Goal: Use online tool/utility: Utilize a website feature to perform a specific function

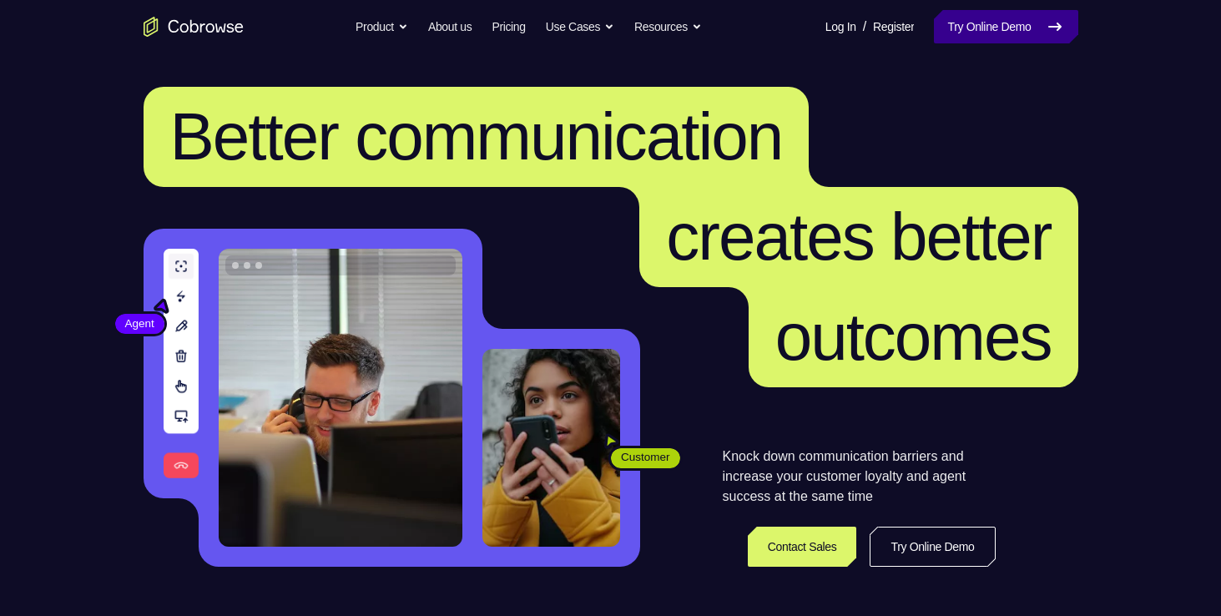
click at [986, 38] on link "Try Online Demo" at bounding box center [1006, 26] width 144 height 33
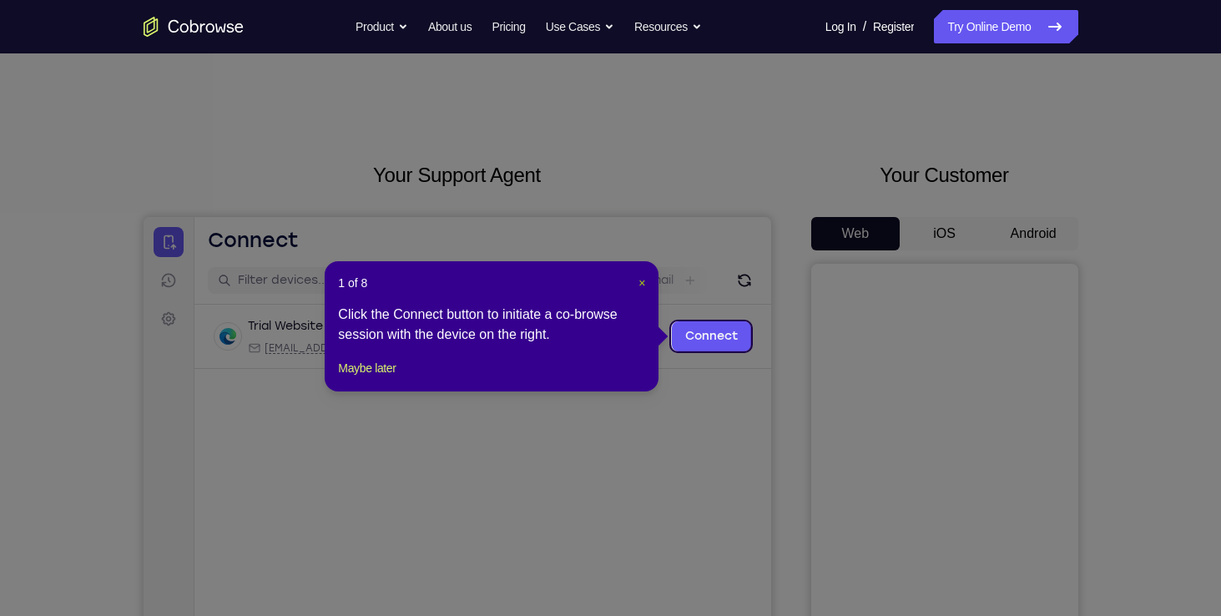
click at [645, 287] on span "×" at bounding box center [641, 282] width 7 height 13
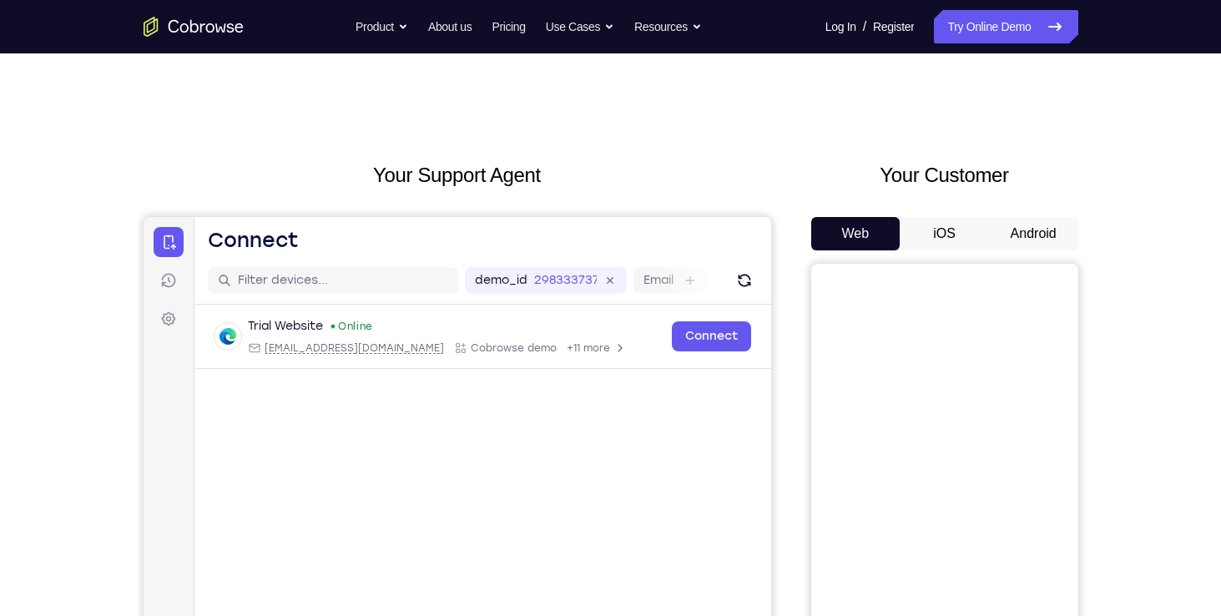
click at [1038, 219] on button "Android" at bounding box center [1033, 233] width 89 height 33
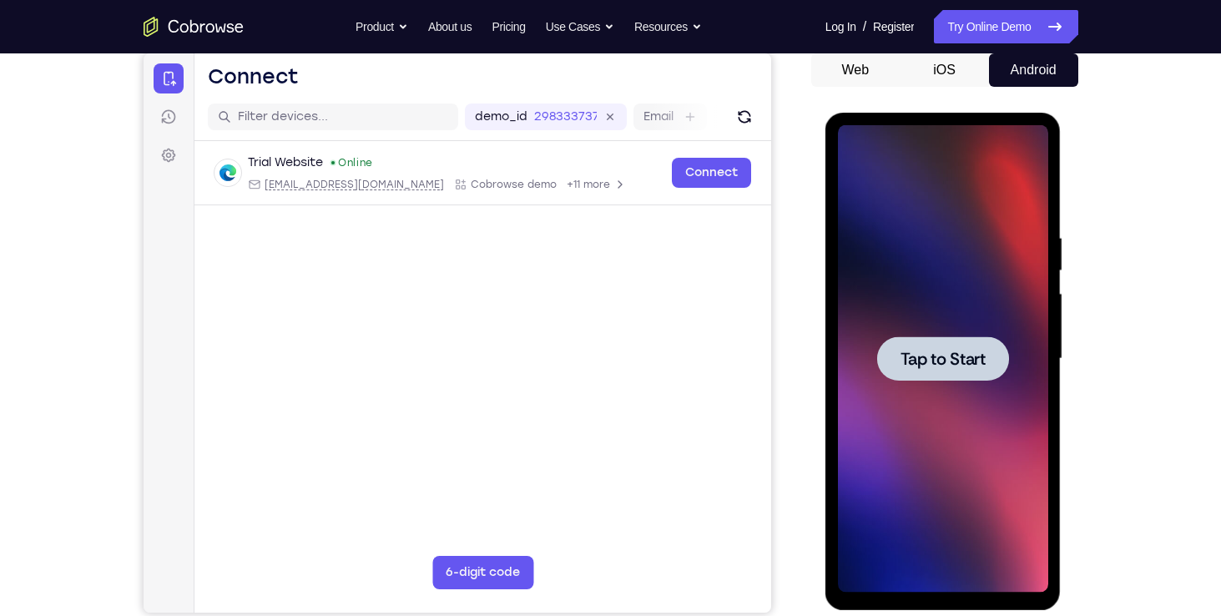
click at [980, 355] on span "Tap to Start" at bounding box center [942, 358] width 85 height 17
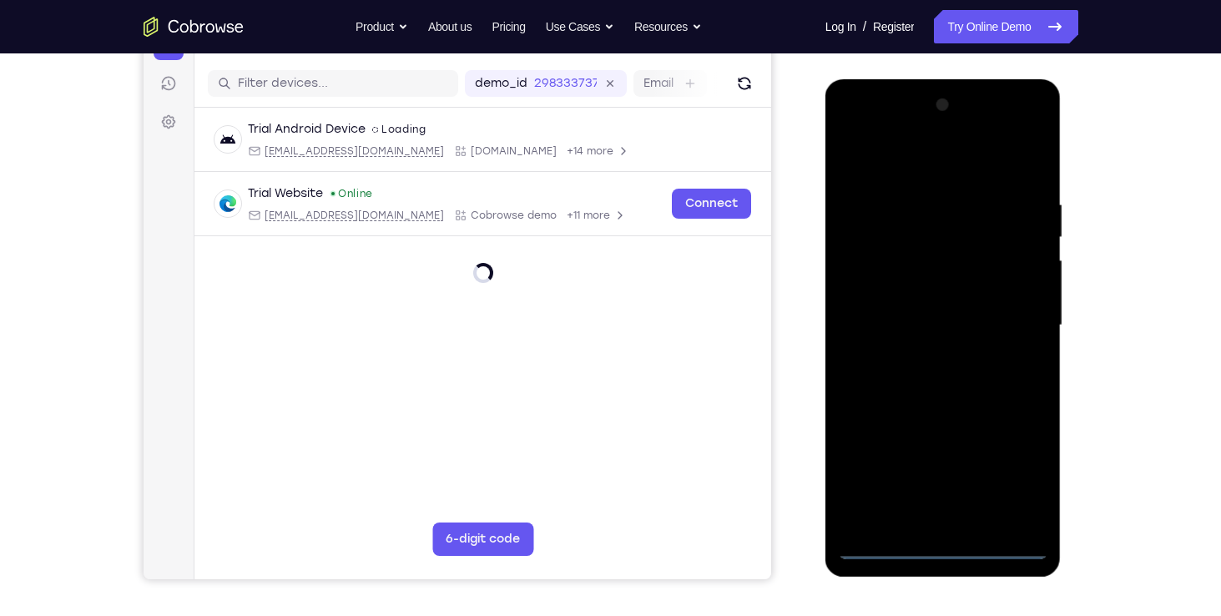
scroll to position [210, 0]
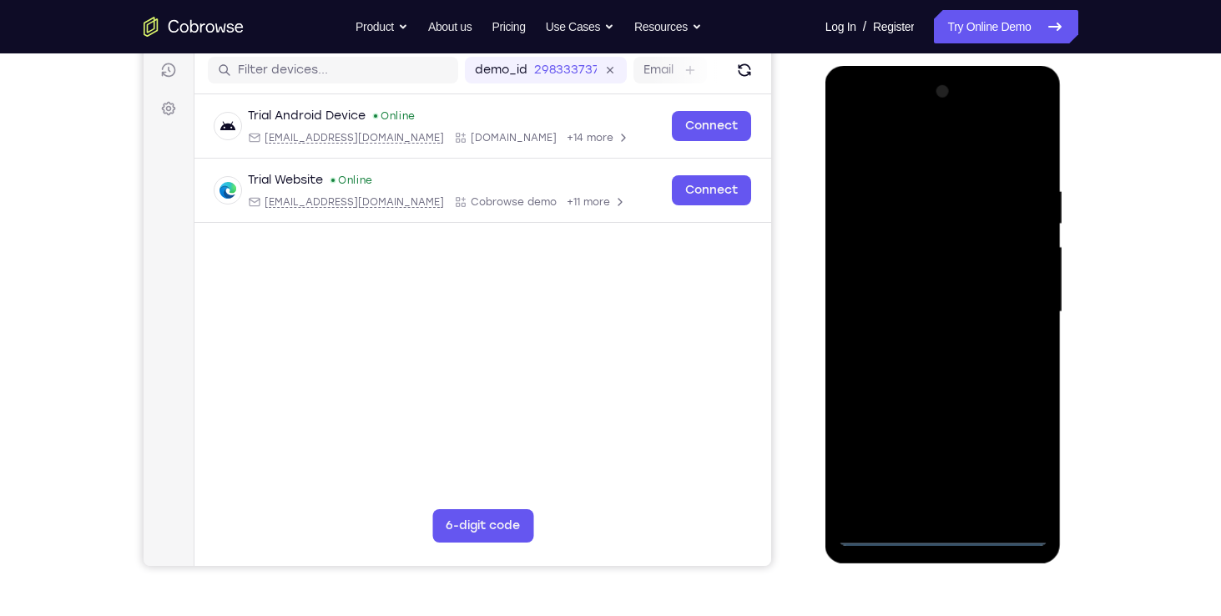
click at [939, 522] on div at bounding box center [943, 311] width 210 height 467
click at [929, 527] on div at bounding box center [943, 311] width 210 height 467
click at [1017, 449] on div at bounding box center [943, 311] width 210 height 467
click at [853, 115] on div at bounding box center [943, 311] width 210 height 467
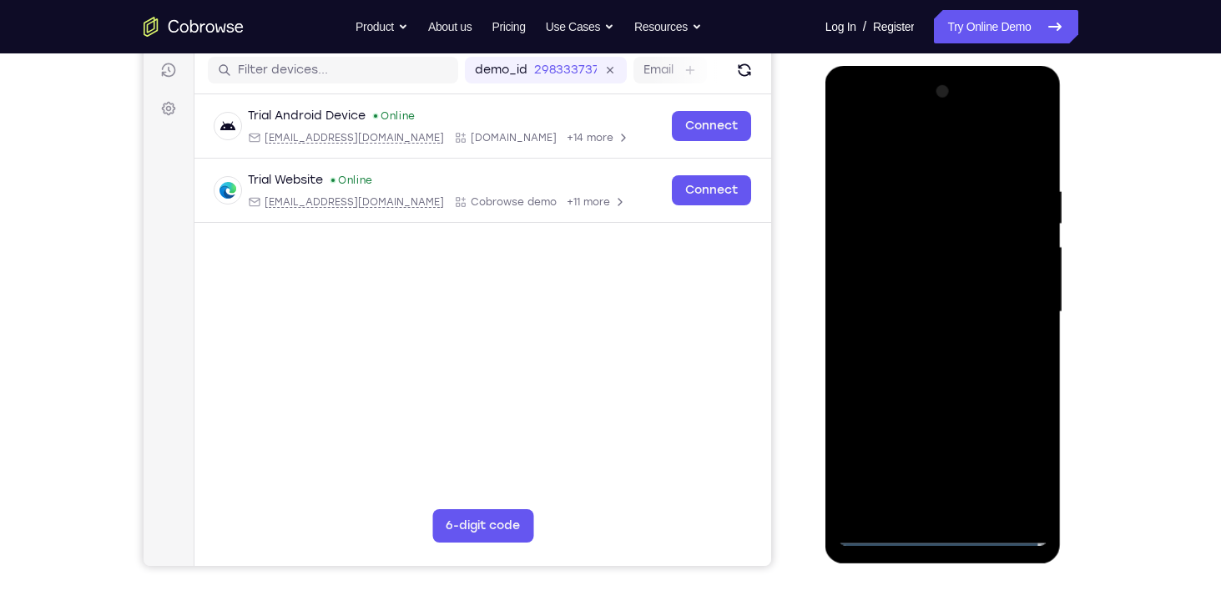
click at [1005, 304] on div at bounding box center [943, 311] width 210 height 467
click at [922, 340] on div at bounding box center [943, 311] width 210 height 467
click at [922, 290] on div at bounding box center [943, 311] width 210 height 467
click at [884, 269] on div at bounding box center [943, 311] width 210 height 467
click at [886, 308] on div at bounding box center [943, 311] width 210 height 467
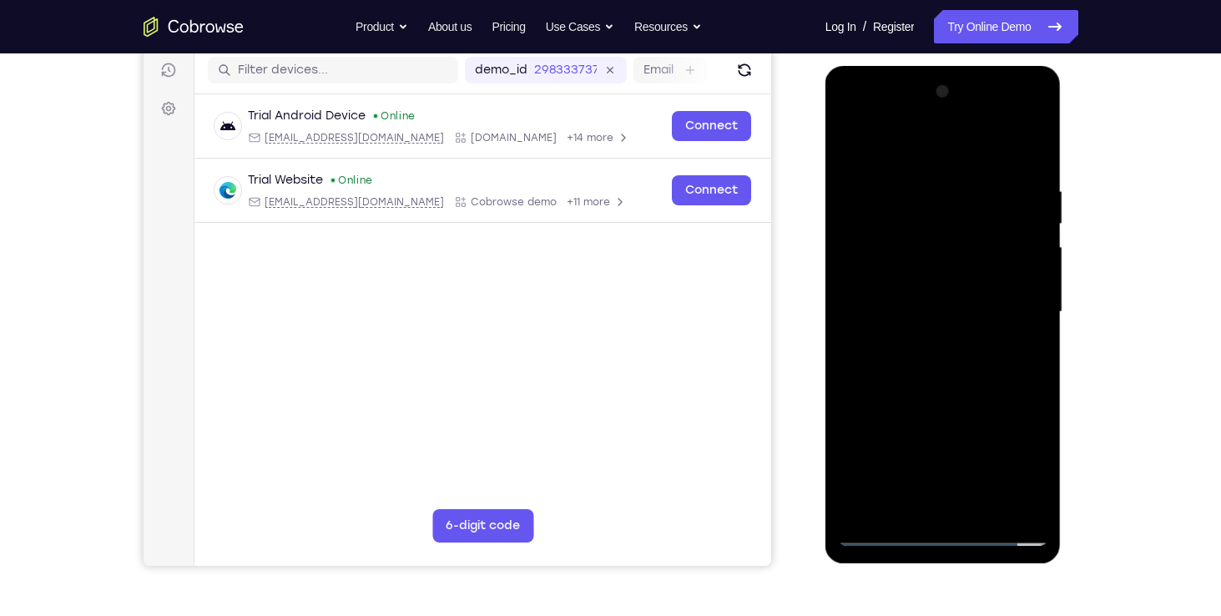
click at [868, 372] on div at bounding box center [943, 311] width 210 height 467
click at [936, 355] on div at bounding box center [943, 311] width 210 height 467
click at [925, 373] on div at bounding box center [943, 311] width 210 height 467
click at [919, 186] on div at bounding box center [943, 311] width 210 height 467
click at [1034, 160] on div at bounding box center [943, 311] width 210 height 467
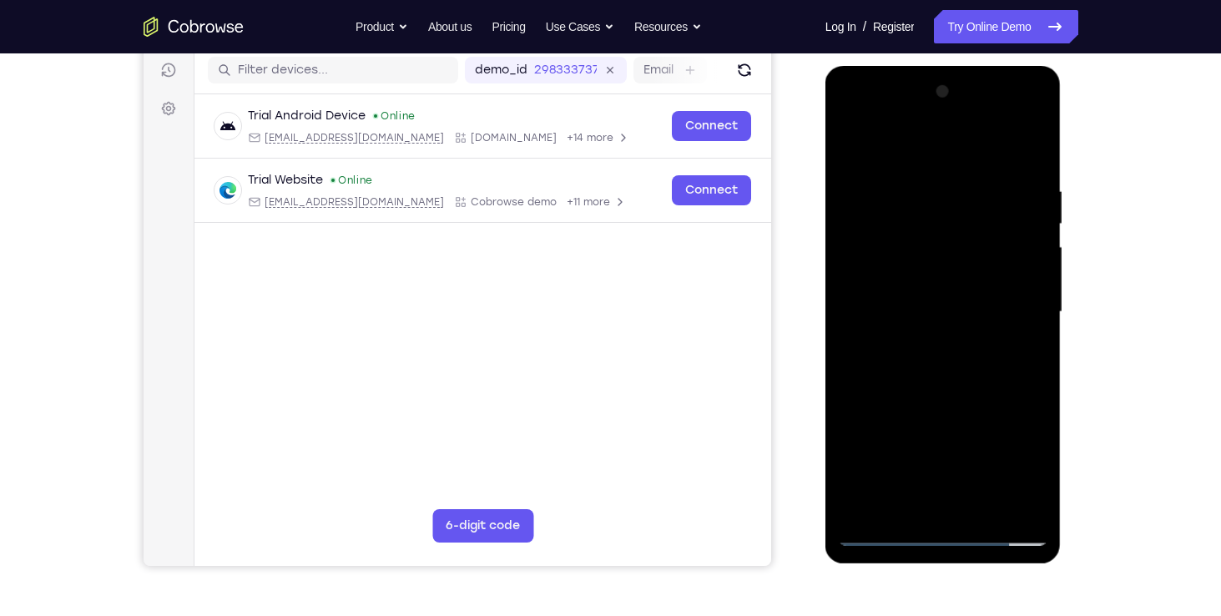
click at [916, 184] on div at bounding box center [943, 311] width 210 height 467
click at [1027, 149] on div at bounding box center [943, 311] width 210 height 467
click at [904, 171] on div at bounding box center [943, 311] width 210 height 467
click at [859, 147] on div at bounding box center [943, 311] width 210 height 467
click at [1017, 346] on div at bounding box center [943, 311] width 210 height 467
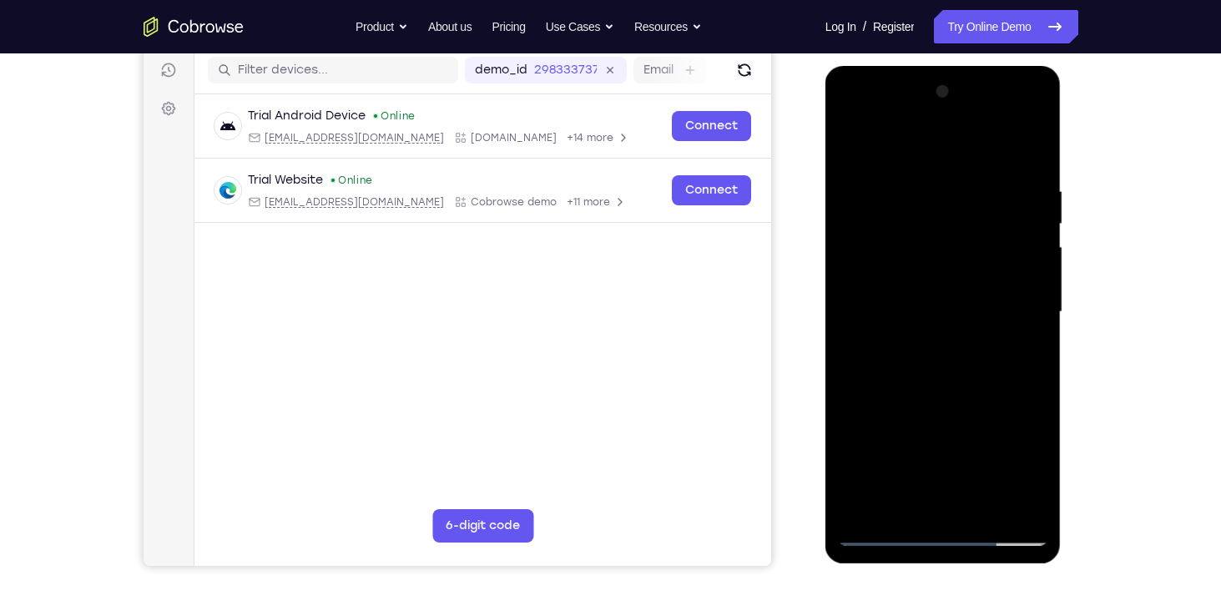
click at [1029, 311] on div at bounding box center [943, 311] width 210 height 467
click at [1028, 318] on div at bounding box center [943, 311] width 210 height 467
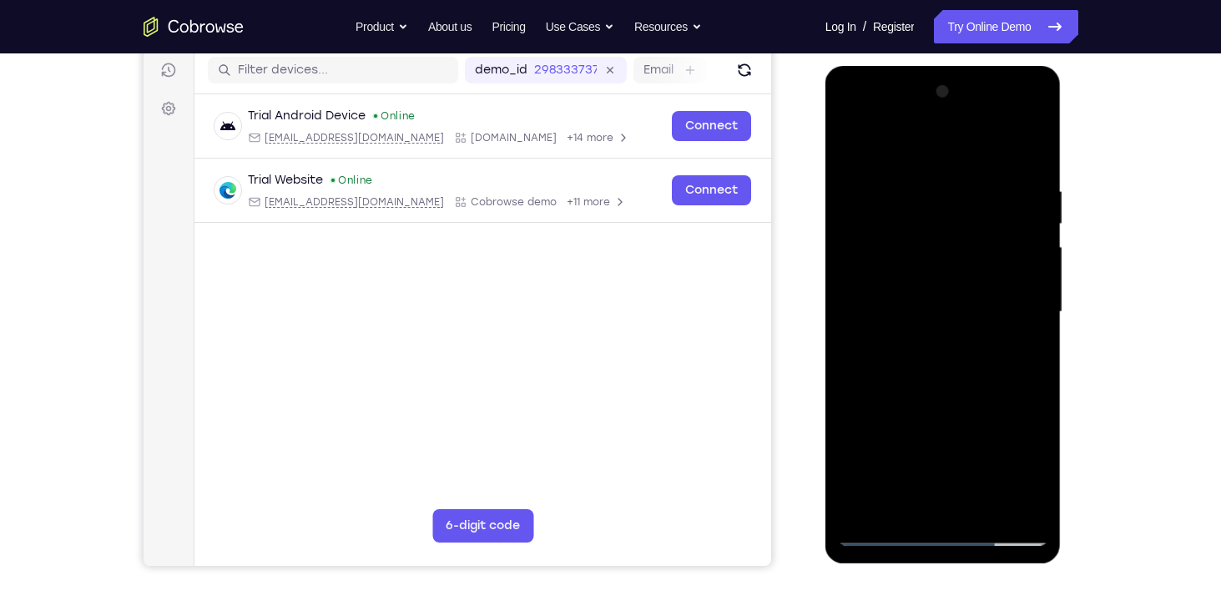
click at [1028, 318] on div at bounding box center [943, 311] width 210 height 467
click at [853, 141] on div at bounding box center [943, 311] width 210 height 467
click at [872, 327] on div at bounding box center [943, 311] width 210 height 467
click at [1034, 320] on div at bounding box center [943, 311] width 210 height 467
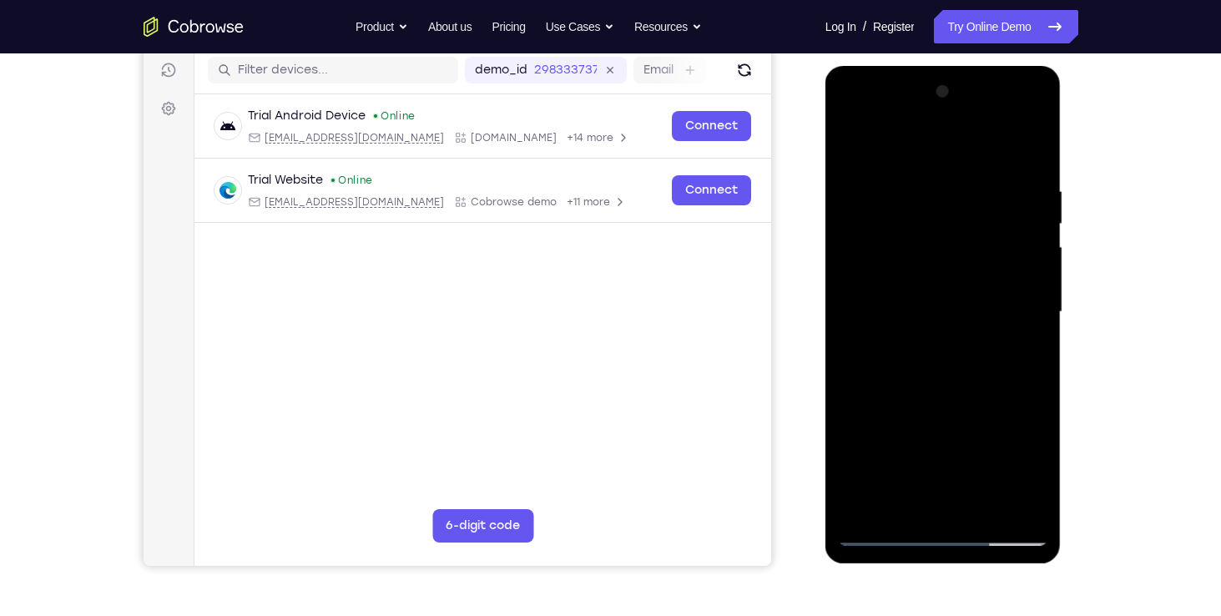
click at [1034, 320] on div at bounding box center [943, 311] width 210 height 467
click at [850, 142] on div at bounding box center [943, 311] width 210 height 467
click at [922, 439] on div at bounding box center [943, 311] width 210 height 467
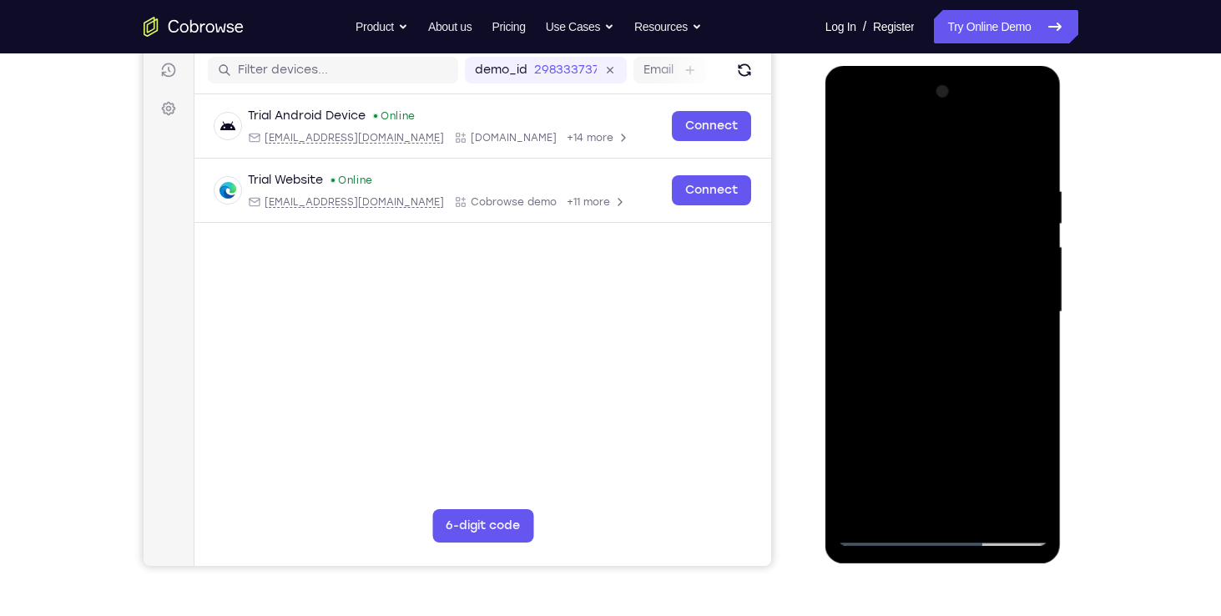
click at [1036, 307] on div at bounding box center [943, 311] width 210 height 467
click at [853, 142] on div at bounding box center [943, 311] width 210 height 467
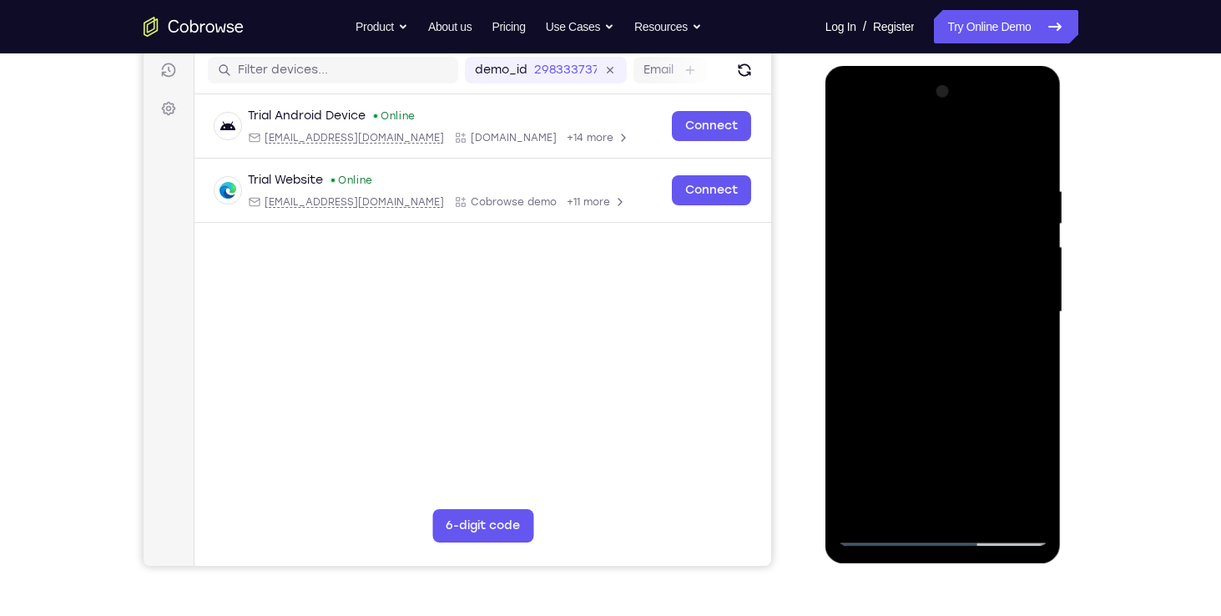
click at [1029, 152] on div at bounding box center [943, 311] width 210 height 467
drag, startPoint x: 1003, startPoint y: 183, endPoint x: 893, endPoint y: 184, distance: 110.1
click at [893, 184] on div at bounding box center [943, 311] width 210 height 467
click at [869, 177] on div at bounding box center [943, 311] width 210 height 467
click at [1028, 152] on div at bounding box center [943, 311] width 210 height 467
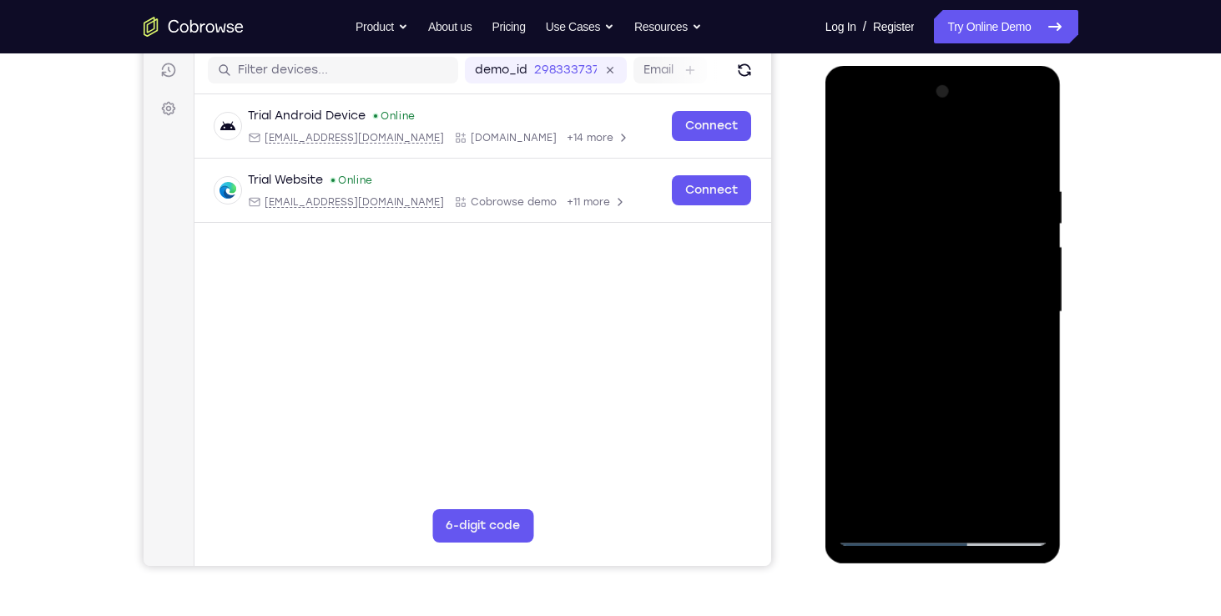
drag, startPoint x: 1010, startPoint y: 196, endPoint x: 891, endPoint y: 198, distance: 118.5
click at [891, 198] on div at bounding box center [943, 311] width 210 height 467
drag, startPoint x: 1028, startPoint y: 189, endPoint x: 918, endPoint y: 191, distance: 110.1
click at [918, 191] on div at bounding box center [943, 311] width 210 height 467
drag, startPoint x: 1015, startPoint y: 197, endPoint x: 876, endPoint y: 186, distance: 138.9
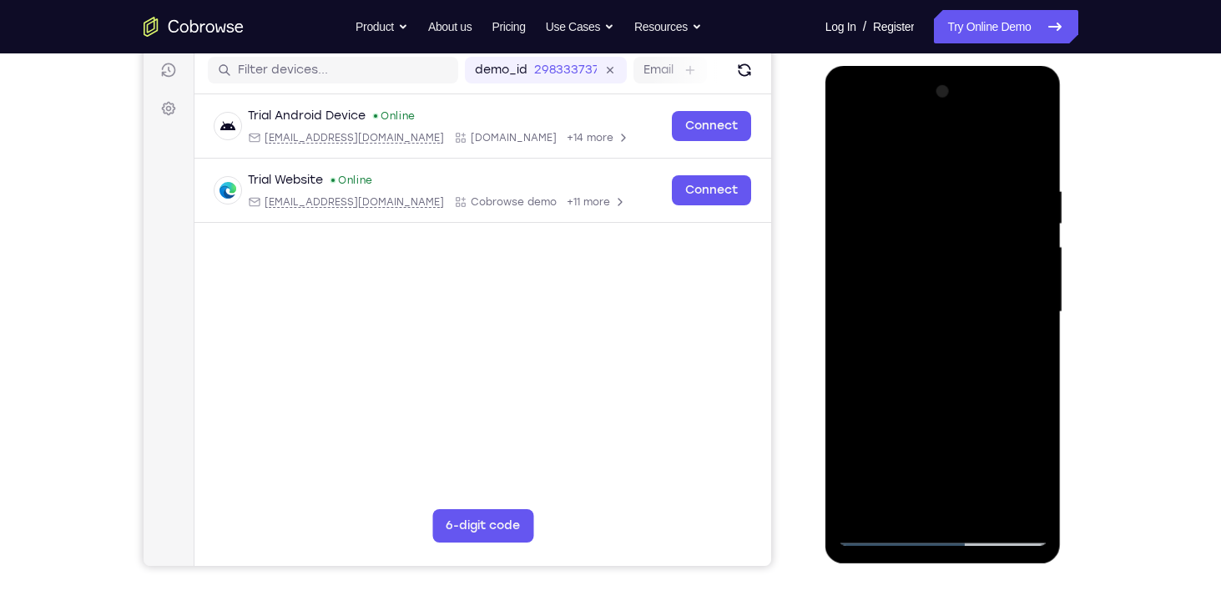
click at [876, 186] on div at bounding box center [943, 311] width 210 height 467
drag, startPoint x: 1014, startPoint y: 183, endPoint x: 875, endPoint y: 185, distance: 138.5
click at [875, 185] on div at bounding box center [943, 311] width 210 height 467
drag, startPoint x: 1000, startPoint y: 184, endPoint x: 881, endPoint y: 188, distance: 119.4
click at [881, 188] on div at bounding box center [943, 311] width 210 height 467
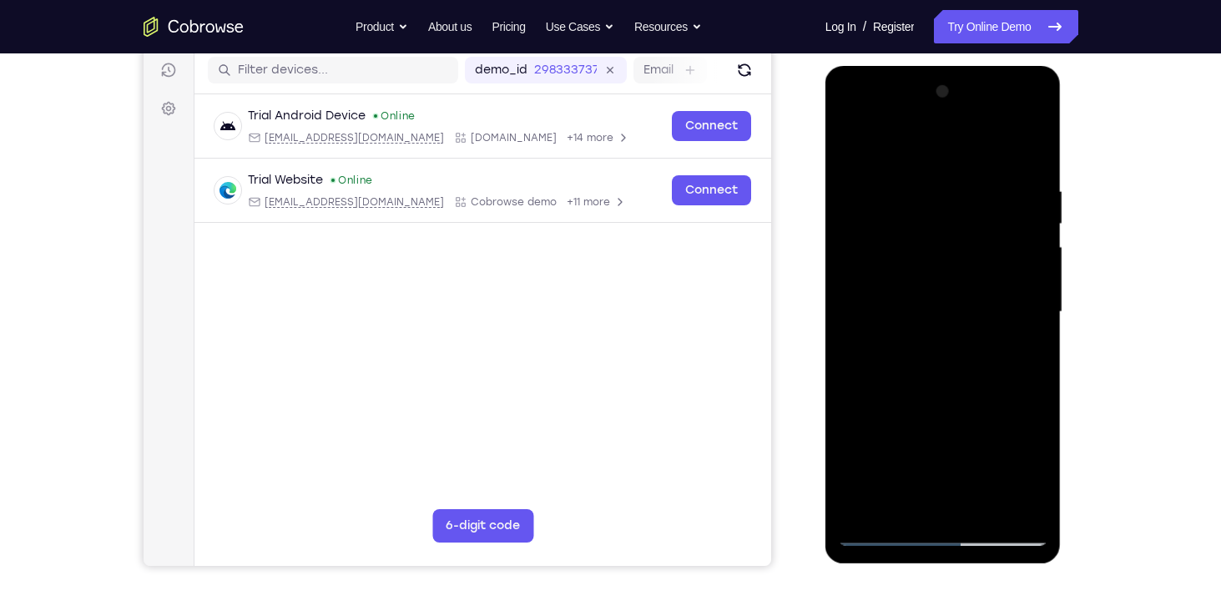
drag, startPoint x: 997, startPoint y: 176, endPoint x: 857, endPoint y: 174, distance: 140.2
click at [857, 174] on div at bounding box center [943, 311] width 210 height 467
click at [855, 66] on div at bounding box center [943, 66] width 236 height 0
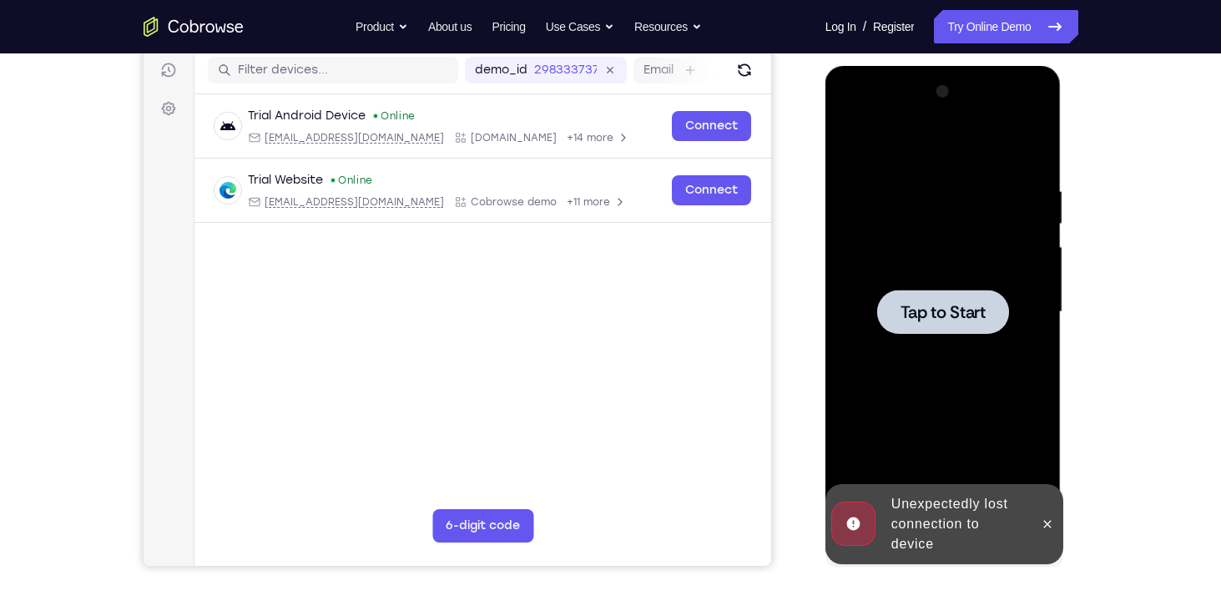
click at [942, 291] on div at bounding box center [943, 312] width 132 height 44
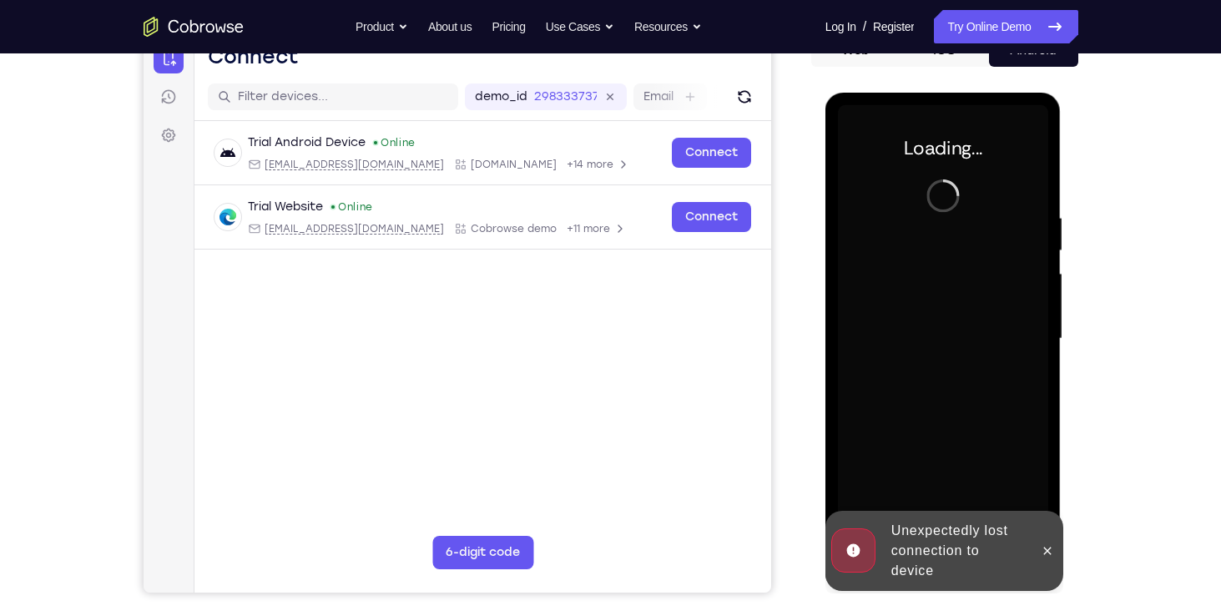
scroll to position [180, 0]
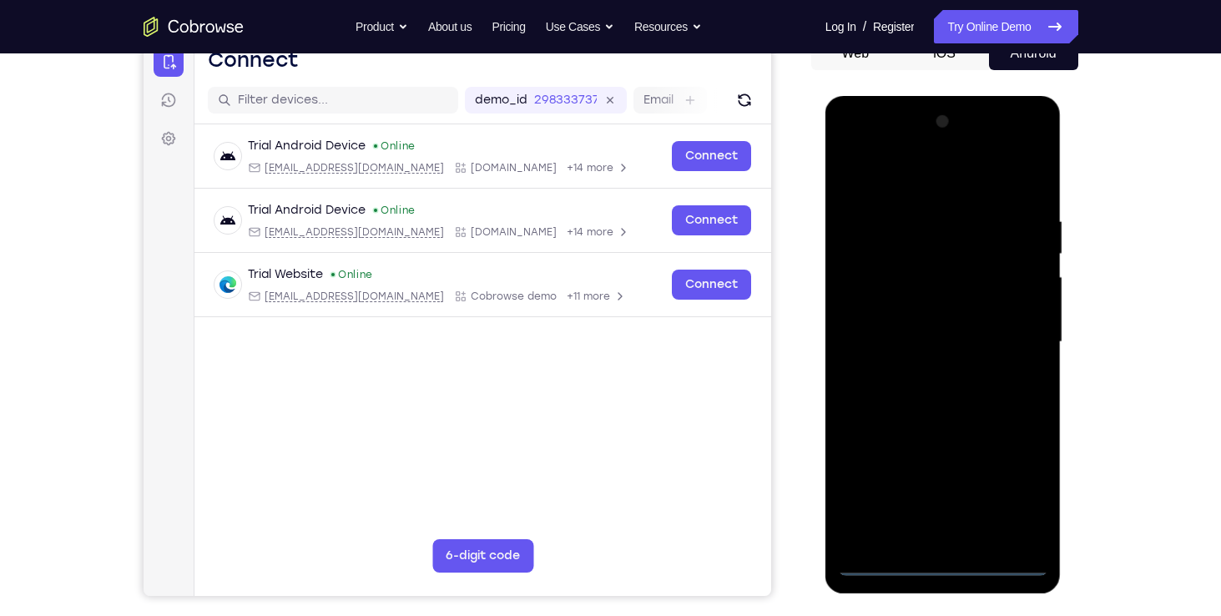
click at [937, 566] on div at bounding box center [943, 341] width 210 height 467
click at [1020, 481] on div at bounding box center [943, 341] width 210 height 467
click at [850, 145] on div at bounding box center [943, 341] width 210 height 467
click at [1012, 330] on div at bounding box center [943, 341] width 210 height 467
click at [929, 368] on div at bounding box center [943, 341] width 210 height 467
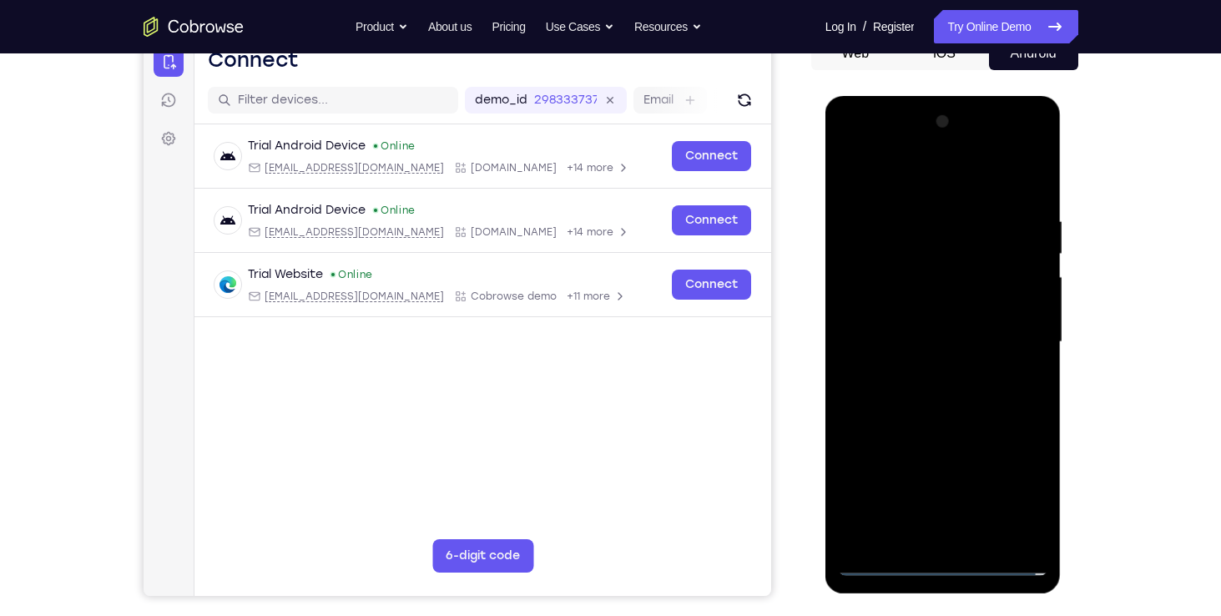
click at [925, 320] on div at bounding box center [943, 341] width 210 height 467
click at [912, 305] on div at bounding box center [943, 341] width 210 height 467
click at [910, 352] on div at bounding box center [943, 341] width 210 height 467
click at [964, 392] on div at bounding box center [943, 341] width 210 height 467
click at [944, 385] on div at bounding box center [943, 341] width 210 height 467
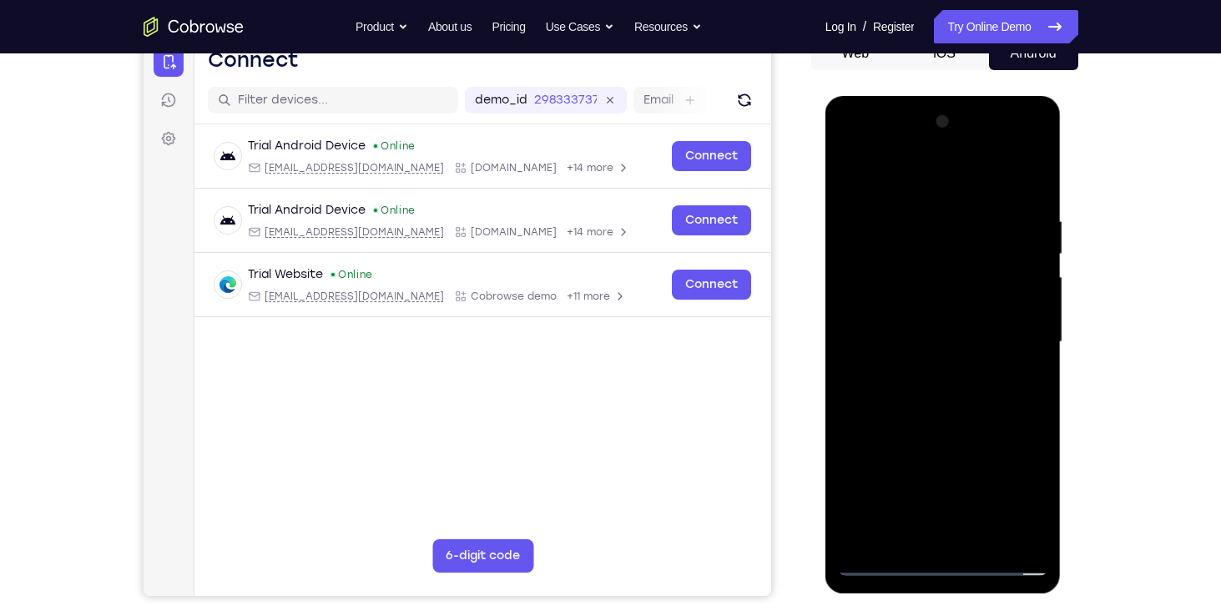
click at [978, 396] on div at bounding box center [943, 341] width 210 height 467
click at [1026, 194] on div at bounding box center [943, 341] width 210 height 467
click at [1035, 413] on div at bounding box center [943, 341] width 210 height 467
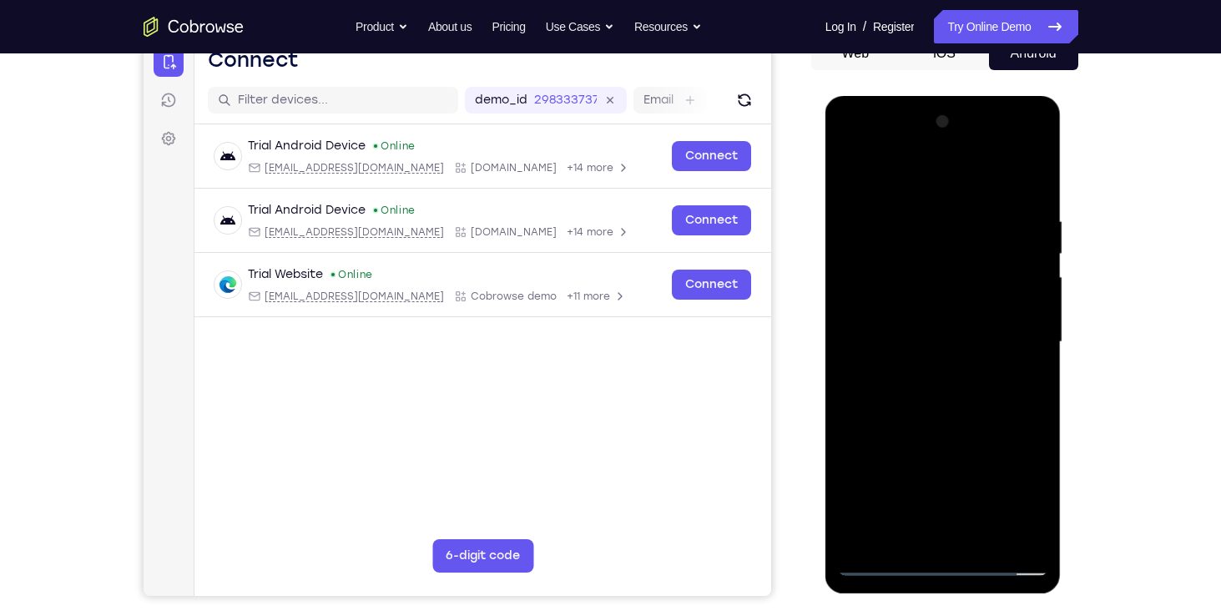
click at [1035, 413] on div at bounding box center [943, 341] width 210 height 467
drag, startPoint x: 964, startPoint y: 455, endPoint x: 978, endPoint y: 232, distance: 223.2
click at [978, 232] on div at bounding box center [943, 341] width 210 height 467
drag, startPoint x: 949, startPoint y: 345, endPoint x: 972, endPoint y: 180, distance: 166.8
click at [972, 180] on div at bounding box center [943, 341] width 210 height 467
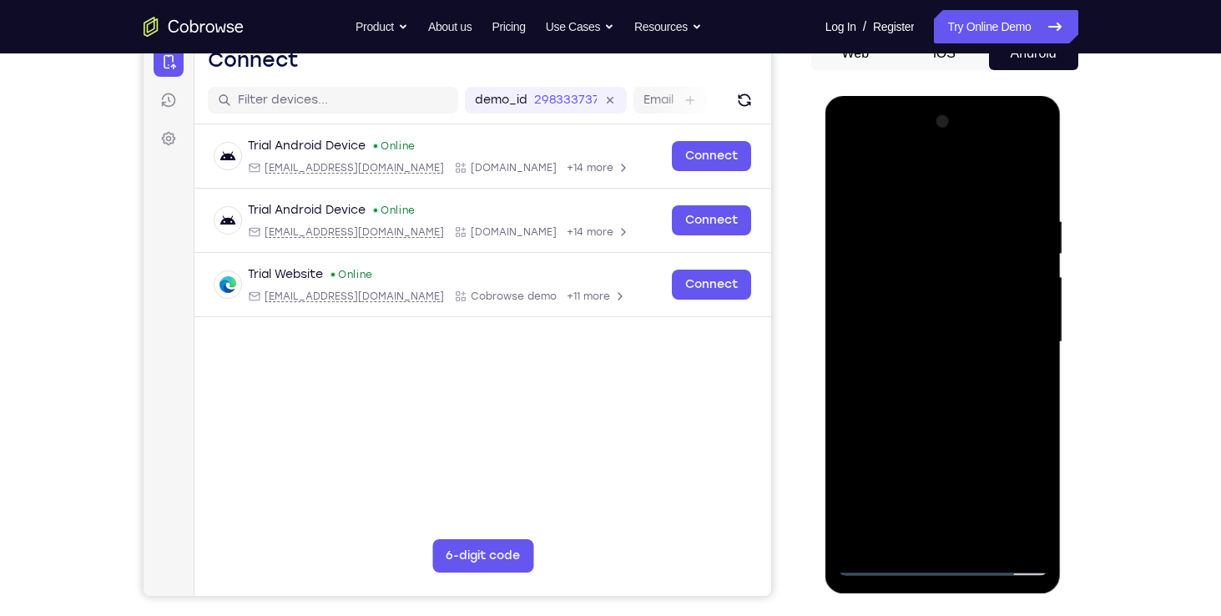
drag, startPoint x: 932, startPoint y: 345, endPoint x: 934, endPoint y: 166, distance: 179.4
click at [934, 166] on div at bounding box center [943, 341] width 210 height 467
drag, startPoint x: 938, startPoint y: 353, endPoint x: 955, endPoint y: 219, distance: 134.6
click at [955, 219] on div at bounding box center [943, 341] width 210 height 467
drag, startPoint x: 922, startPoint y: 351, endPoint x: 927, endPoint y: 325, distance: 26.3
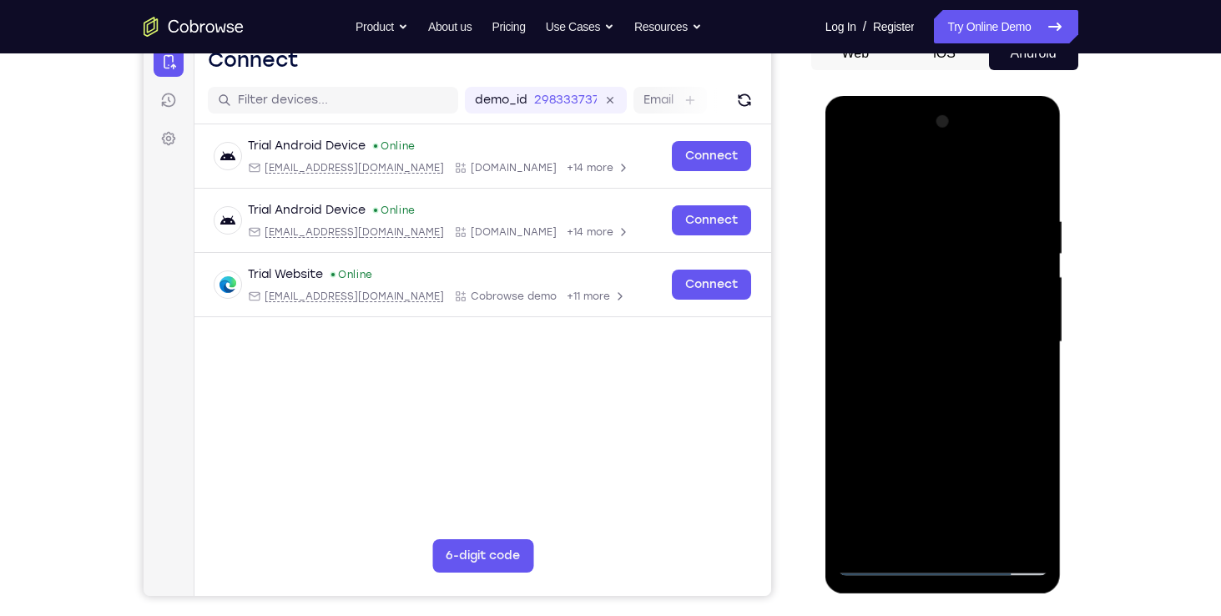
click at [927, 325] on div at bounding box center [943, 341] width 210 height 467
click at [1038, 340] on div at bounding box center [943, 341] width 210 height 467
drag, startPoint x: 935, startPoint y: 403, endPoint x: 940, endPoint y: 242, distance: 161.1
click at [940, 242] on div at bounding box center [943, 341] width 210 height 467
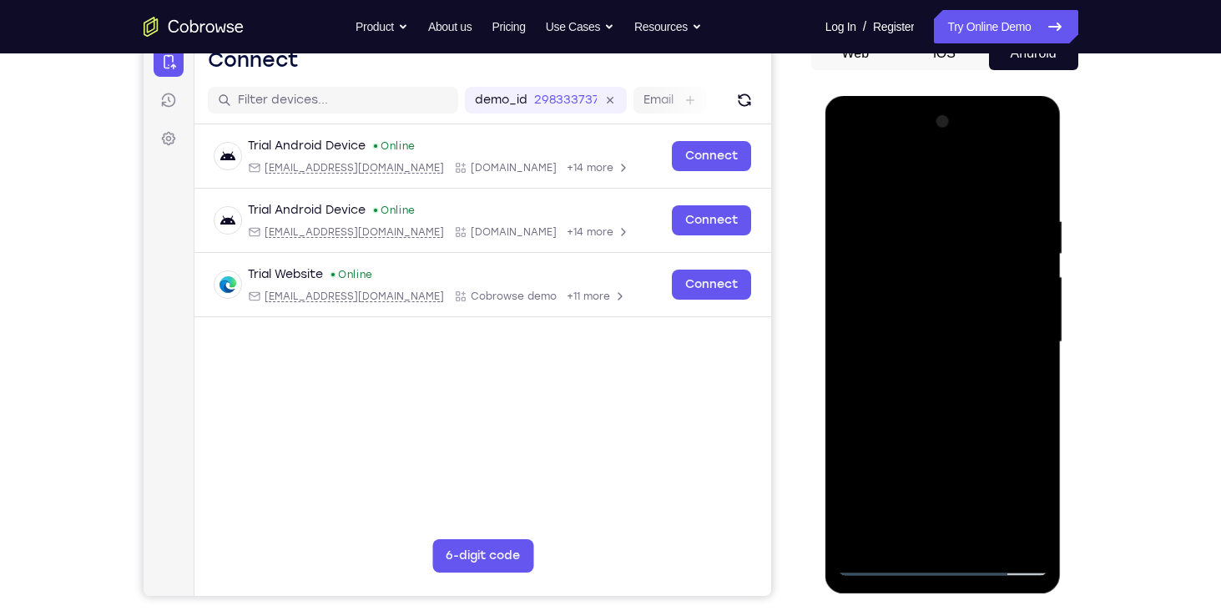
drag, startPoint x: 909, startPoint y: 388, endPoint x: 920, endPoint y: 223, distance: 165.6
click at [920, 223] on div at bounding box center [943, 341] width 210 height 467
drag, startPoint x: 913, startPoint y: 415, endPoint x: 924, endPoint y: 246, distance: 169.7
click at [924, 246] on div at bounding box center [943, 341] width 210 height 467
drag, startPoint x: 919, startPoint y: 375, endPoint x: 957, endPoint y: 192, distance: 187.5
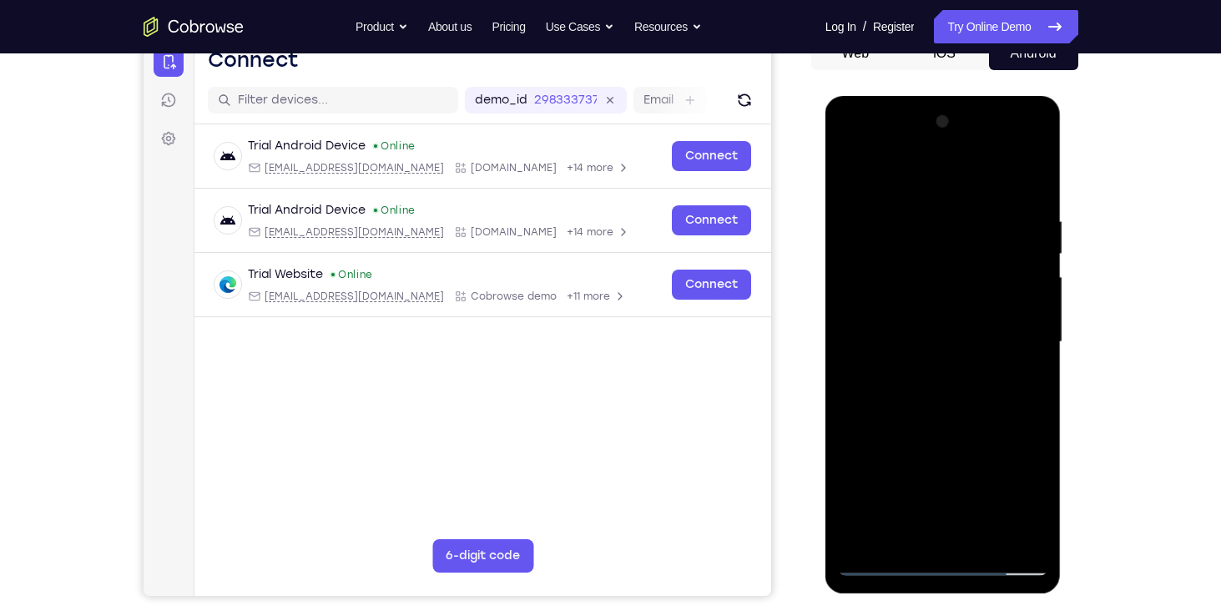
click at [957, 192] on div at bounding box center [943, 341] width 210 height 467
drag, startPoint x: 922, startPoint y: 349, endPoint x: 941, endPoint y: 237, distance: 113.4
click at [941, 237] on div at bounding box center [943, 341] width 210 height 467
drag, startPoint x: 940, startPoint y: 414, endPoint x: 941, endPoint y: 333, distance: 80.9
click at [941, 333] on div at bounding box center [943, 341] width 210 height 467
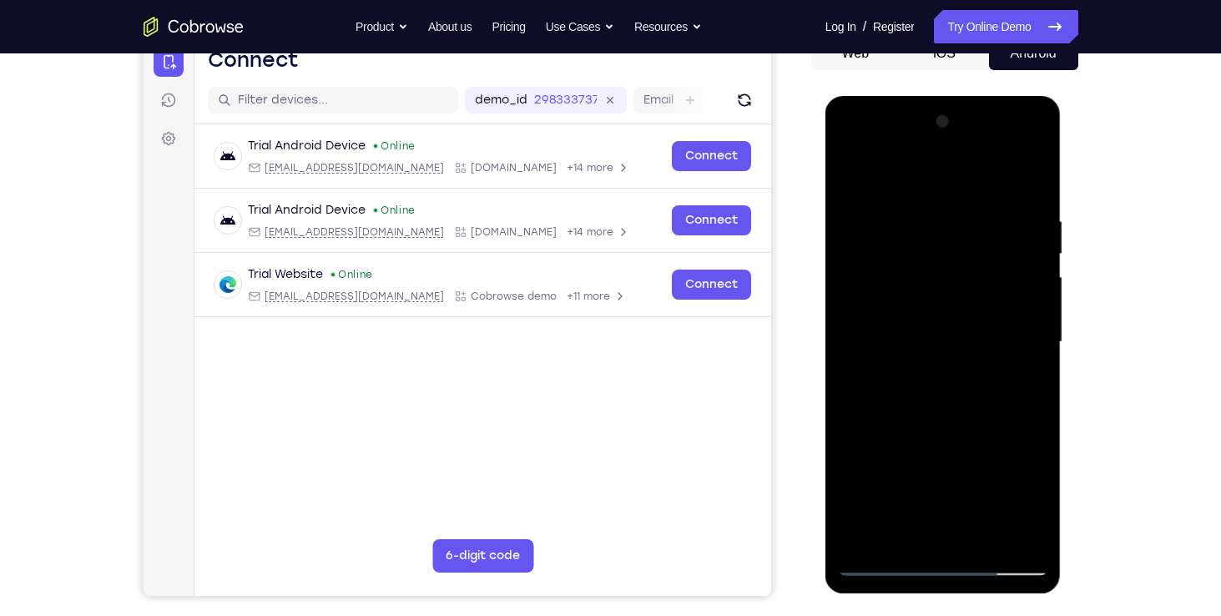
drag, startPoint x: 937, startPoint y: 473, endPoint x: 940, endPoint y: 322, distance: 151.0
click at [940, 322] on div at bounding box center [943, 341] width 210 height 467
drag, startPoint x: 934, startPoint y: 412, endPoint x: 954, endPoint y: 273, distance: 140.6
click at [954, 273] on div at bounding box center [943, 341] width 210 height 467
drag, startPoint x: 934, startPoint y: 420, endPoint x: 947, endPoint y: 267, distance: 154.1
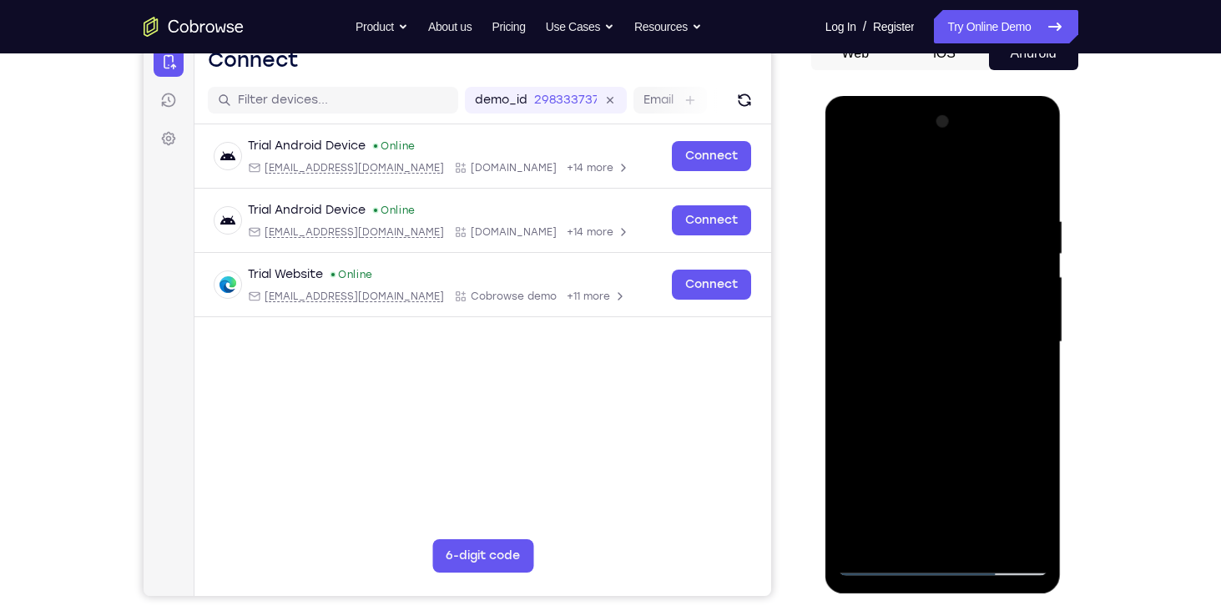
click at [947, 267] on div at bounding box center [943, 341] width 210 height 467
drag, startPoint x: 952, startPoint y: 375, endPoint x: 957, endPoint y: 269, distance: 106.9
click at [957, 269] on div at bounding box center [943, 341] width 210 height 467
drag, startPoint x: 965, startPoint y: 307, endPoint x: 985, endPoint y: 93, distance: 214.5
click at [985, 96] on html "Online web based iOS Simulators and Android Emulators. Run iPhone, iPad, Mobile…" at bounding box center [944, 346] width 238 height 501
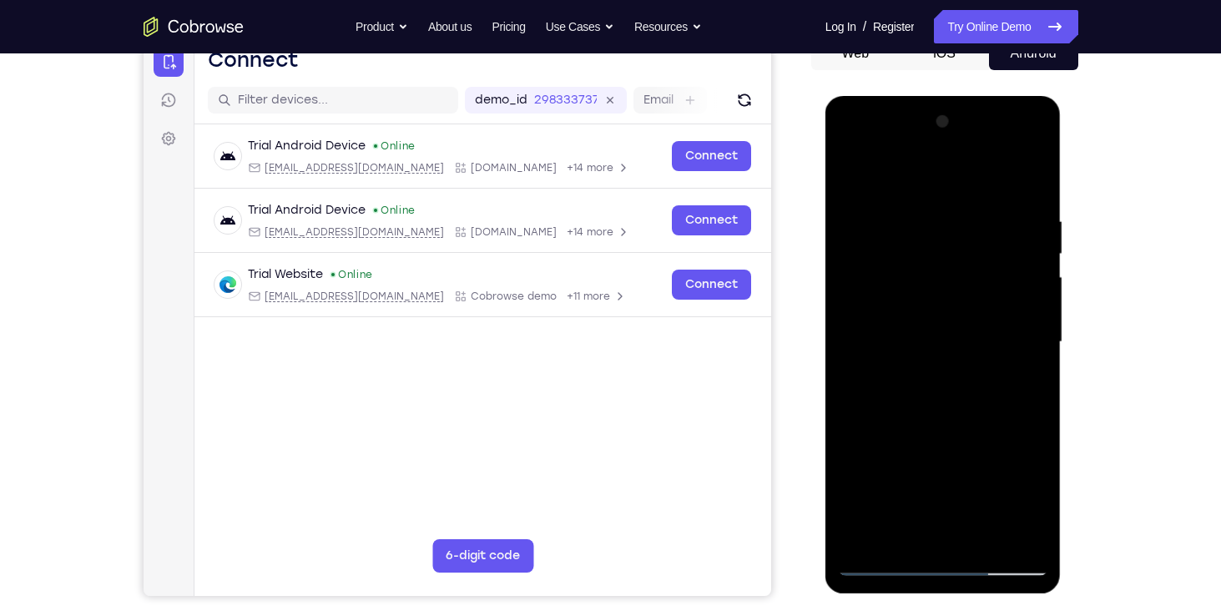
drag, startPoint x: 966, startPoint y: 248, endPoint x: 976, endPoint y: 106, distance: 142.2
click at [976, 106] on div at bounding box center [943, 344] width 236 height 497
drag, startPoint x: 939, startPoint y: 324, endPoint x: 951, endPoint y: 178, distance: 146.5
click at [951, 178] on div at bounding box center [943, 341] width 210 height 467
drag, startPoint x: 942, startPoint y: 332, endPoint x: 949, endPoint y: 142, distance: 190.4
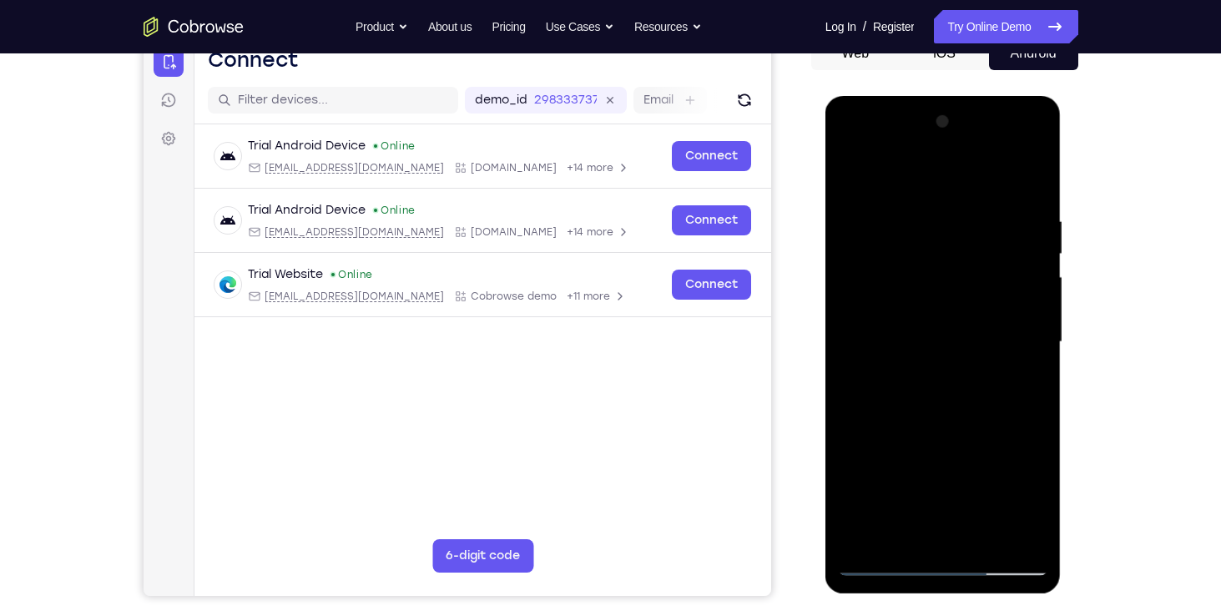
click at [949, 142] on div at bounding box center [943, 341] width 210 height 467
drag, startPoint x: 921, startPoint y: 352, endPoint x: 928, endPoint y: 244, distance: 108.7
click at [928, 244] on div at bounding box center [943, 341] width 210 height 467
drag, startPoint x: 958, startPoint y: 244, endPoint x: 855, endPoint y: 658, distance: 427.2
click at [855, 597] on html "Online web based iOS Simulators and Android Emulators. Run iPhone, iPad, Mobile…" at bounding box center [944, 346] width 238 height 501
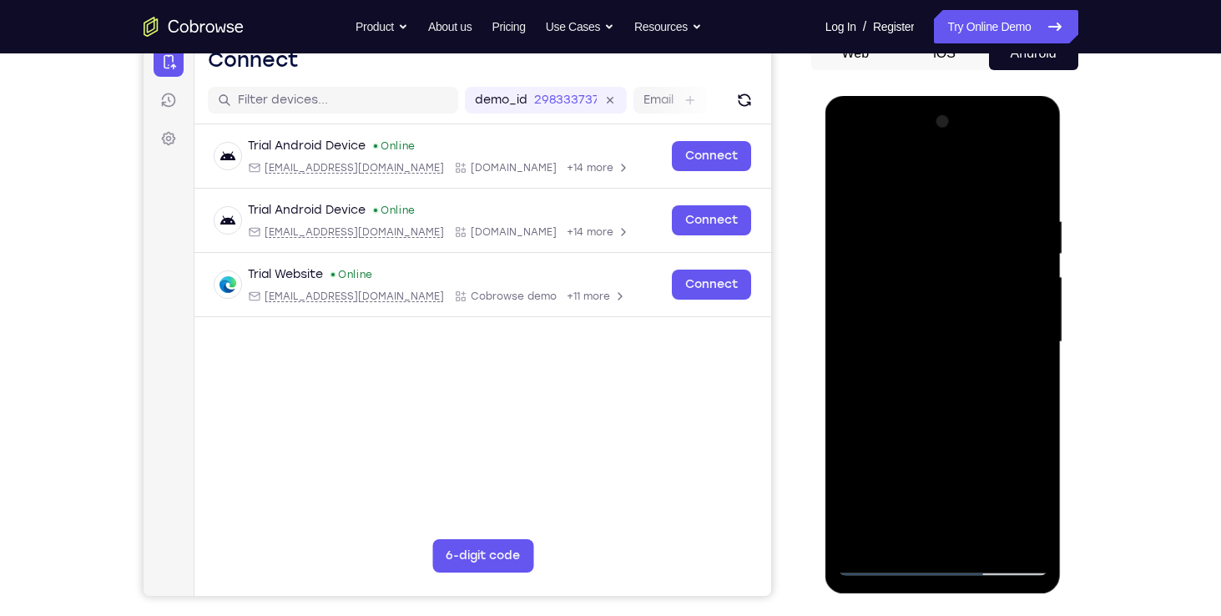
drag, startPoint x: 959, startPoint y: 209, endPoint x: 911, endPoint y: 658, distance: 452.2
click at [911, 597] on html "Online web based iOS Simulators and Android Emulators. Run iPhone, iPad, Mobile…" at bounding box center [944, 346] width 238 height 501
drag, startPoint x: 972, startPoint y: 239, endPoint x: 913, endPoint y: 658, distance: 423.8
click at [913, 597] on html "Online web based iOS Simulators and Android Emulators. Run iPhone, iPad, Mobile…" at bounding box center [944, 346] width 238 height 501
click at [925, 212] on div at bounding box center [943, 341] width 210 height 467
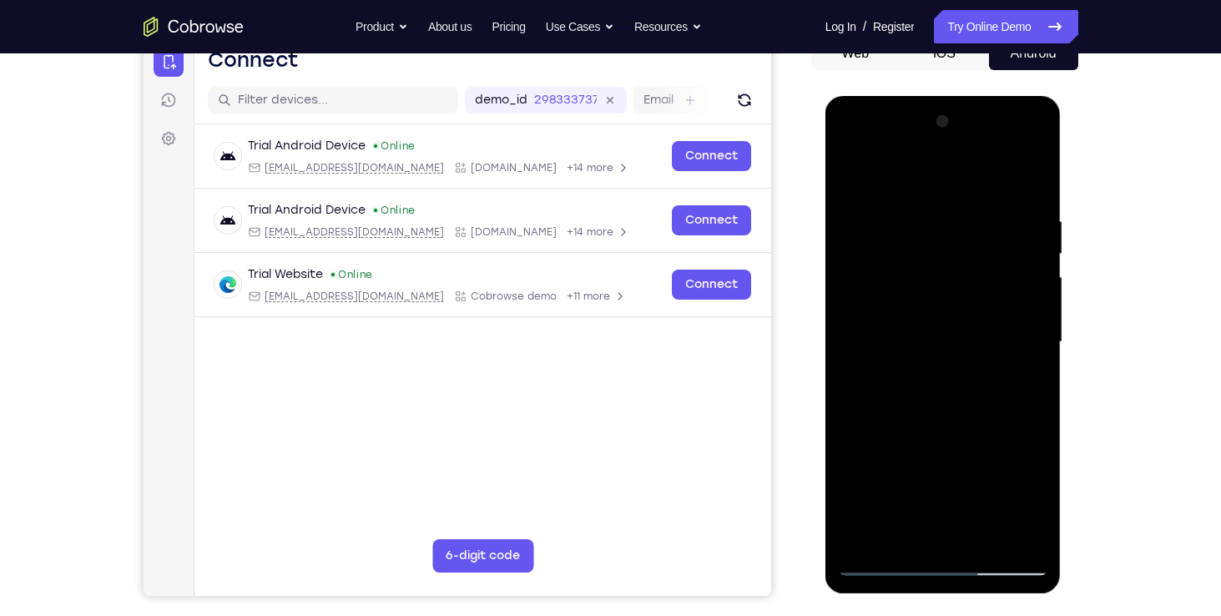
click at [1035, 179] on div at bounding box center [943, 341] width 210 height 467
drag, startPoint x: 1021, startPoint y: 215, endPoint x: 951, endPoint y: 213, distance: 70.1
click at [951, 213] on div at bounding box center [943, 341] width 210 height 467
click at [912, 218] on div at bounding box center [943, 341] width 210 height 467
click at [1031, 182] on div at bounding box center [943, 341] width 210 height 467
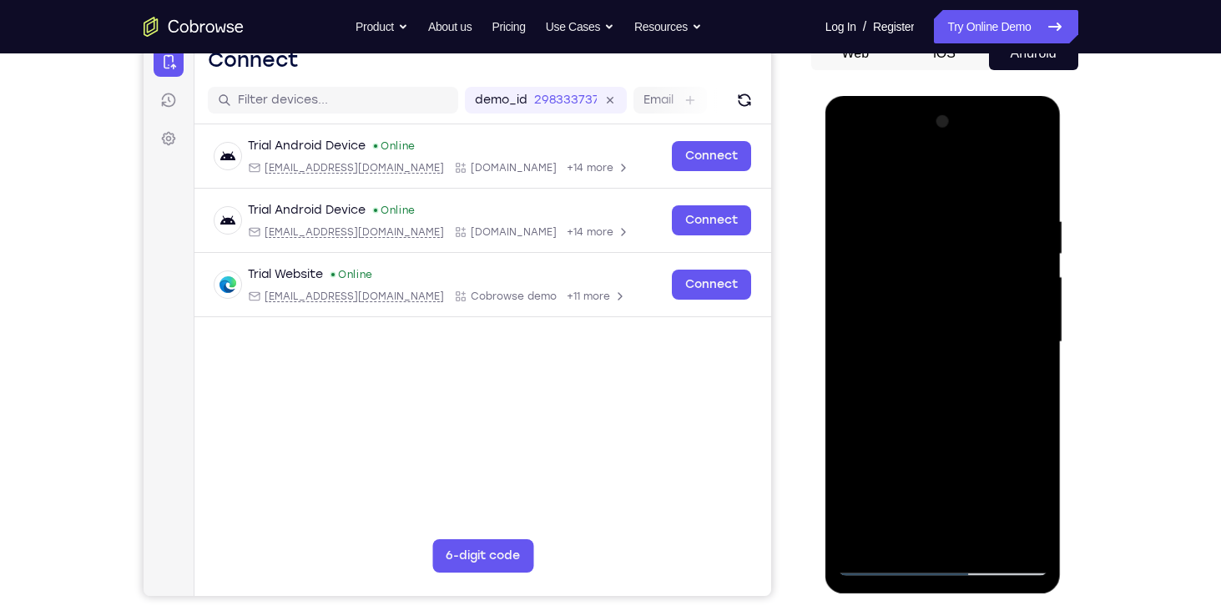
drag, startPoint x: 1002, startPoint y: 204, endPoint x: 813, endPoint y: 187, distance: 189.4
click at [825, 187] on html "Online web based iOS Simulators and Android Emulators. Run iPhone, iPad, Mobile…" at bounding box center [944, 346] width 238 height 501
drag, startPoint x: 974, startPoint y: 194, endPoint x: 795, endPoint y: 201, distance: 179.5
click at [825, 201] on html "Online web based iOS Simulators and Android Emulators. Run iPhone, iPad, Mobile…" at bounding box center [944, 346] width 238 height 501
drag, startPoint x: 925, startPoint y: 213, endPoint x: 765, endPoint y: 215, distance: 160.2
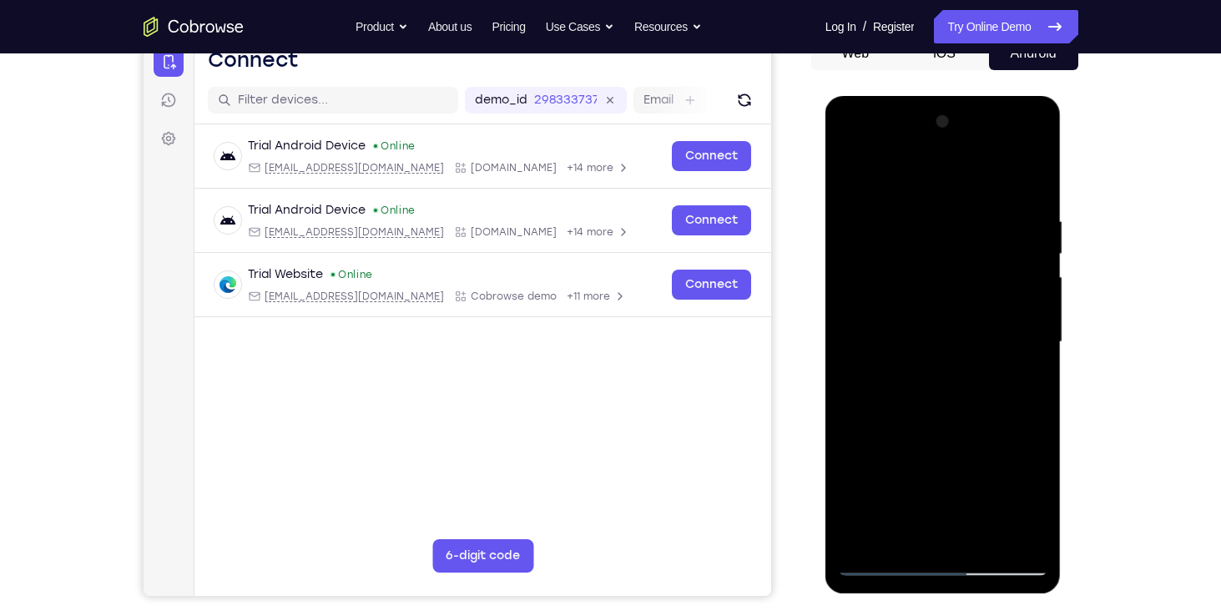
click at [825, 215] on html "Online web based iOS Simulators and Android Emulators. Run iPhone, iPad, Mobile…" at bounding box center [944, 346] width 238 height 501
drag, startPoint x: 1012, startPoint y: 211, endPoint x: 844, endPoint y: 217, distance: 167.8
click at [844, 217] on div at bounding box center [943, 341] width 210 height 467
drag, startPoint x: 948, startPoint y: 213, endPoint x: 852, endPoint y: 209, distance: 96.0
click at [852, 209] on div at bounding box center [943, 341] width 210 height 467
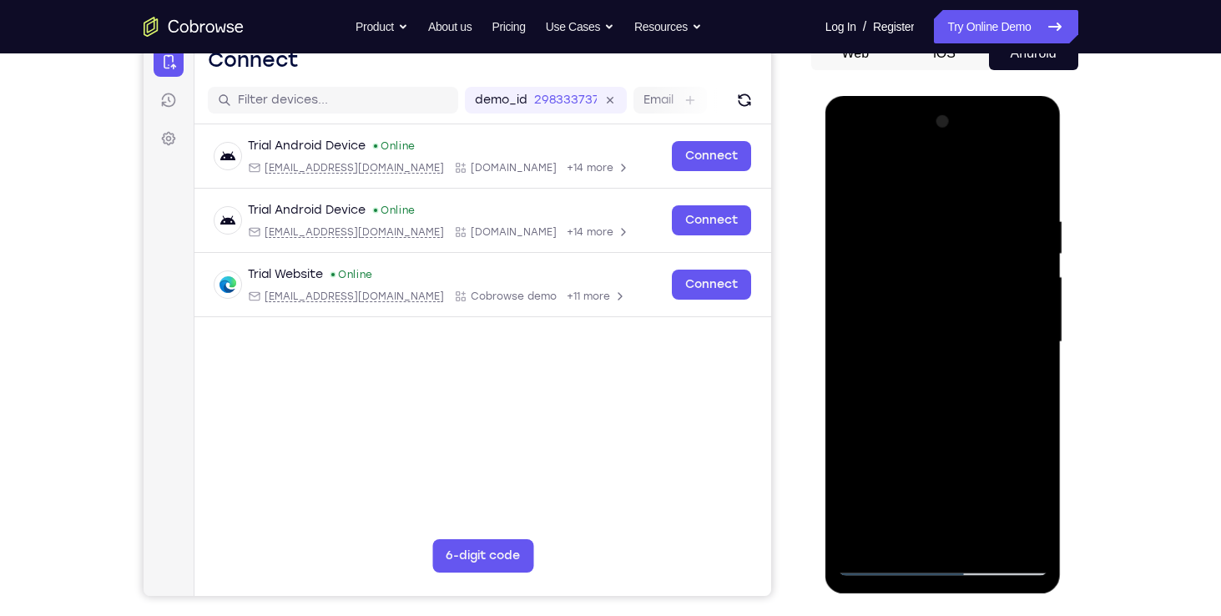
drag, startPoint x: 959, startPoint y: 211, endPoint x: 831, endPoint y: 202, distance: 128.0
click at [831, 202] on div at bounding box center [943, 344] width 236 height 497
drag, startPoint x: 990, startPoint y: 213, endPoint x: 742, endPoint y: 217, distance: 248.7
click at [825, 217] on html "Online web based iOS Simulators and Android Emulators. Run iPhone, iPad, Mobile…" at bounding box center [944, 346] width 238 height 501
drag, startPoint x: 1019, startPoint y: 200, endPoint x: 792, endPoint y: 228, distance: 228.6
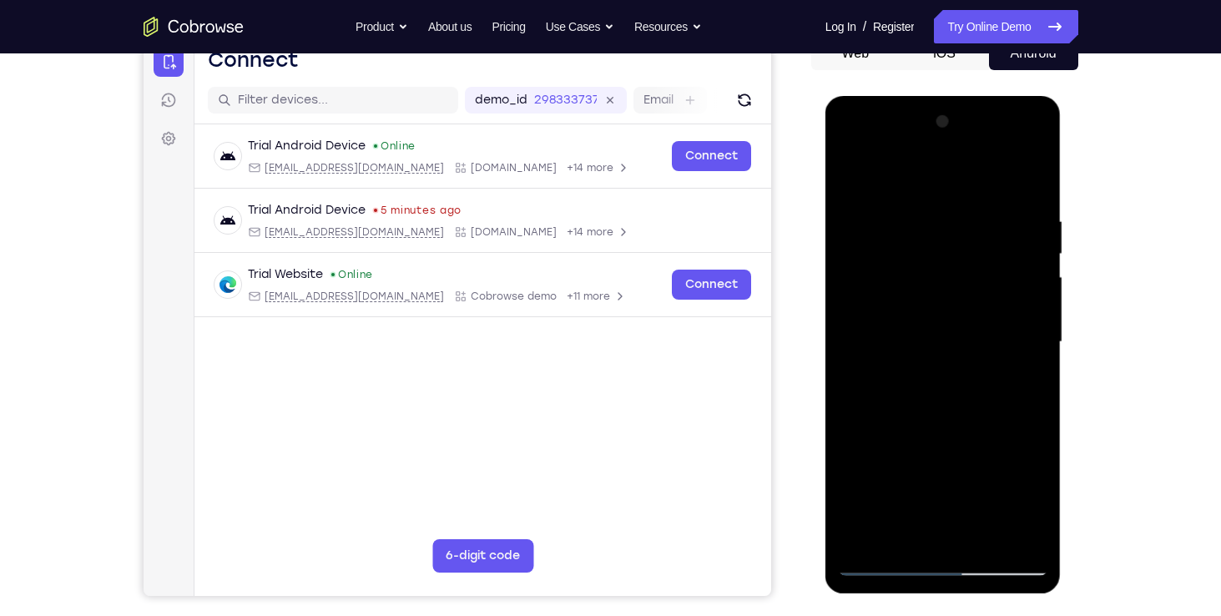
click at [825, 228] on html "Online web based iOS Simulators and Android Emulators. Run iPhone, iPad, Mobile…" at bounding box center [944, 346] width 238 height 501
drag, startPoint x: 1011, startPoint y: 205, endPoint x: 778, endPoint y: 200, distance: 232.8
click at [825, 200] on html "Online web based iOS Simulators and Android Emulators. Run iPhone, iPad, Mobile…" at bounding box center [944, 346] width 238 height 501
drag, startPoint x: 983, startPoint y: 204, endPoint x: 833, endPoint y: 199, distance: 149.4
click at [833, 199] on div at bounding box center [943, 344] width 236 height 497
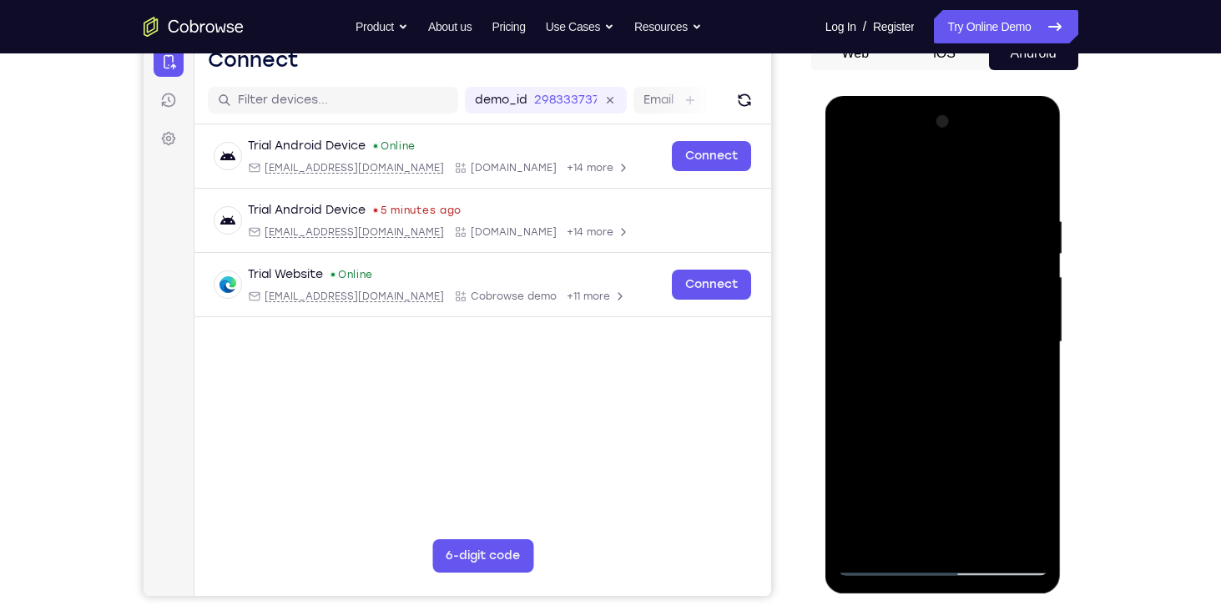
drag, startPoint x: 942, startPoint y: 200, endPoint x: 818, endPoint y: 196, distance: 123.5
click at [825, 196] on html "Online web based iOS Simulators and Android Emulators. Run iPhone, iPad, Mobile…" at bounding box center [944, 346] width 238 height 501
drag, startPoint x: 994, startPoint y: 204, endPoint x: 905, endPoint y: 198, distance: 89.5
click at [905, 198] on div at bounding box center [943, 341] width 210 height 467
drag, startPoint x: 997, startPoint y: 203, endPoint x: 769, endPoint y: 196, distance: 227.9
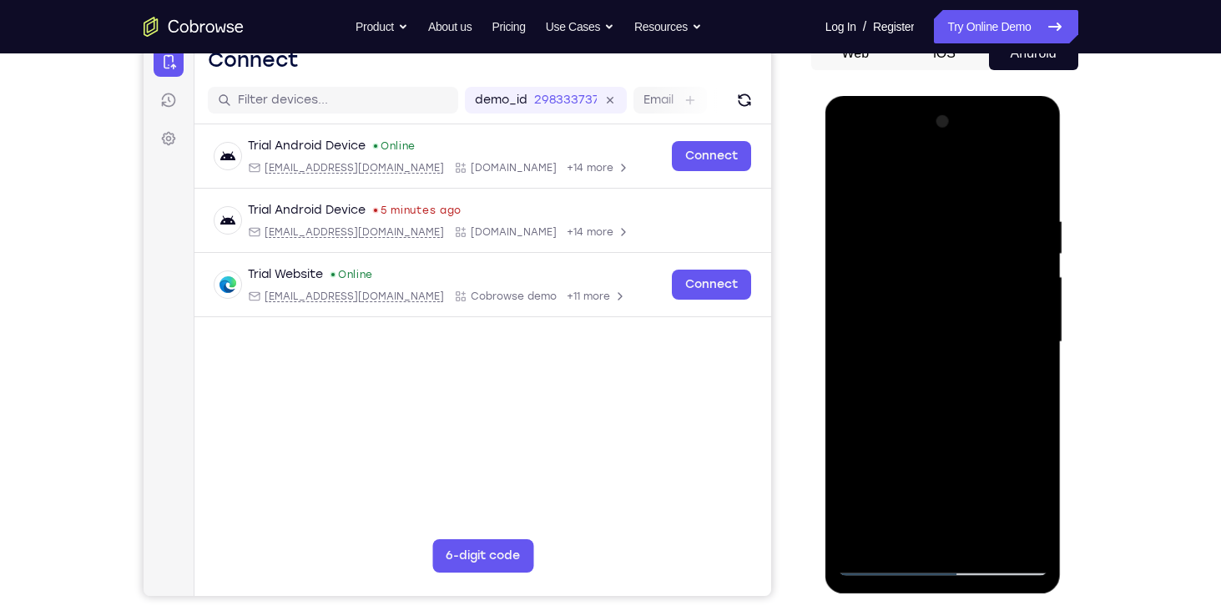
click at [825, 196] on html "Online web based iOS Simulators and Android Emulators. Run iPhone, iPad, Mobile…" at bounding box center [944, 346] width 238 height 501
drag, startPoint x: 965, startPoint y: 212, endPoint x: 758, endPoint y: 225, distance: 207.3
click at [825, 225] on html "Online web based iOS Simulators and Android Emulators. Run iPhone, iPad, Mobile…" at bounding box center [944, 346] width 238 height 501
drag, startPoint x: 1025, startPoint y: 212, endPoint x: 815, endPoint y: 219, distance: 209.5
click at [825, 219] on html "Online web based iOS Simulators and Android Emulators. Run iPhone, iPad, Mobile…" at bounding box center [944, 346] width 238 height 501
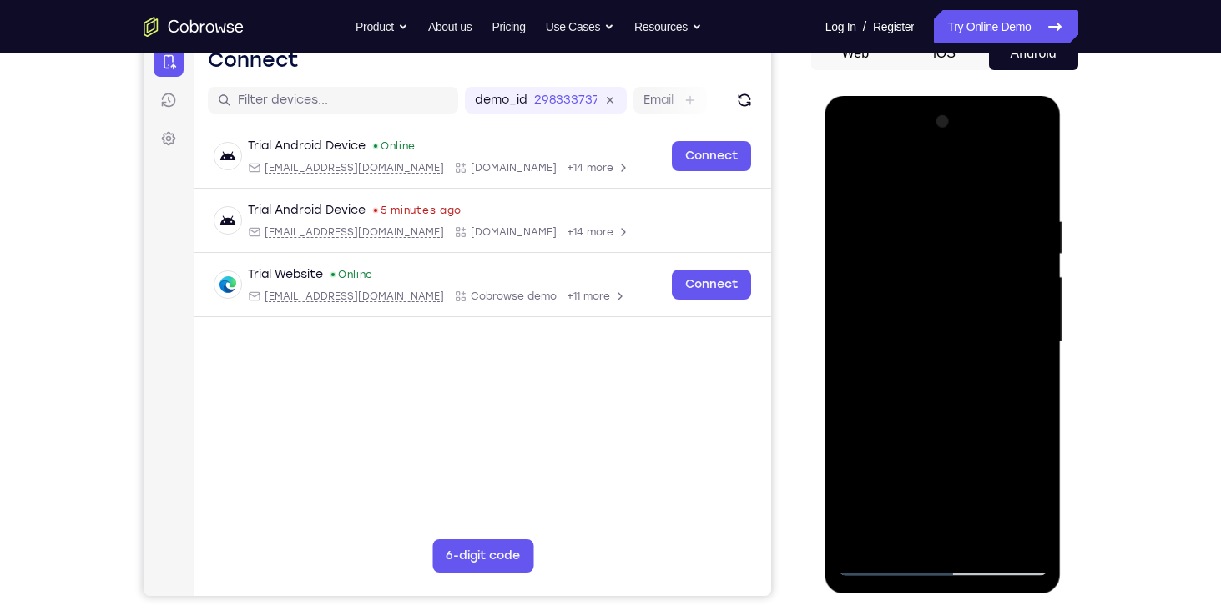
drag, startPoint x: 1024, startPoint y: 235, endPoint x: 777, endPoint y: 222, distance: 247.3
click at [825, 222] on html "Online web based iOS Simulators and Android Emulators. Run iPhone, iPad, Mobile…" at bounding box center [944, 346] width 238 height 501
drag, startPoint x: 979, startPoint y: 229, endPoint x: 747, endPoint y: 224, distance: 232.0
click at [825, 224] on html "Online web based iOS Simulators and Android Emulators. Run iPhone, iPad, Mobile…" at bounding box center [944, 346] width 238 height 501
drag, startPoint x: 969, startPoint y: 225, endPoint x: 753, endPoint y: 216, distance: 216.3
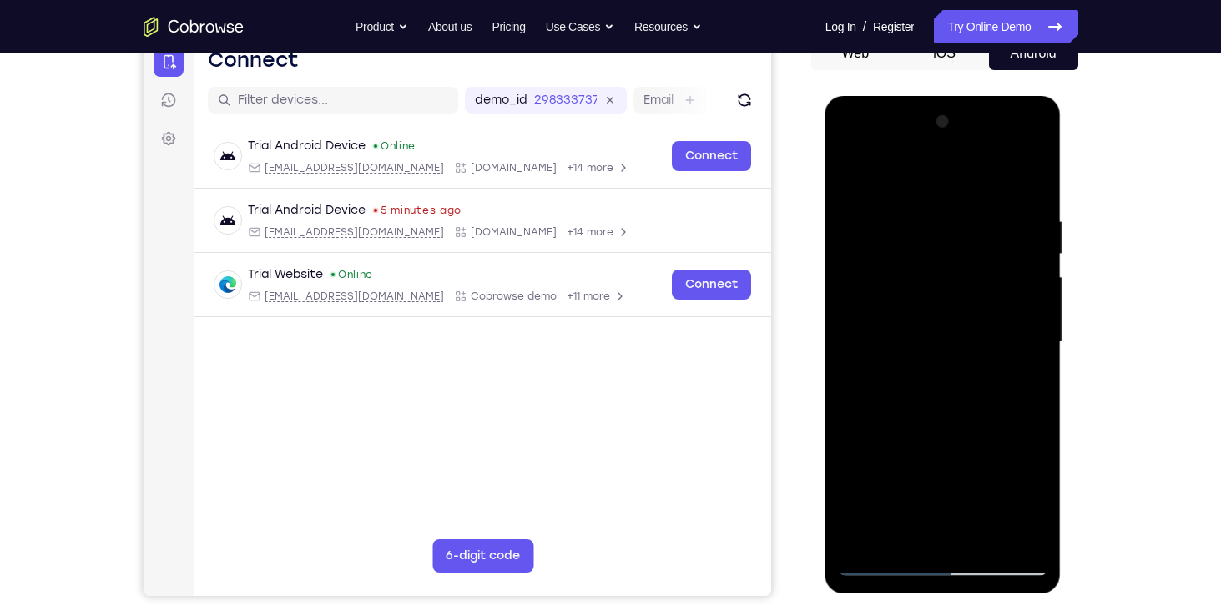
click at [825, 216] on html "Online web based iOS Simulators and Android Emulators. Run iPhone, iPad, Mobile…" at bounding box center [944, 346] width 238 height 501
drag, startPoint x: 963, startPoint y: 212, endPoint x: 692, endPoint y: 215, distance: 271.2
click at [825, 215] on html "Online web based iOS Simulators and Android Emulators. Run iPhone, iPad, Mobile…" at bounding box center [944, 346] width 238 height 501
drag, startPoint x: 993, startPoint y: 200, endPoint x: 768, endPoint y: 212, distance: 224.7
click at [825, 212] on html "Online web based iOS Simulators and Android Emulators. Run iPhone, iPad, Mobile…" at bounding box center [944, 346] width 238 height 501
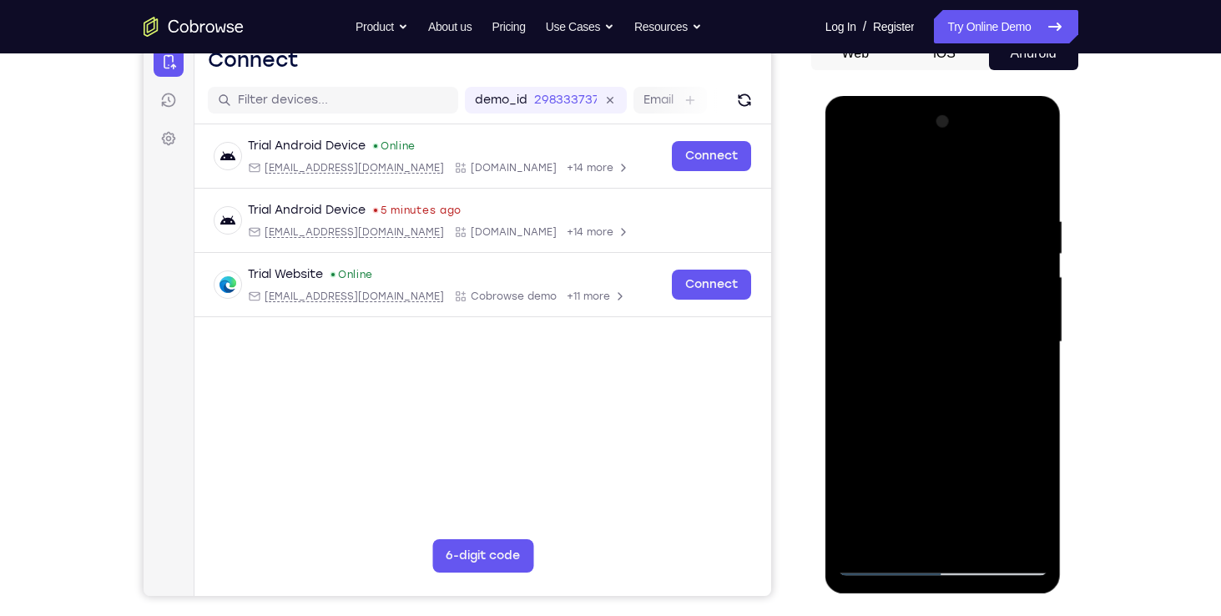
drag, startPoint x: 1025, startPoint y: 201, endPoint x: 813, endPoint y: 188, distance: 212.3
click at [825, 188] on html "Online web based iOS Simulators and Android Emulators. Run iPhone, iPad, Mobile…" at bounding box center [944, 346] width 238 height 501
drag, startPoint x: 1020, startPoint y: 195, endPoint x: 808, endPoint y: 165, distance: 214.0
click at [825, 165] on html "Online web based iOS Simulators and Android Emulators. Run iPhone, iPad, Mobile…" at bounding box center [944, 346] width 238 height 501
drag, startPoint x: 1032, startPoint y: 222, endPoint x: 868, endPoint y: 204, distance: 165.4
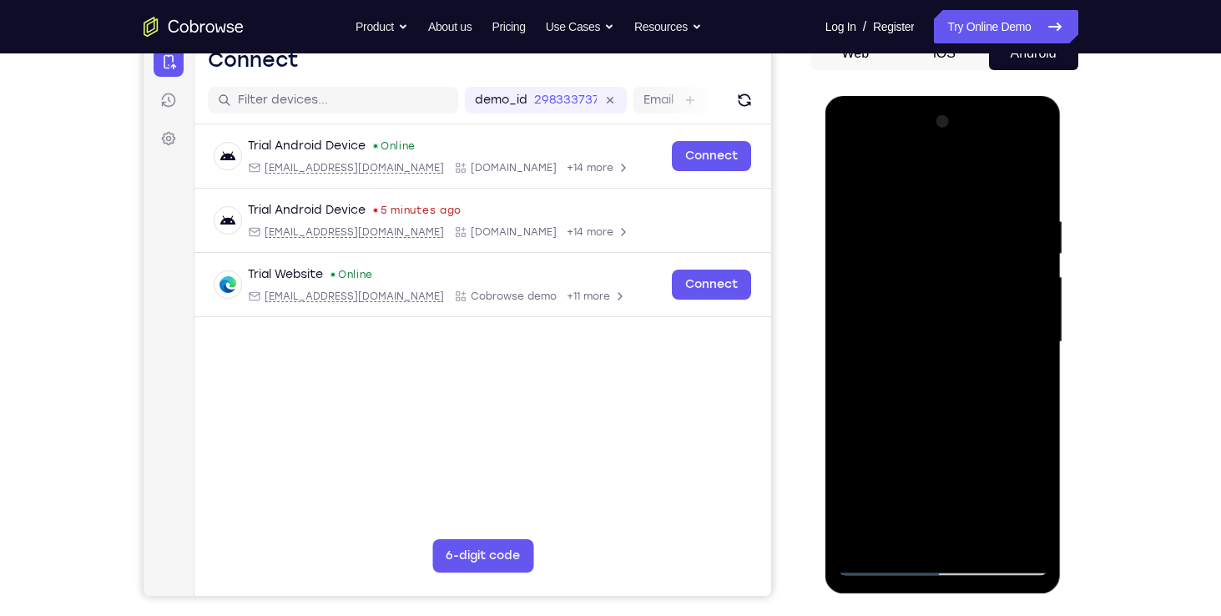
click at [868, 204] on div at bounding box center [943, 341] width 210 height 467
drag, startPoint x: 981, startPoint y: 200, endPoint x: 737, endPoint y: 175, distance: 245.7
click at [825, 175] on html "Online web based iOS Simulators and Android Emulators. Run iPhone, iPad, Mobile…" at bounding box center [944, 346] width 238 height 501
drag, startPoint x: 998, startPoint y: 199, endPoint x: 795, endPoint y: 204, distance: 202.8
click at [825, 204] on html "Online web based iOS Simulators and Android Emulators. Run iPhone, iPad, Mobile…" at bounding box center [944, 346] width 238 height 501
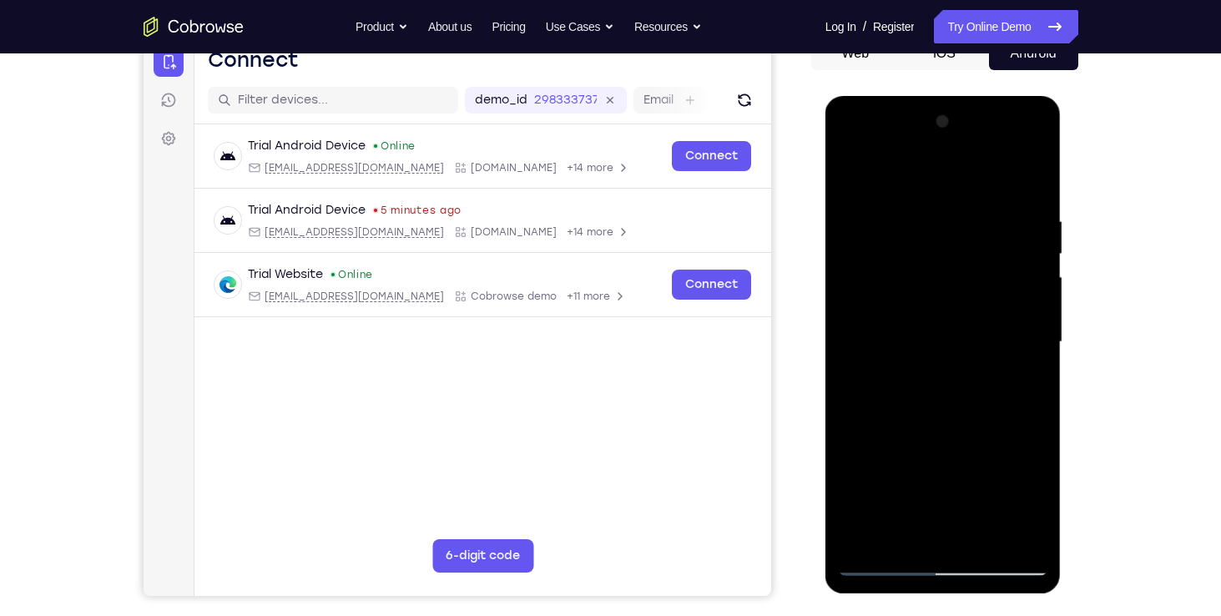
drag, startPoint x: 944, startPoint y: 225, endPoint x: 707, endPoint y: 249, distance: 237.3
click at [825, 249] on html "Online web based iOS Simulators and Android Emulators. Run iPhone, iPad, Mobile…" at bounding box center [944, 346] width 238 height 501
drag, startPoint x: 984, startPoint y: 193, endPoint x: 784, endPoint y: 209, distance: 200.0
click at [825, 209] on html "Online web based iOS Simulators and Android Emulators. Run iPhone, iPad, Mobile…" at bounding box center [944, 346] width 238 height 501
drag, startPoint x: 899, startPoint y: 211, endPoint x: 1236, endPoint y: 182, distance: 337.5
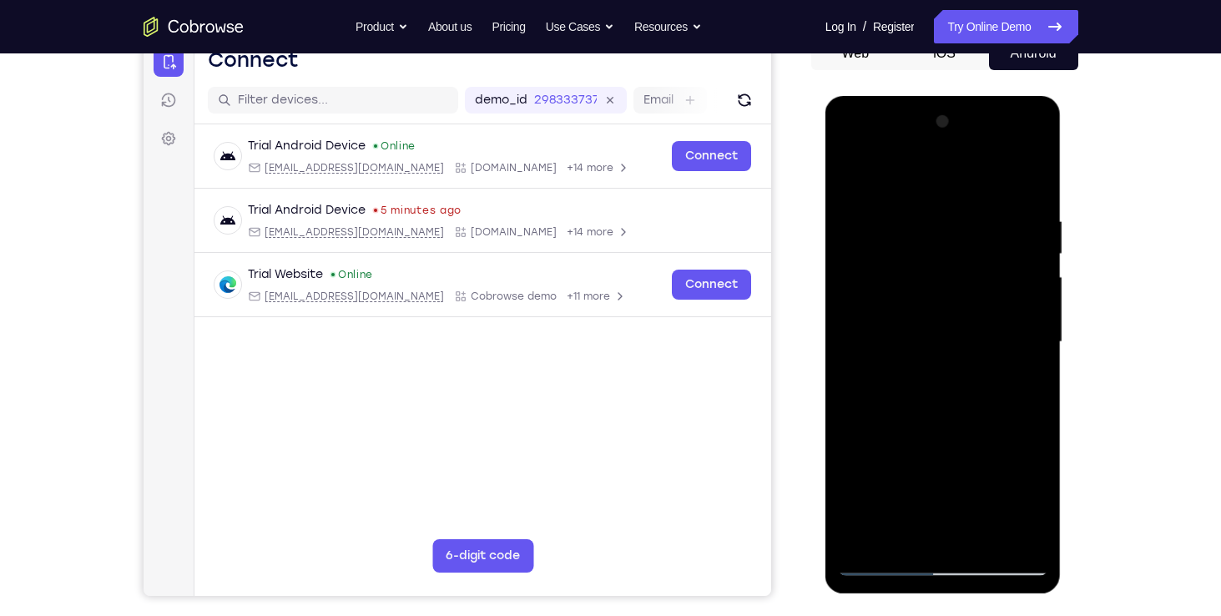
click at [1063, 182] on html "Online web based iOS Simulators and Android Emulators. Run iPhone, iPad, Mobile…" at bounding box center [944, 346] width 238 height 501
drag, startPoint x: 877, startPoint y: 215, endPoint x: 1236, endPoint y: 152, distance: 364.3
click at [1063, 152] on html "Online web based iOS Simulators and Android Emulators. Run iPhone, iPad, Mobile…" at bounding box center [944, 346] width 238 height 501
click at [1027, 402] on div at bounding box center [943, 341] width 210 height 467
click at [1036, 410] on div at bounding box center [943, 341] width 210 height 467
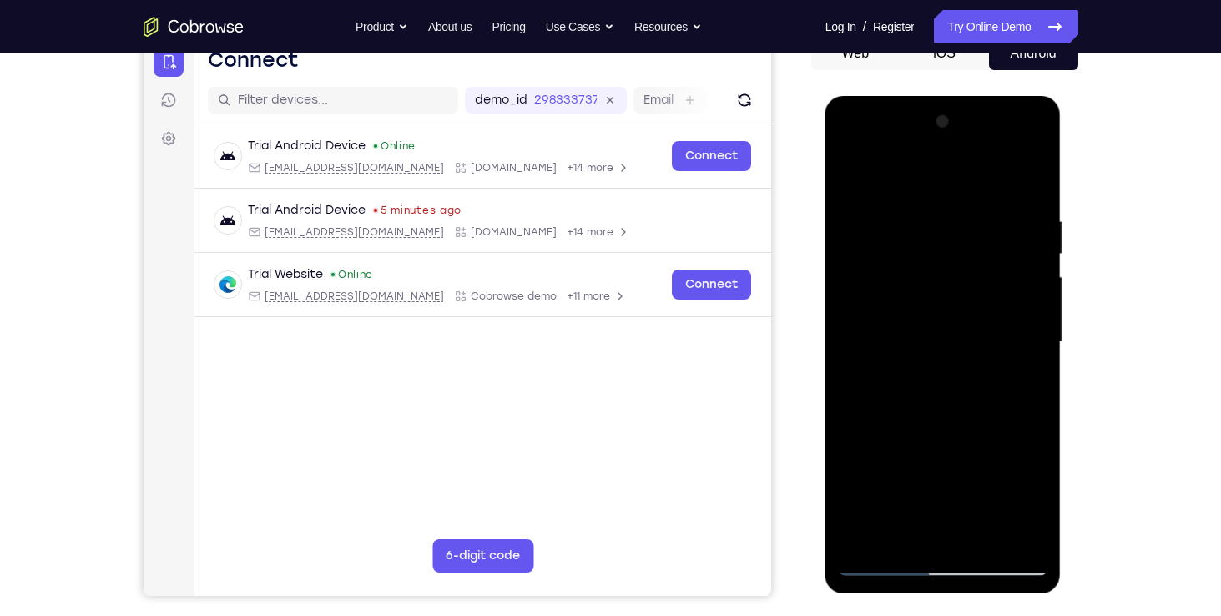
drag, startPoint x: 936, startPoint y: 437, endPoint x: 944, endPoint y: 329, distance: 108.7
click at [944, 329] on div at bounding box center [943, 341] width 210 height 467
click at [848, 457] on div at bounding box center [943, 341] width 210 height 467
drag, startPoint x: 968, startPoint y: 370, endPoint x: 989, endPoint y: 132, distance: 238.7
click at [989, 132] on div at bounding box center [943, 341] width 210 height 467
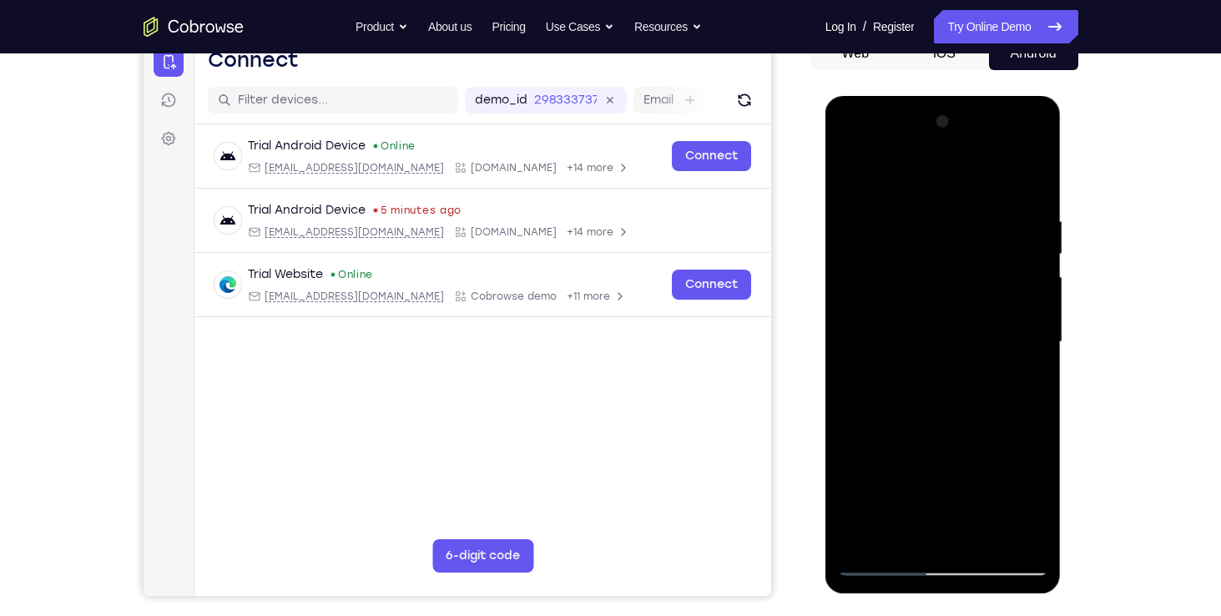
drag
click at [1017, 96] on html "Online web based iOS Simulators and Android Emulators. Run iPhone, iPad, Mobile…" at bounding box center [944, 346] width 238 height 501
drag, startPoint x: 953, startPoint y: 236, endPoint x: 879, endPoint y: 658, distance: 428.5
click at [879, 597] on html "Online web based iOS Simulators and Android Emulators. Run iPhone, iPad, Mobile…" at bounding box center [944, 346] width 238 height 501
drag, startPoint x: 946, startPoint y: 186, endPoint x: 931, endPoint y: 658, distance: 472.5
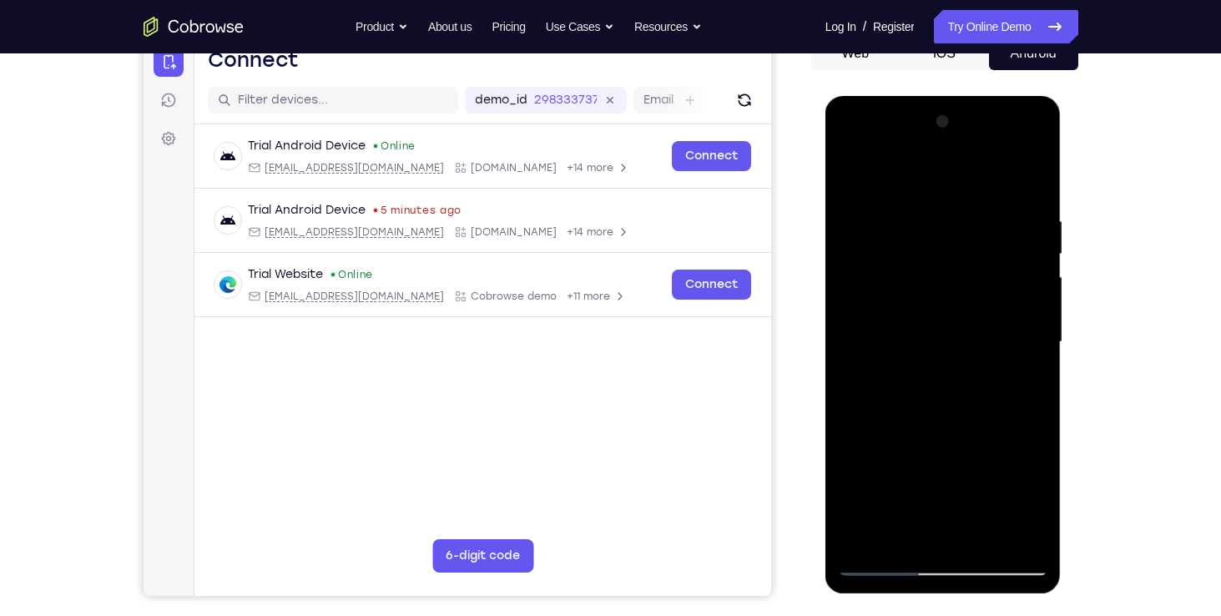
click at [931, 597] on html "Online web based iOS Simulators and Android Emulators. Run iPhone, iPad, Mobile…" at bounding box center [944, 346] width 238 height 501
drag, startPoint x: 1040, startPoint y: 210, endPoint x: 865, endPoint y: 209, distance: 174.4
click at [865, 209] on div at bounding box center [943, 341] width 210 height 467
drag, startPoint x: 1000, startPoint y: 215, endPoint x: 818, endPoint y: 213, distance: 181.1
click at [825, 213] on html "Online web based iOS Simulators and Android Emulators. Run iPhone, iPad, Mobile…" at bounding box center [944, 346] width 238 height 501
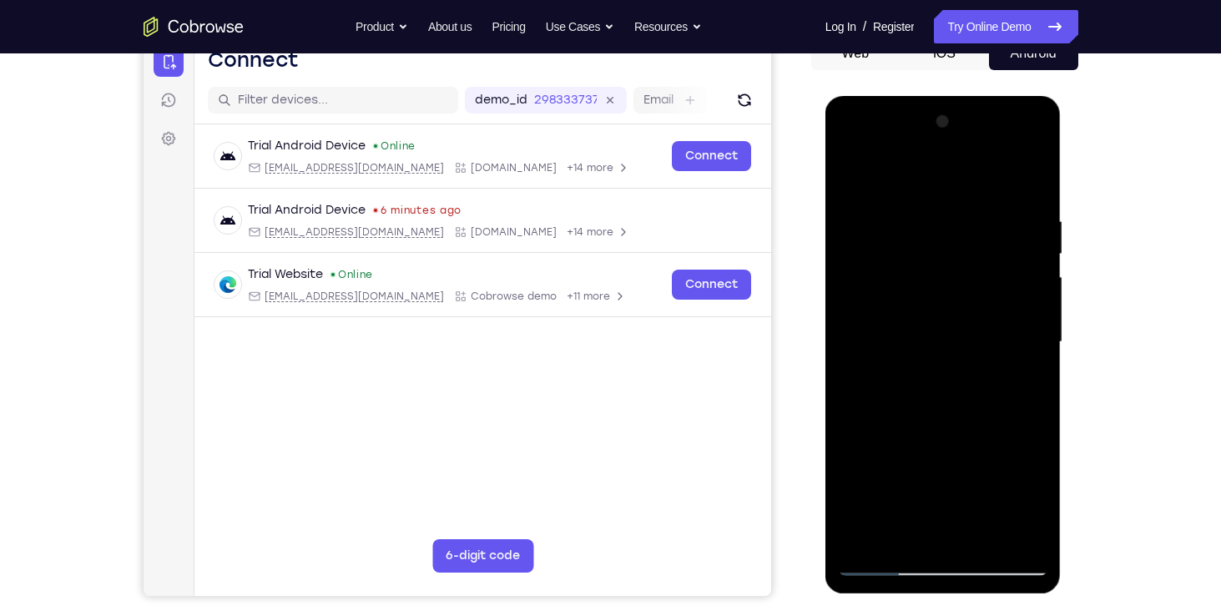
drag, startPoint x: 875, startPoint y: 219, endPoint x: 1108, endPoint y: 193, distance: 234.2
click at [1063, 193] on html "Online web based iOS Simulators and Android Emulators. Run iPhone, iPad, Mobile…" at bounding box center [944, 346] width 238 height 501
drag, startPoint x: 869, startPoint y: 205, endPoint x: 1019, endPoint y: 203, distance: 150.2
click at [1019, 203] on div at bounding box center [943, 341] width 210 height 467
drag, startPoint x: 894, startPoint y: 196, endPoint x: 1028, endPoint y: 186, distance: 133.9
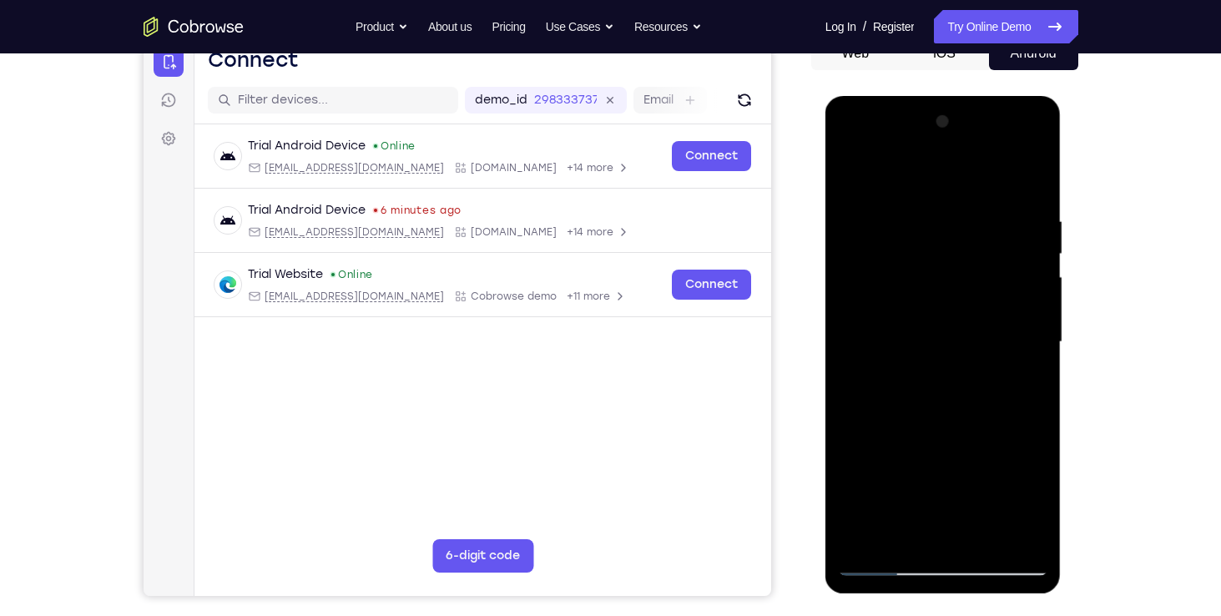
click at [1028, 186] on div at bounding box center [943, 341] width 210 height 467
drag, startPoint x: 926, startPoint y: 212, endPoint x: 1000, endPoint y: 210, distance: 74.3
click at [1000, 210] on div at bounding box center [943, 341] width 210 height 467
click at [930, 208] on div at bounding box center [943, 341] width 210 height 467
click at [1031, 214] on div at bounding box center [943, 341] width 210 height 467
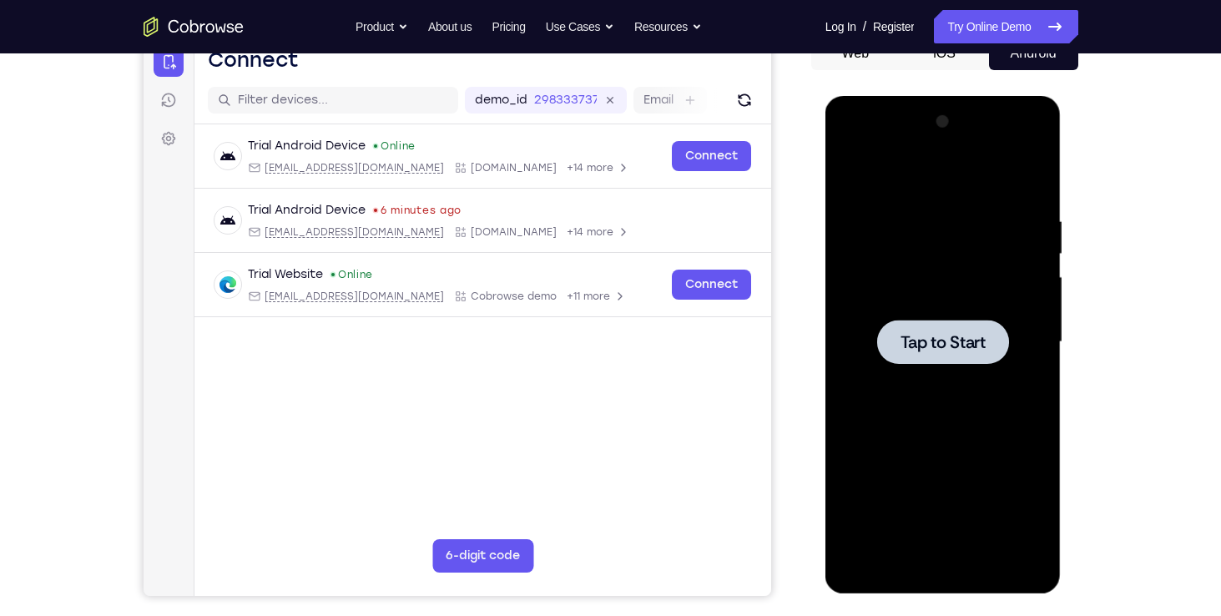
click at [971, 326] on div at bounding box center [943, 342] width 132 height 44
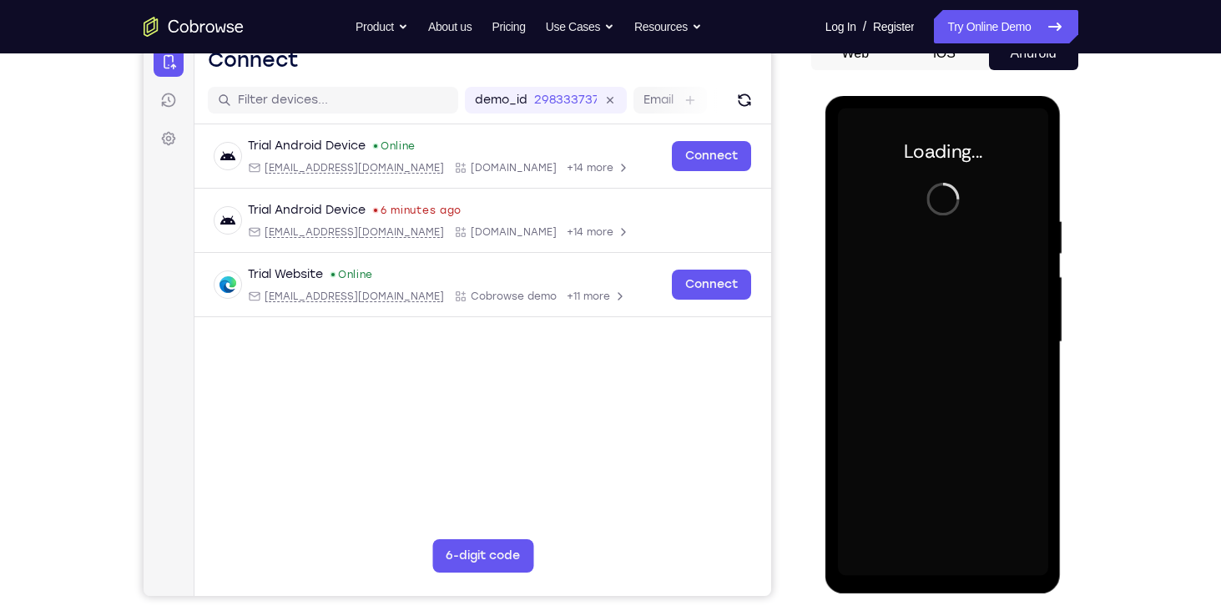
click at [971, 326] on div at bounding box center [943, 341] width 210 height 467
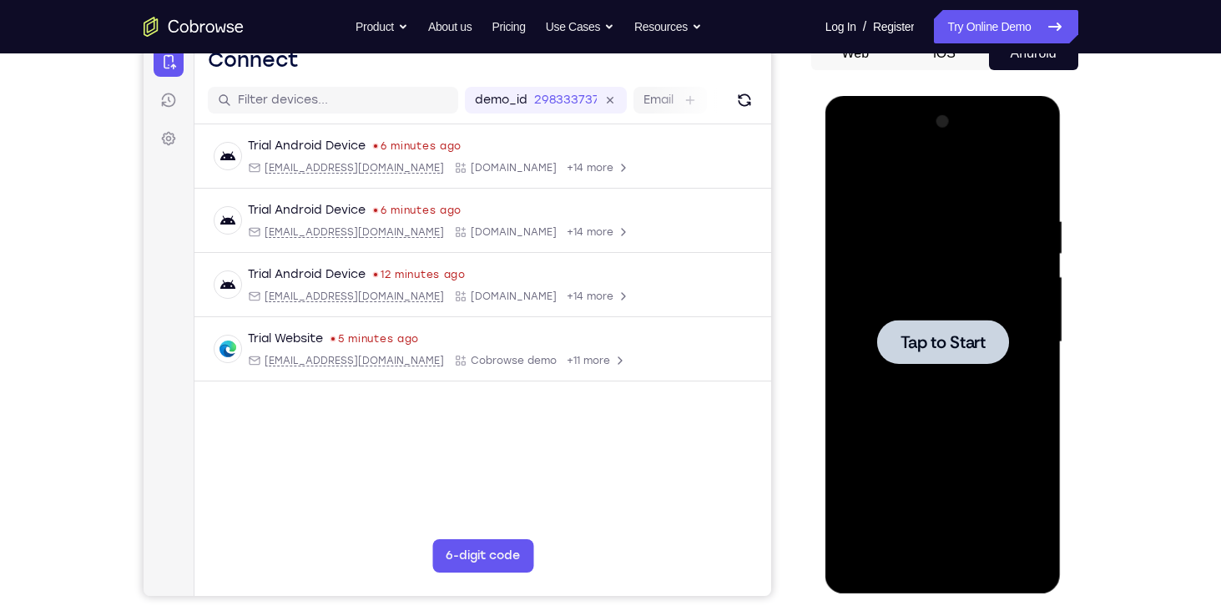
click at [945, 342] on span "Tap to Start" at bounding box center [942, 342] width 85 height 17
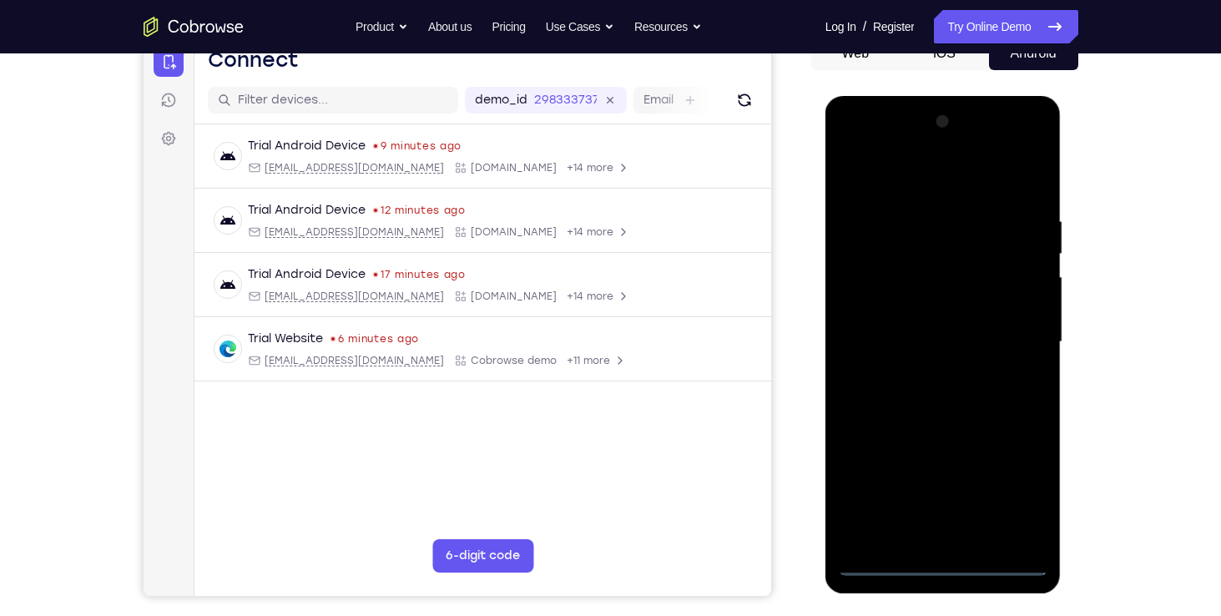
click at [869, 581] on div at bounding box center [943, 344] width 236 height 497
click at [880, 563] on div at bounding box center [943, 341] width 210 height 467
click at [1014, 498] on div at bounding box center [943, 341] width 210 height 467
click at [855, 139] on div at bounding box center [943, 341] width 210 height 467
click at [1009, 335] on div at bounding box center [943, 341] width 210 height 467
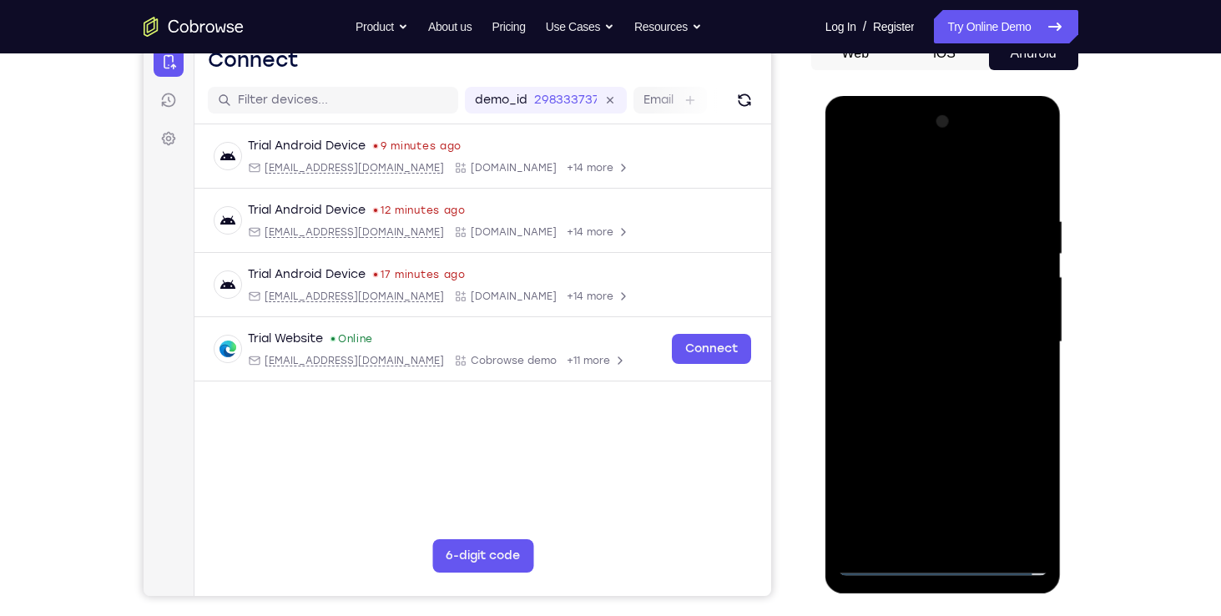
click at [947, 489] on div at bounding box center [943, 341] width 210 height 467
click at [929, 365] on div at bounding box center [943, 341] width 210 height 467
click at [915, 328] on div at bounding box center [943, 341] width 210 height 467
click at [923, 315] on div at bounding box center [943, 341] width 210 height 467
click at [927, 269] on div at bounding box center [943, 341] width 210 height 467
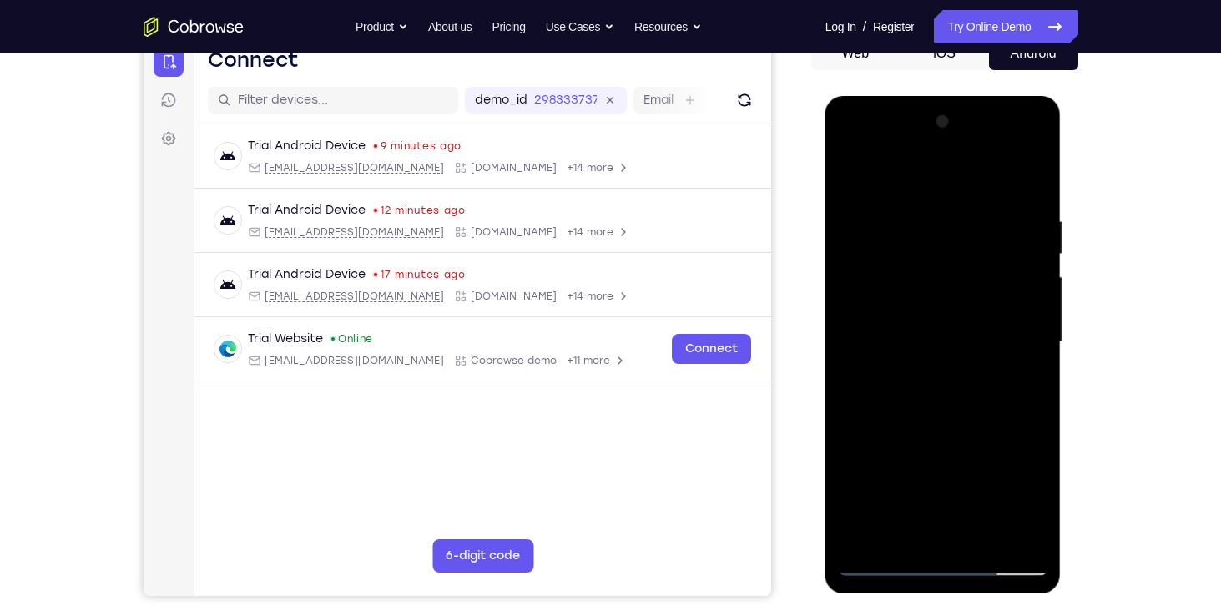
click at [867, 310] on div at bounding box center [943, 341] width 210 height 467
click at [921, 270] on div at bounding box center [943, 341] width 210 height 467
click at [930, 275] on div at bounding box center [943, 341] width 210 height 467
click at [897, 305] on div at bounding box center [943, 341] width 210 height 467
click at [888, 341] on div at bounding box center [943, 341] width 210 height 467
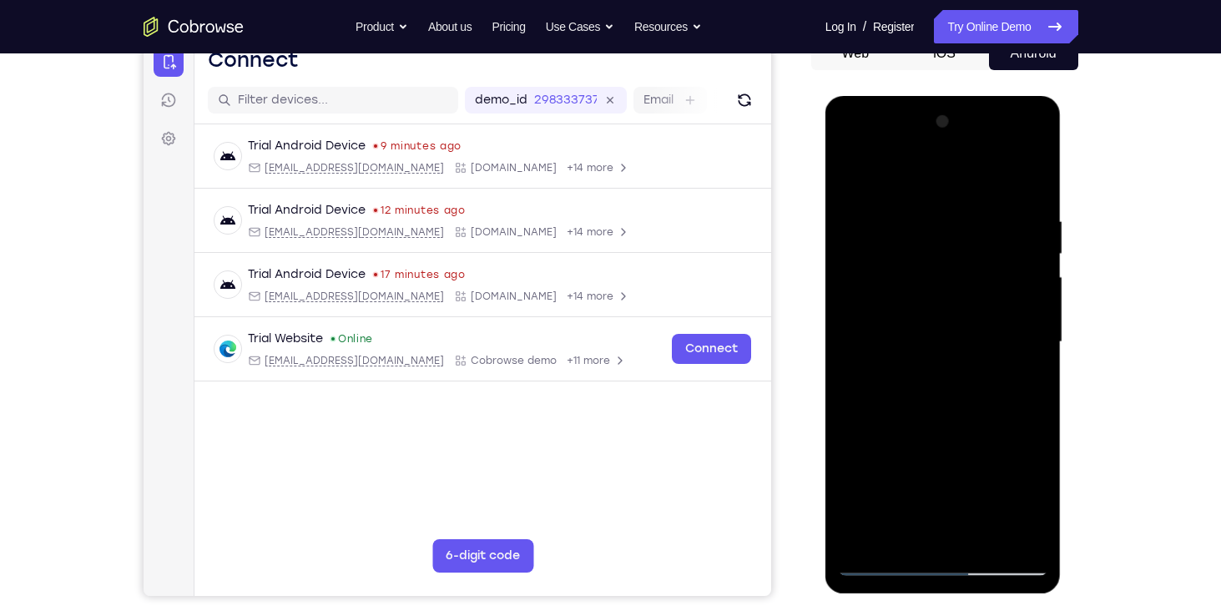
click at [1035, 199] on div at bounding box center [943, 341] width 210 height 467
drag, startPoint x: 957, startPoint y: 338, endPoint x: 979, endPoint y: 198, distance: 141.8
click at [979, 198] on div at bounding box center [943, 341] width 210 height 467
drag, startPoint x: 969, startPoint y: 347, endPoint x: 989, endPoint y: 179, distance: 169.7
click at [989, 179] on div at bounding box center [943, 341] width 210 height 467
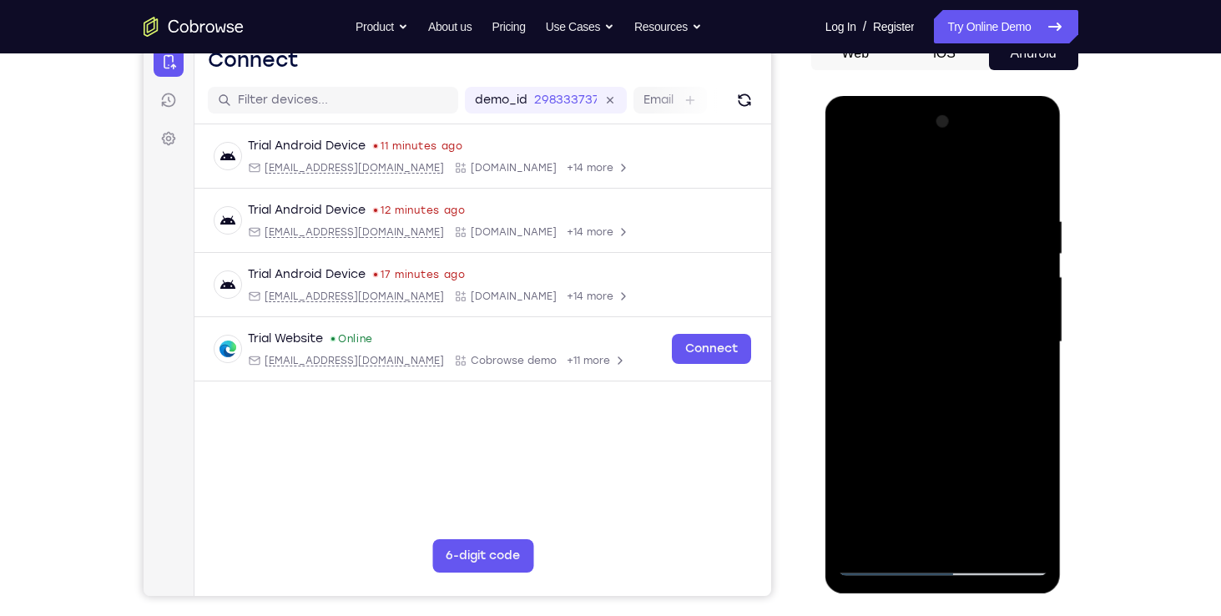
drag, startPoint x: 961, startPoint y: 355, endPoint x: 983, endPoint y: 175, distance: 181.5
click at [983, 175] on div at bounding box center [943, 341] width 210 height 467
drag, startPoint x: 885, startPoint y: 466, endPoint x: 950, endPoint y: 216, distance: 257.8
click at [950, 216] on div at bounding box center [943, 341] width 210 height 467
drag, startPoint x: 927, startPoint y: 363, endPoint x: 955, endPoint y: 209, distance: 156.9
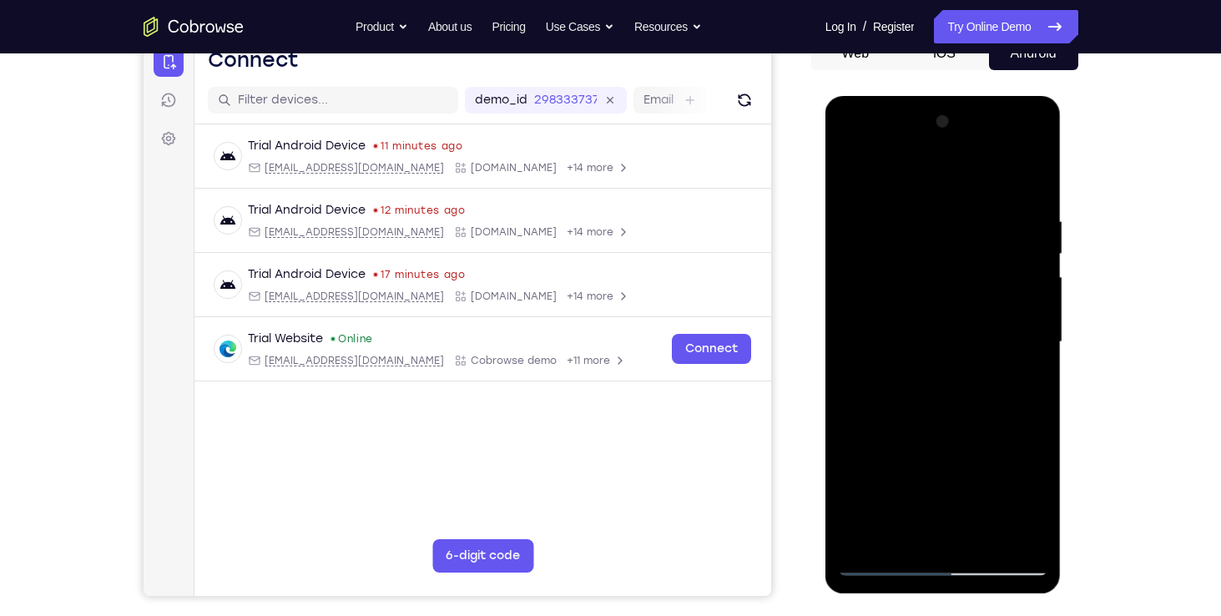
click at [955, 209] on div at bounding box center [943, 341] width 210 height 467
drag, startPoint x: 950, startPoint y: 345, endPoint x: 964, endPoint y: 413, distance: 69.7
click at [964, 413] on div at bounding box center [943, 341] width 210 height 467
click at [1039, 385] on div at bounding box center [943, 341] width 210 height 467
click at [1039, 380] on div at bounding box center [943, 341] width 210 height 467
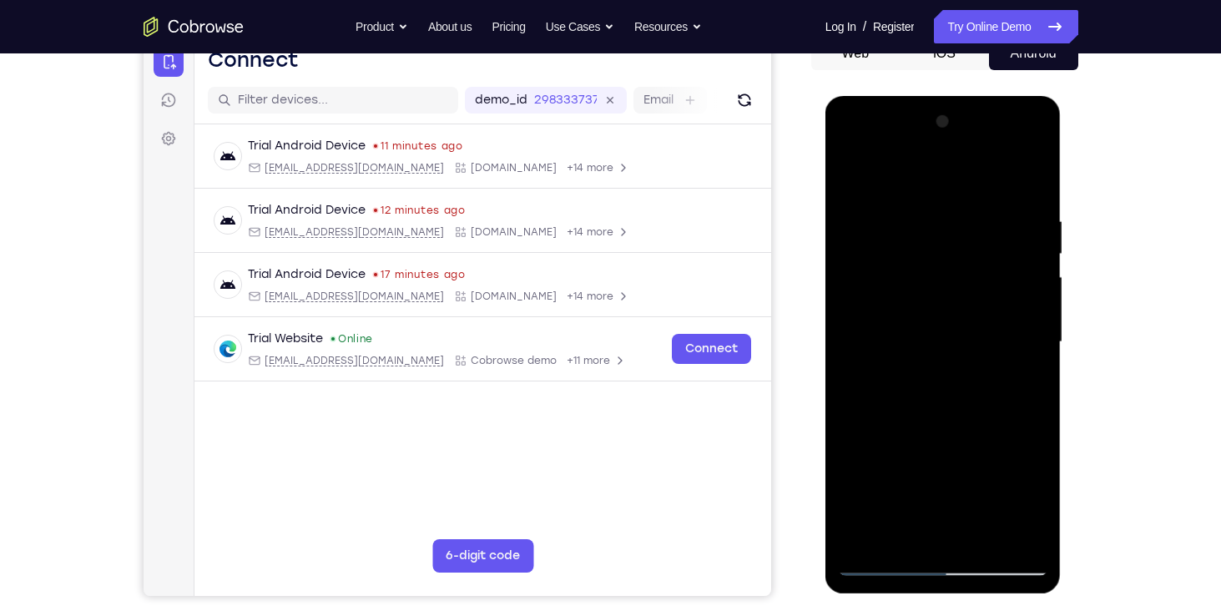
click at [1039, 380] on div at bounding box center [943, 341] width 210 height 467
click at [1035, 379] on div at bounding box center [943, 341] width 210 height 467
click at [934, 355] on div at bounding box center [943, 341] width 210 height 467
click at [897, 219] on div at bounding box center [943, 341] width 210 height 467
drag, startPoint x: 933, startPoint y: 349, endPoint x: 932, endPoint y: 476, distance: 126.8
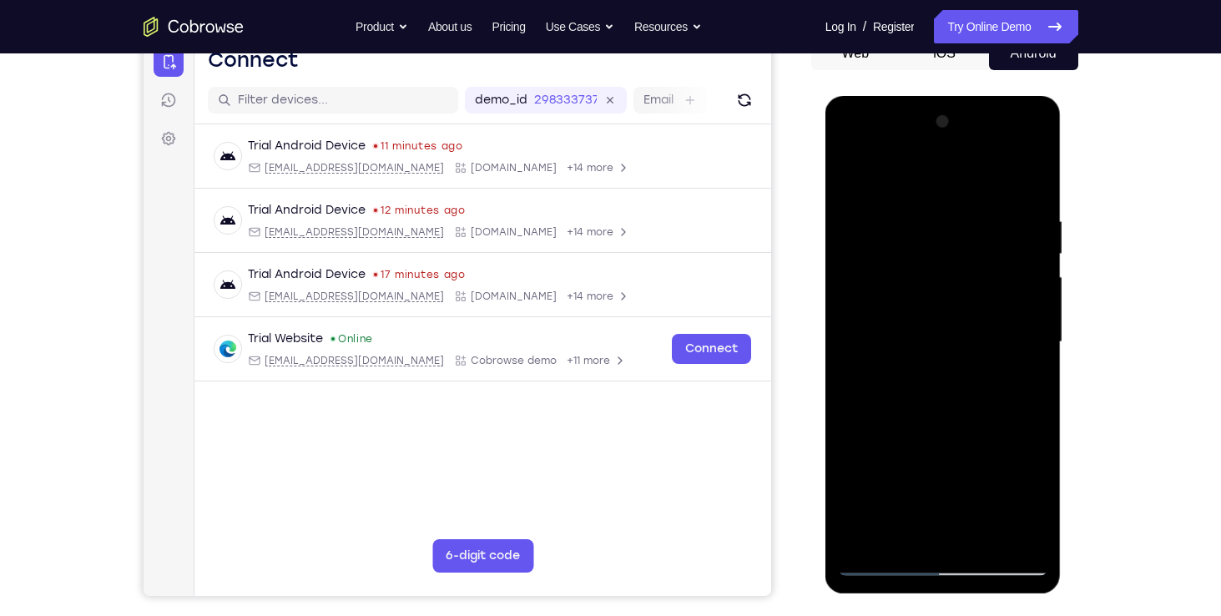
click at [932, 476] on div at bounding box center [943, 341] width 210 height 467
drag, startPoint x: 955, startPoint y: 266, endPoint x: 963, endPoint y: 433, distance: 167.0
click at [963, 433] on div at bounding box center [943, 341] width 210 height 467
drag, startPoint x: 992, startPoint y: 315, endPoint x: 1002, endPoint y: 273, distance: 43.7
click at [1002, 273] on div at bounding box center [943, 341] width 210 height 467
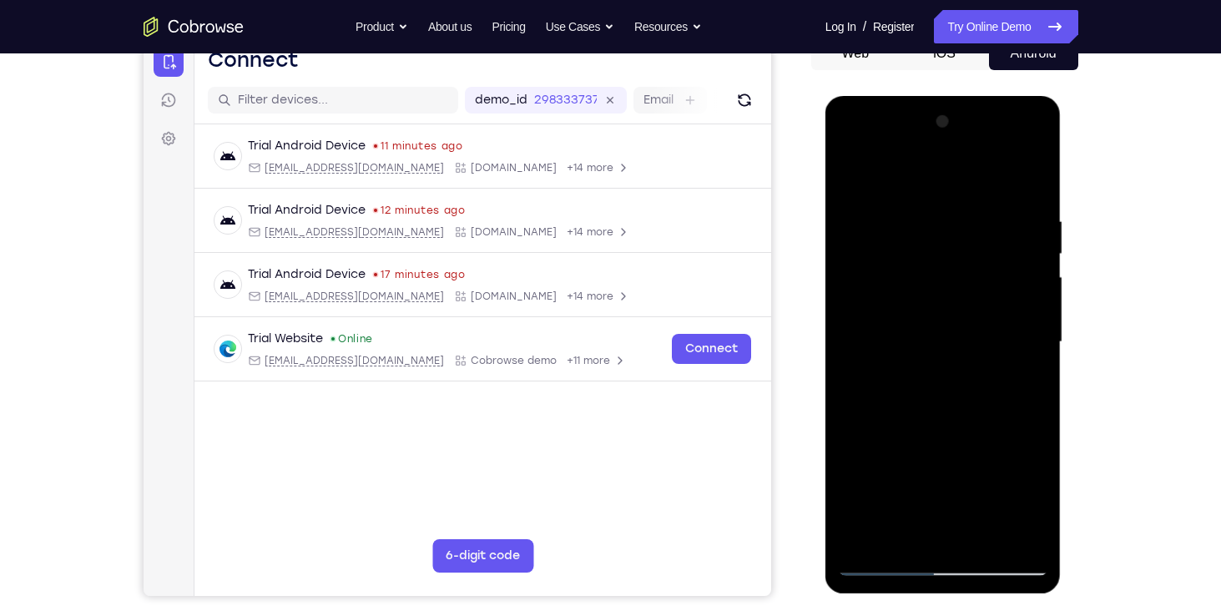
drag, startPoint x: 970, startPoint y: 415, endPoint x: 989, endPoint y: 268, distance: 148.9
click at [989, 268] on div at bounding box center [943, 341] width 210 height 467
drag, startPoint x: 943, startPoint y: 359, endPoint x: 945, endPoint y: 589, distance: 230.3
click at [945, 589] on div at bounding box center [943, 344] width 236 height 497
click at [848, 172] on div at bounding box center [943, 341] width 210 height 467
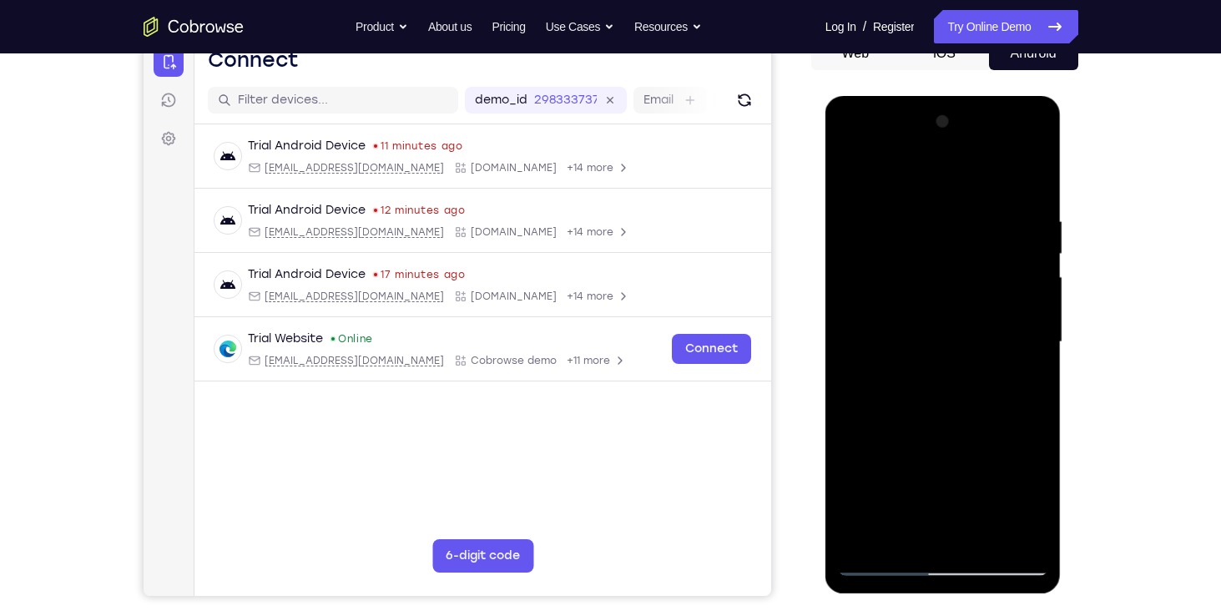
drag, startPoint x: 955, startPoint y: 300, endPoint x: 984, endPoint y: 7, distance: 295.0
click at [984, 96] on html "Online web based iOS Simulators and Android Emulators. Run iPhone, iPad, Mobile…" at bounding box center [944, 346] width 238 height 501
drag, startPoint x: 934, startPoint y: 315, endPoint x: 974, endPoint y: 40, distance: 278.2
click at [974, 96] on html "Online web based iOS Simulators and Android Emulators. Run iPhone, iPad, Mobile…" at bounding box center [944, 346] width 238 height 501
drag, startPoint x: 945, startPoint y: 364, endPoint x: 1007, endPoint y: -62, distance: 430.0
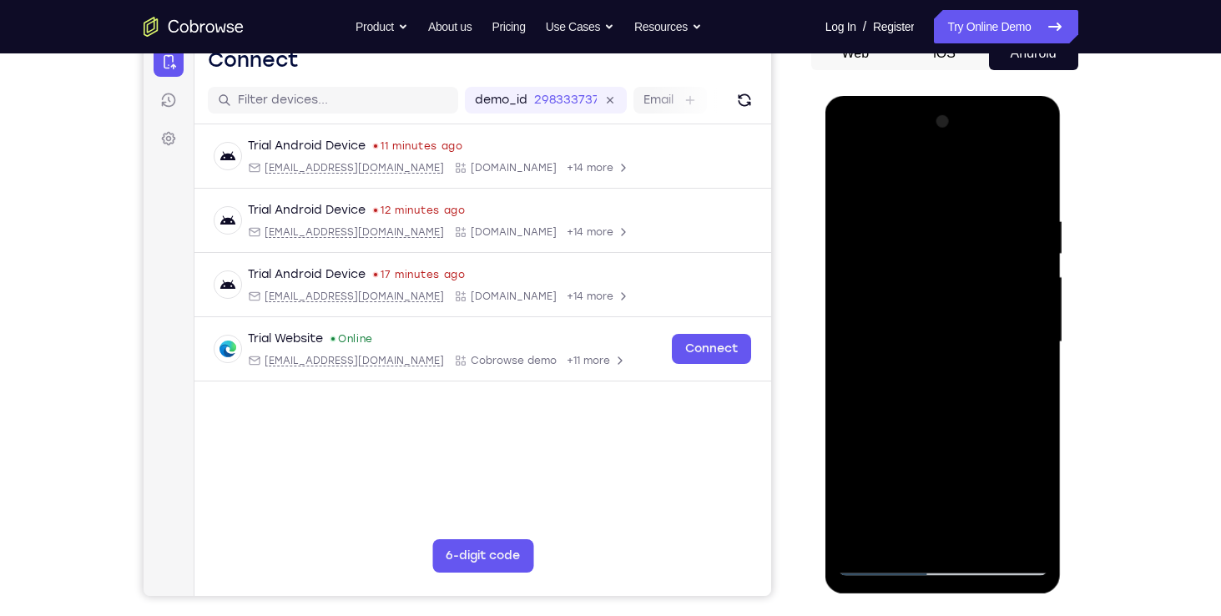
click at [1007, 96] on html "Online web based iOS Simulators and Android Emulators. Run iPhone, iPad, Mobile…" at bounding box center [944, 346] width 238 height 501
drag, startPoint x: 938, startPoint y: 415, endPoint x: 1035, endPoint y: 59, distance: 369.2
click at [1035, 96] on html "Online web based iOS Simulators and Android Emulators. Run iPhone, iPad, Mobile…" at bounding box center [944, 346] width 238 height 501
drag, startPoint x: 925, startPoint y: 452, endPoint x: 977, endPoint y: 224, distance: 234.4
click at [977, 224] on div at bounding box center [943, 341] width 210 height 467
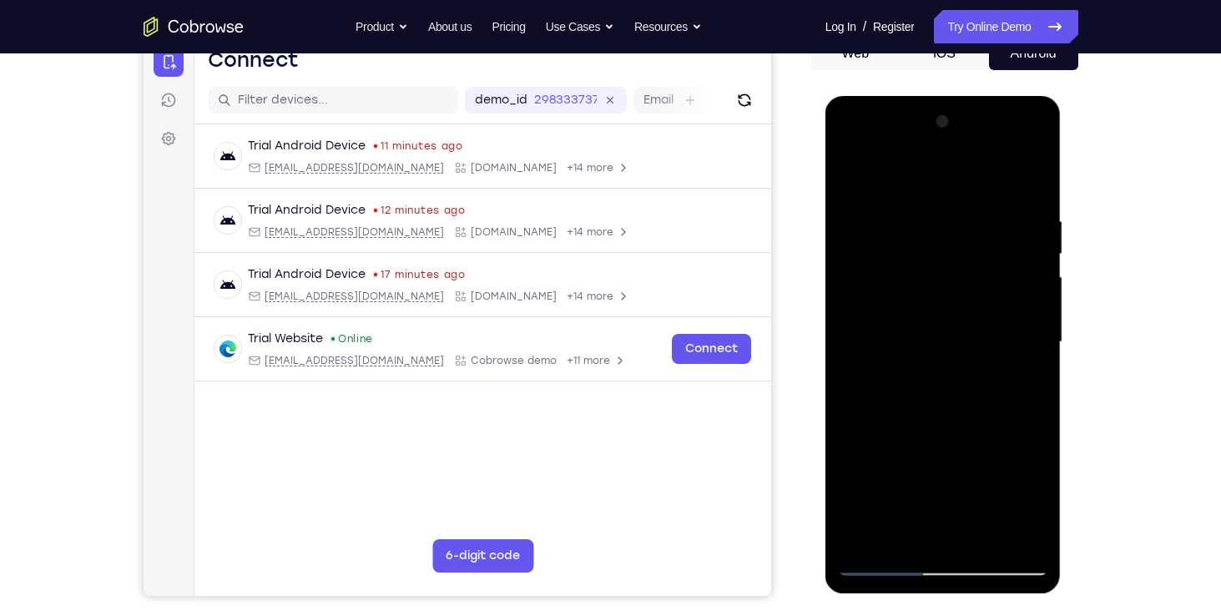
drag, startPoint x: 903, startPoint y: 429, endPoint x: 950, endPoint y: 256, distance: 179.1
click at [950, 256] on div at bounding box center [943, 341] width 210 height 467
drag, startPoint x: 951, startPoint y: 386, endPoint x: 963, endPoint y: 529, distance: 143.1
click at [963, 529] on div at bounding box center [943, 341] width 210 height 467
drag, startPoint x: 951, startPoint y: 317, endPoint x: 976, endPoint y: 422, distance: 108.1
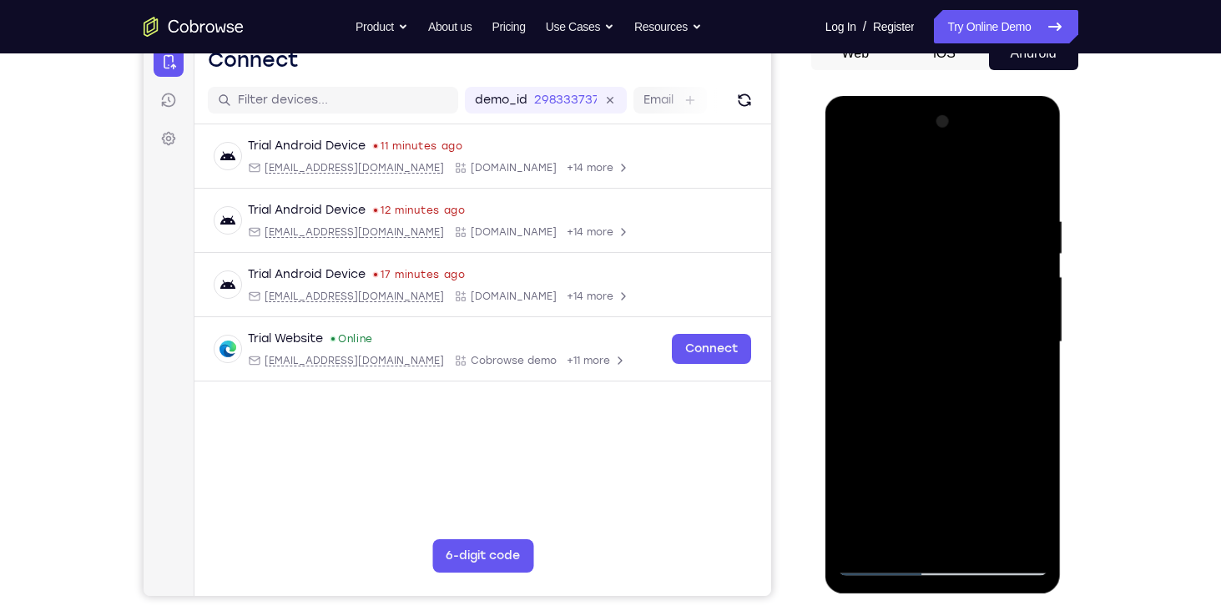
click at [976, 422] on div at bounding box center [943, 341] width 210 height 467
click at [1032, 393] on div at bounding box center [943, 341] width 210 height 467
drag, startPoint x: 919, startPoint y: 428, endPoint x: 953, endPoint y: 112, distance: 318.0
click at [953, 112] on div at bounding box center [943, 341] width 210 height 467
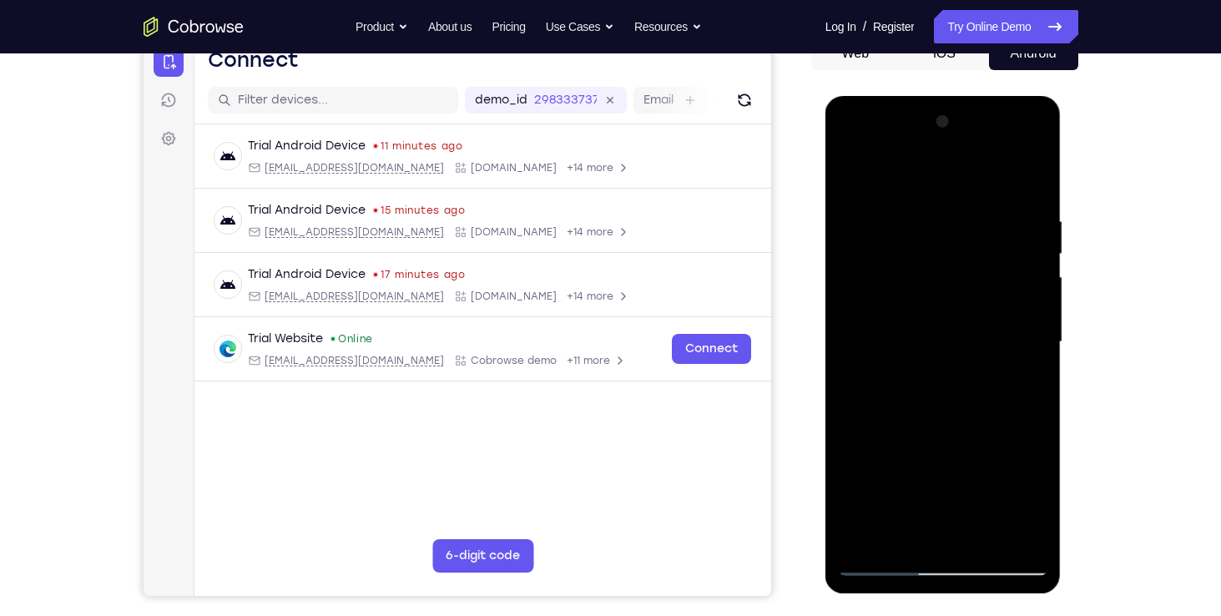
drag, startPoint x: 932, startPoint y: 314, endPoint x: 969, endPoint y: 28, distance: 288.6
click at [969, 96] on html "Online web based iOS Simulators and Android Emulators. Run iPhone, iPad, Mobile…" at bounding box center [944, 346] width 238 height 501
drag, startPoint x: 935, startPoint y: 355, endPoint x: 942, endPoint y: 289, distance: 67.1
click at [942, 289] on div at bounding box center [943, 341] width 210 height 467
drag, startPoint x: 990, startPoint y: 385, endPoint x: 995, endPoint y: 295, distance: 90.2
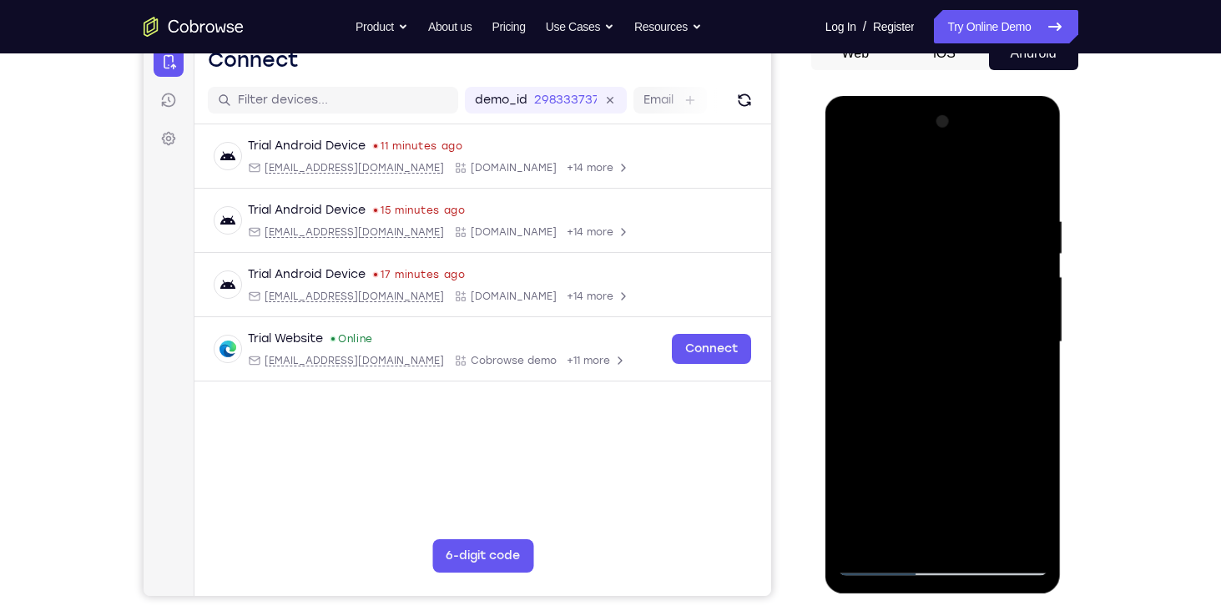
click at [995, 295] on div at bounding box center [943, 341] width 210 height 467
drag, startPoint x: 943, startPoint y: 424, endPoint x: 954, endPoint y: 375, distance: 50.6
click at [954, 375] on div at bounding box center [943, 341] width 210 height 467
drag, startPoint x: 954, startPoint y: 441, endPoint x: 963, endPoint y: 372, distance: 69.0
click at [963, 372] on div at bounding box center [943, 341] width 210 height 467
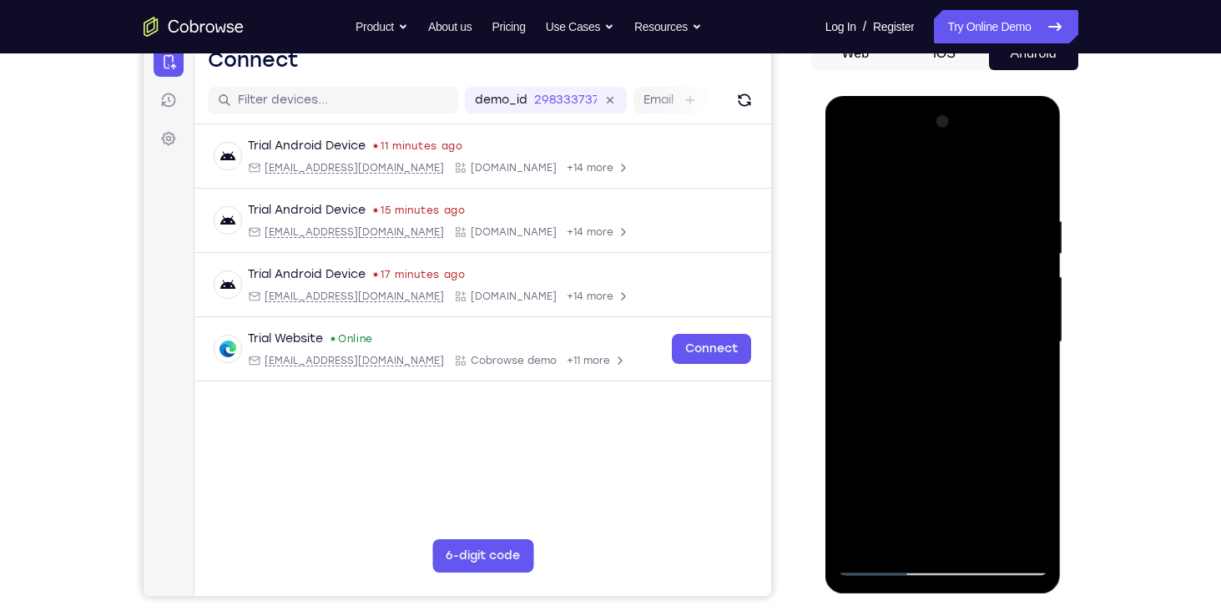
drag, startPoint x: 964, startPoint y: 488, endPoint x: 971, endPoint y: 380, distance: 107.9
click at [971, 380] on div at bounding box center [943, 341] width 210 height 467
drag, startPoint x: 949, startPoint y: 439, endPoint x: 955, endPoint y: 402, distance: 37.3
click at [955, 402] on div at bounding box center [943, 341] width 210 height 467
drag, startPoint x: 934, startPoint y: 449, endPoint x: 950, endPoint y: 286, distance: 163.5
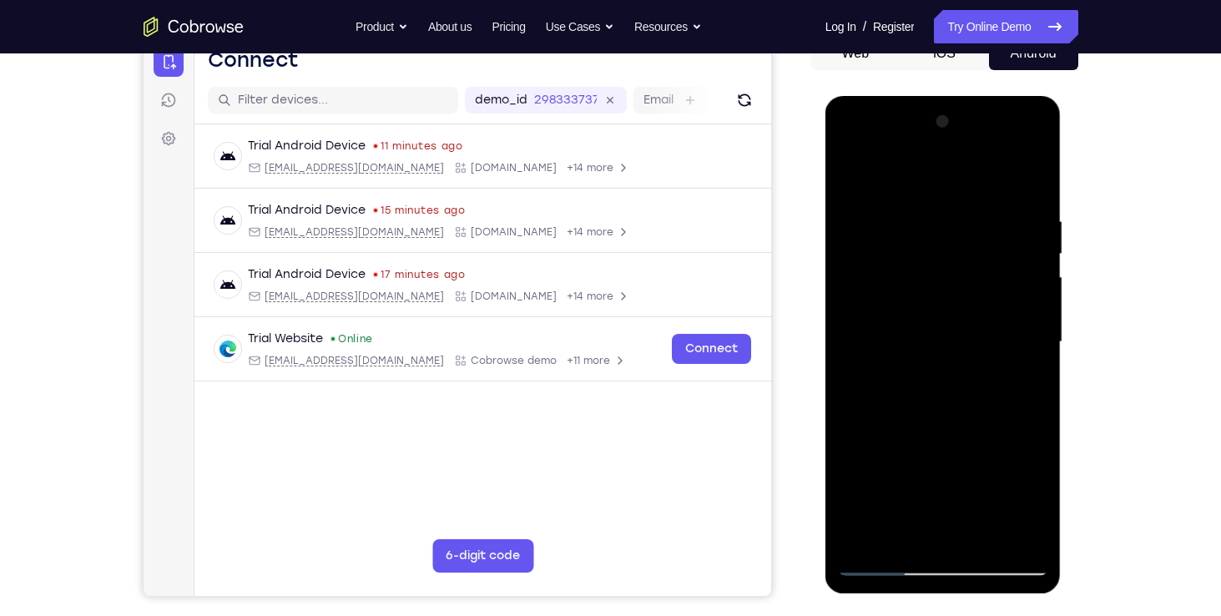
click at [950, 286] on div at bounding box center [943, 341] width 210 height 467
click at [1034, 338] on div at bounding box center [943, 341] width 210 height 467
click at [1037, 330] on div at bounding box center [943, 341] width 210 height 467
drag, startPoint x: 954, startPoint y: 388, endPoint x: 956, endPoint y: 446, distance: 57.6
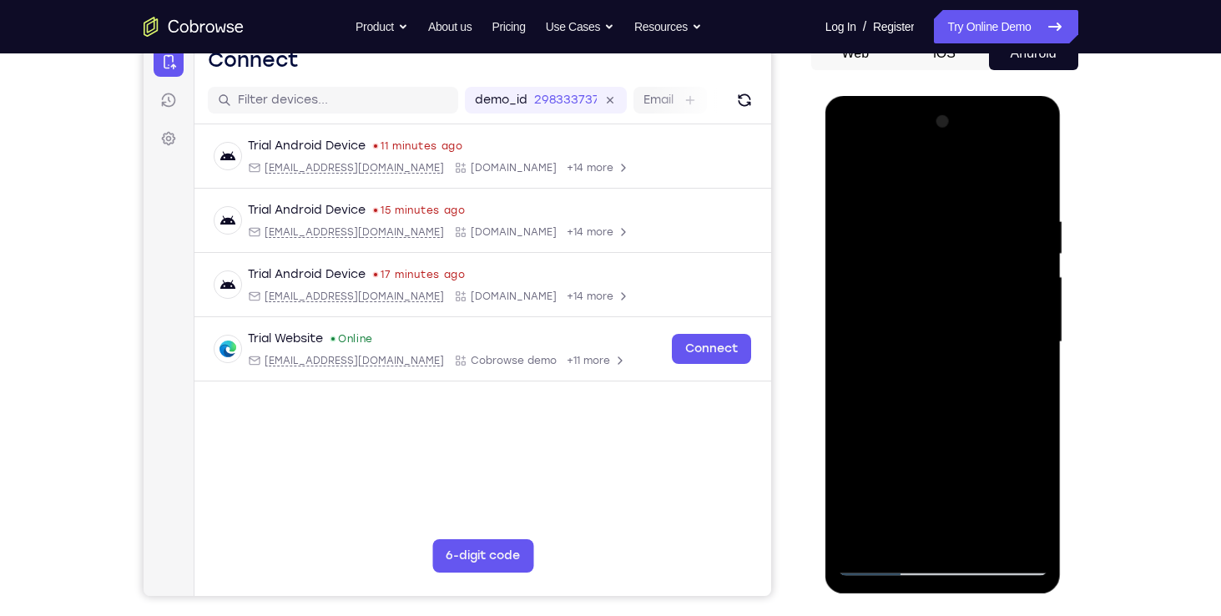
click at [956, 446] on div at bounding box center [943, 341] width 210 height 467
drag, startPoint x: 922, startPoint y: 407, endPoint x: 950, endPoint y: 201, distance: 208.0
click at [950, 201] on div at bounding box center [943, 341] width 210 height 467
drag, startPoint x: 920, startPoint y: 341, endPoint x: 941, endPoint y: 199, distance: 144.2
click at [941, 199] on div at bounding box center [943, 341] width 210 height 467
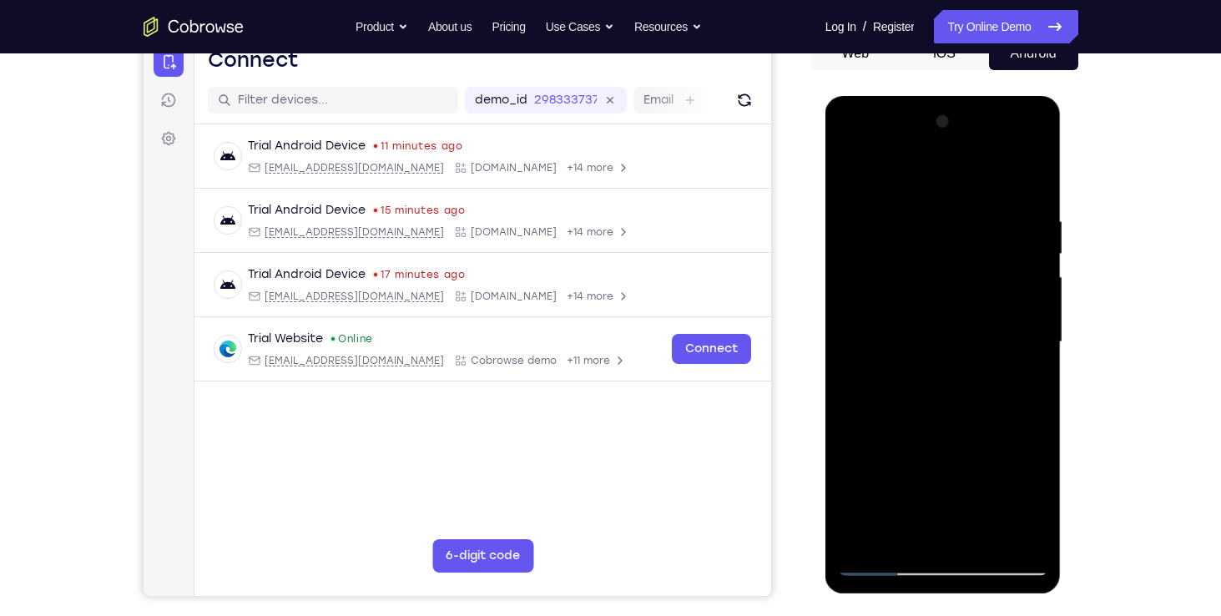
drag, startPoint x: 926, startPoint y: 355, endPoint x: 953, endPoint y: 202, distance: 155.8
click at [953, 202] on div at bounding box center [943, 341] width 210 height 467
drag, startPoint x: 960, startPoint y: 329, endPoint x: 976, endPoint y: 188, distance: 141.9
click at [976, 188] on div at bounding box center [943, 341] width 210 height 467
drag, startPoint x: 944, startPoint y: 415, endPoint x: 972, endPoint y: 246, distance: 170.8
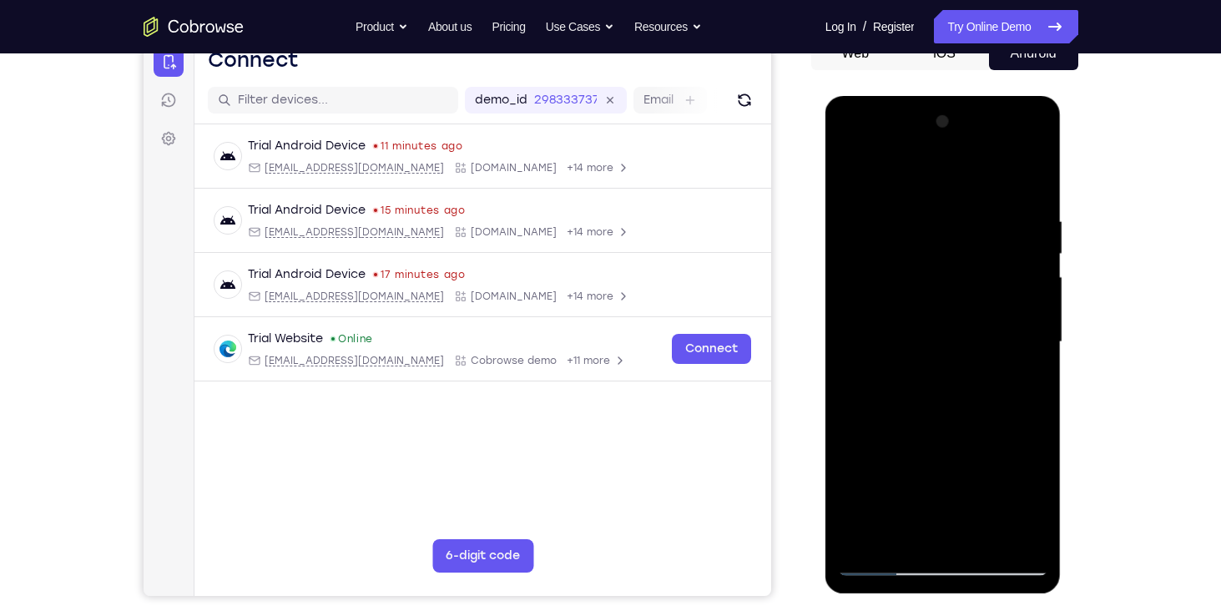
click at [972, 246] on div at bounding box center [943, 341] width 210 height 467
drag, startPoint x: 930, startPoint y: 412, endPoint x: 949, endPoint y: 358, distance: 57.3
click at [949, 358] on div at bounding box center [943, 341] width 210 height 467
drag, startPoint x: 928, startPoint y: 486, endPoint x: 972, endPoint y: 299, distance: 192.0
click at [972, 299] on div at bounding box center [943, 341] width 210 height 467
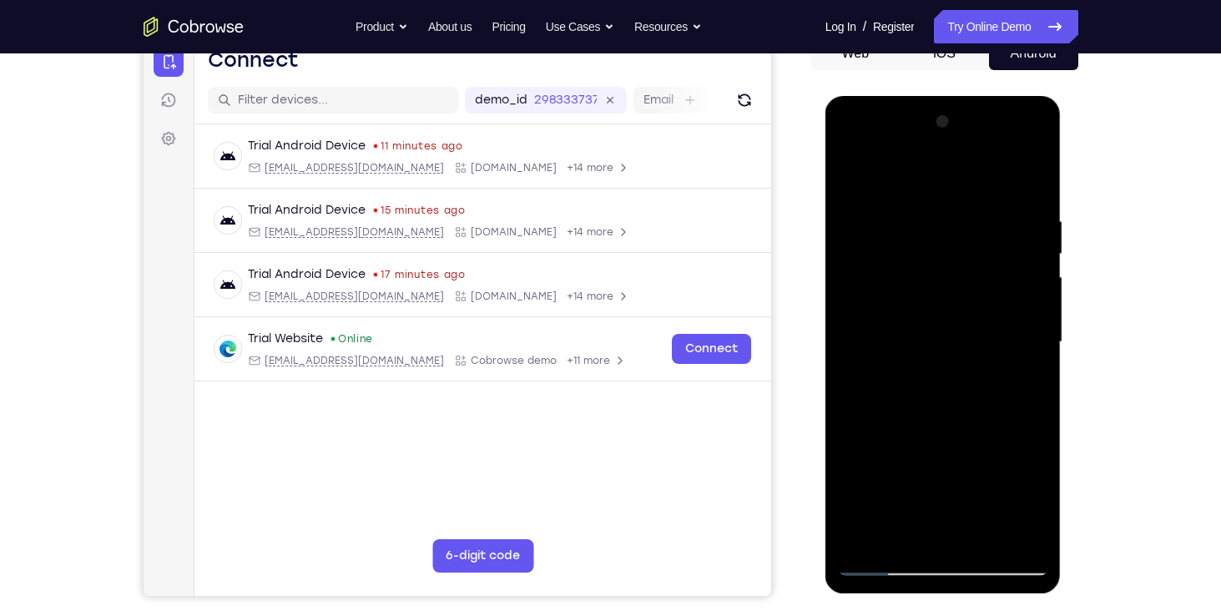
drag, startPoint x: 959, startPoint y: 411, endPoint x: 974, endPoint y: 273, distance: 139.3
click at [974, 273] on div at bounding box center [943, 341] width 210 height 467
drag, startPoint x: 957, startPoint y: 407, endPoint x: 984, endPoint y: 238, distance: 171.5
click at [984, 238] on div at bounding box center [943, 341] width 210 height 467
drag, startPoint x: 939, startPoint y: 368, endPoint x: 970, endPoint y: 174, distance: 196.1
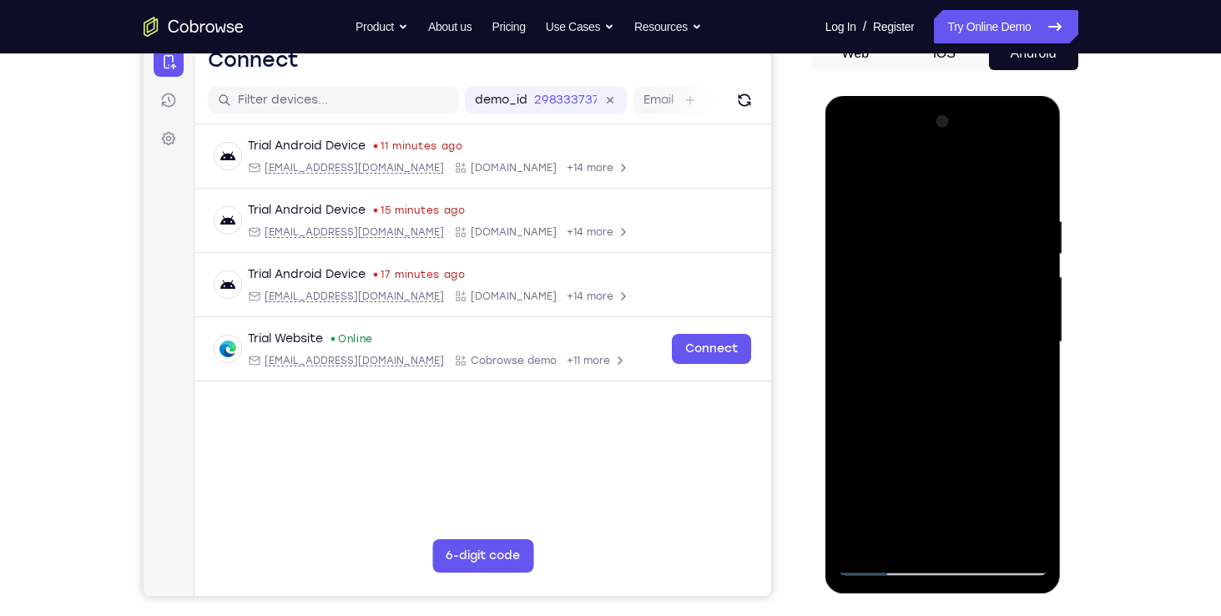
click at [970, 174] on div at bounding box center [943, 341] width 210 height 467
click at [1036, 375] on div at bounding box center [943, 341] width 210 height 467
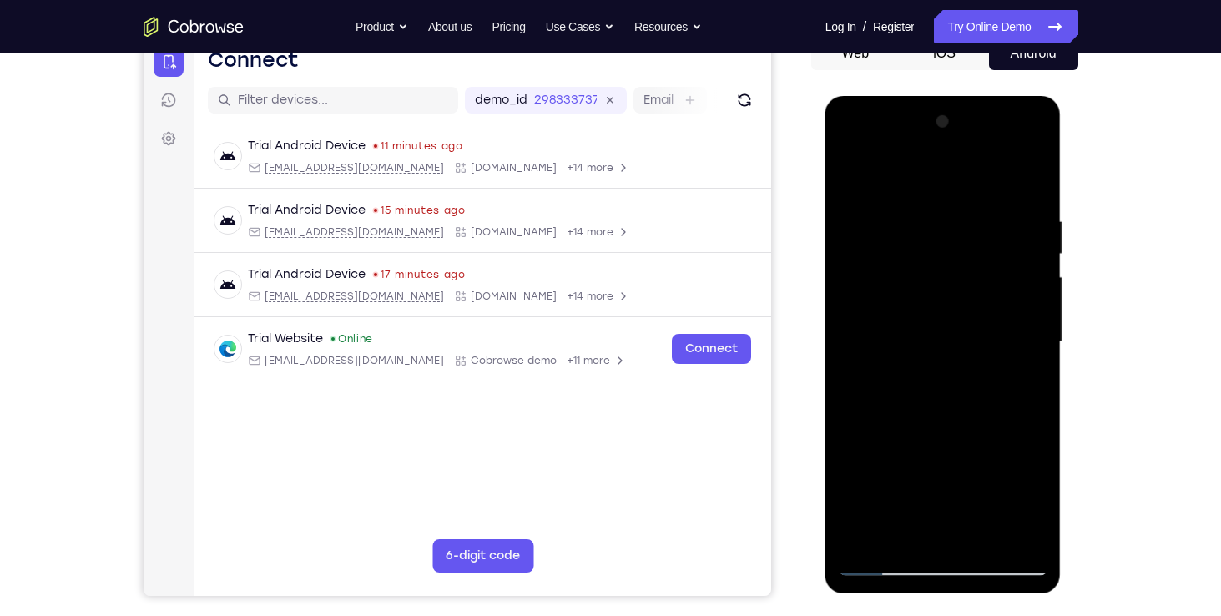
drag, startPoint x: 935, startPoint y: 456, endPoint x: 959, endPoint y: 305, distance: 152.9
click at [959, 305] on div at bounding box center [943, 341] width 210 height 467
click at [1035, 226] on div at bounding box center [943, 341] width 210 height 467
drag, startPoint x: 934, startPoint y: 441, endPoint x: 951, endPoint y: 236, distance: 205.9
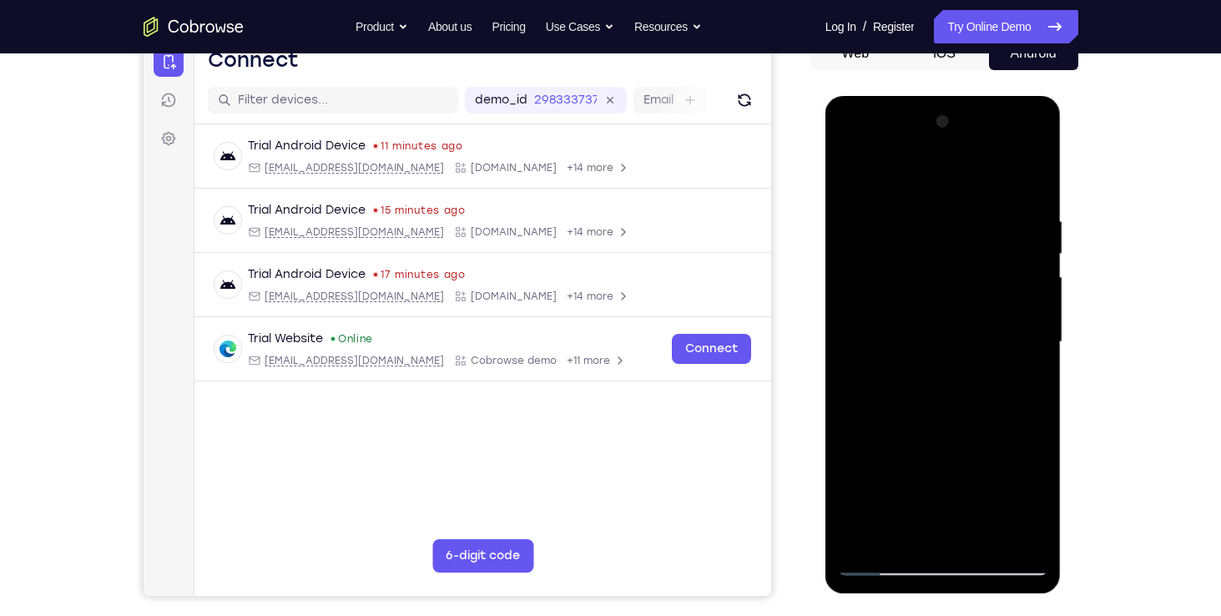
click at [951, 236] on div at bounding box center [943, 341] width 210 height 467
drag, startPoint x: 909, startPoint y: 392, endPoint x: 917, endPoint y: 308, distance: 84.6
click at [917, 308] on div at bounding box center [943, 341] width 210 height 467
drag, startPoint x: 912, startPoint y: 450, endPoint x: 935, endPoint y: 243, distance: 208.2
click at [935, 243] on div at bounding box center [943, 341] width 210 height 467
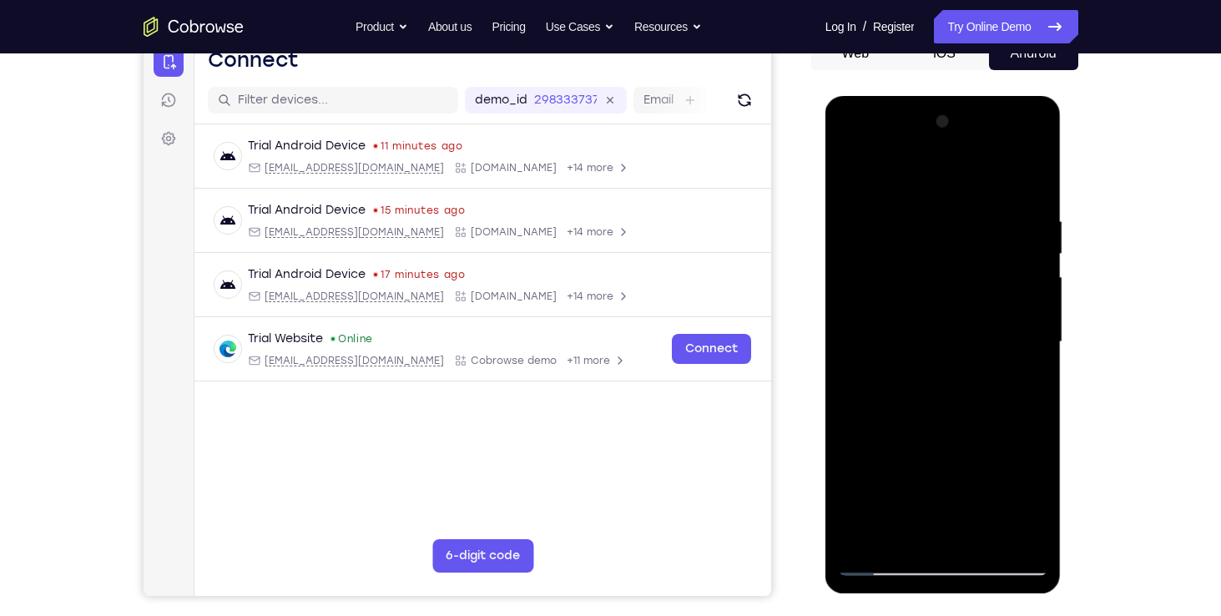
drag, startPoint x: 924, startPoint y: 375, endPoint x: 935, endPoint y: 330, distance: 47.2
click at [935, 330] on div at bounding box center [943, 341] width 210 height 467
drag, startPoint x: 937, startPoint y: 417, endPoint x: 959, endPoint y: 305, distance: 113.9
click at [959, 305] on div at bounding box center [943, 341] width 210 height 467
click at [1031, 282] on div at bounding box center [943, 341] width 210 height 467
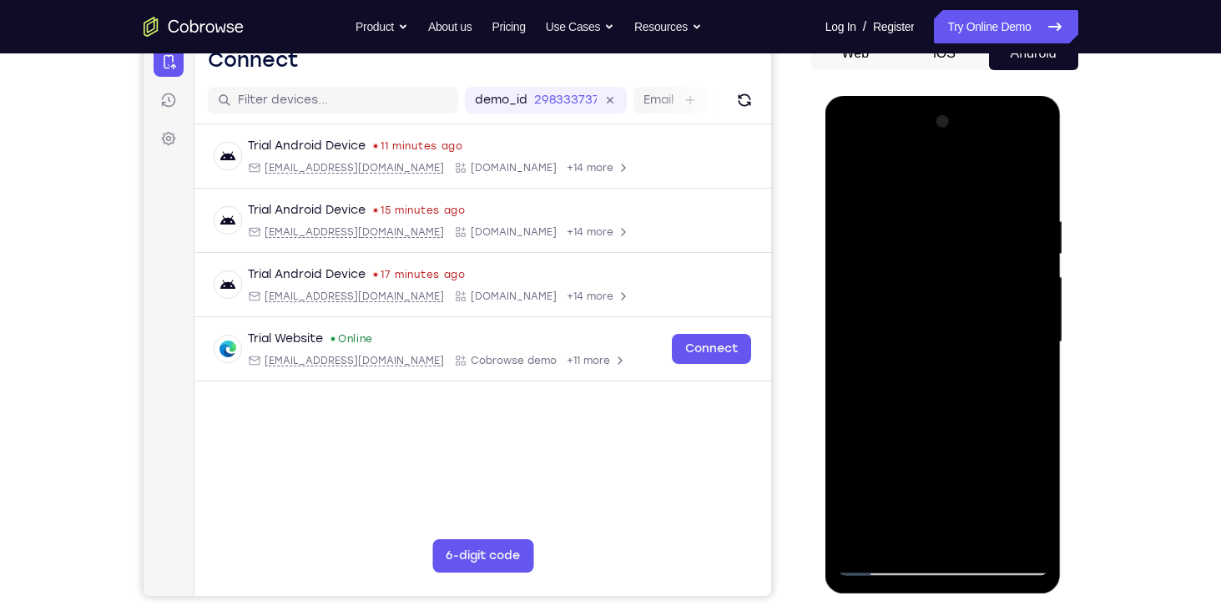
click at [1038, 249] on div at bounding box center [943, 341] width 210 height 467
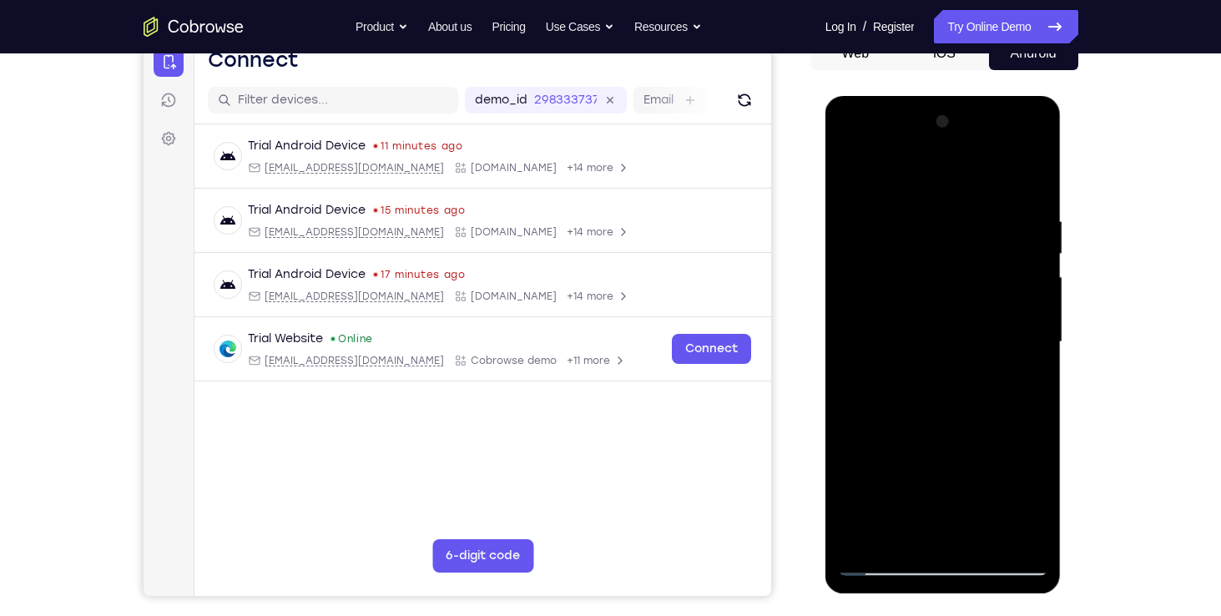
click at [1038, 249] on div at bounding box center [943, 341] width 210 height 467
click at [1038, 246] on div at bounding box center [943, 341] width 210 height 467
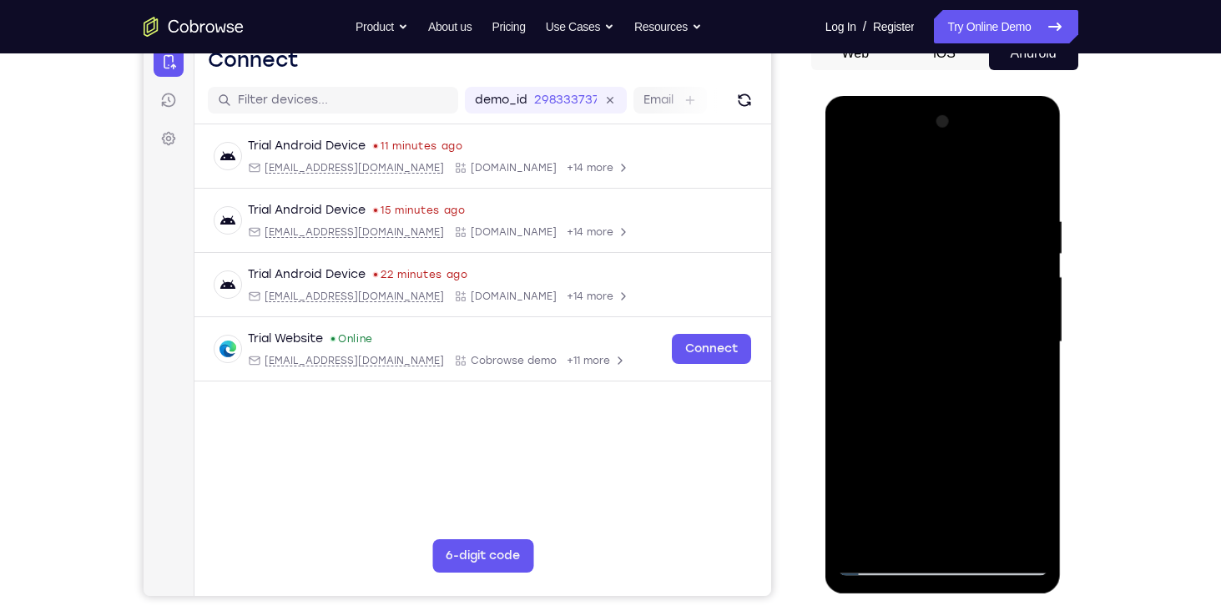
click at [1038, 246] on div at bounding box center [943, 341] width 210 height 467
click at [1035, 252] on div at bounding box center [943, 341] width 210 height 467
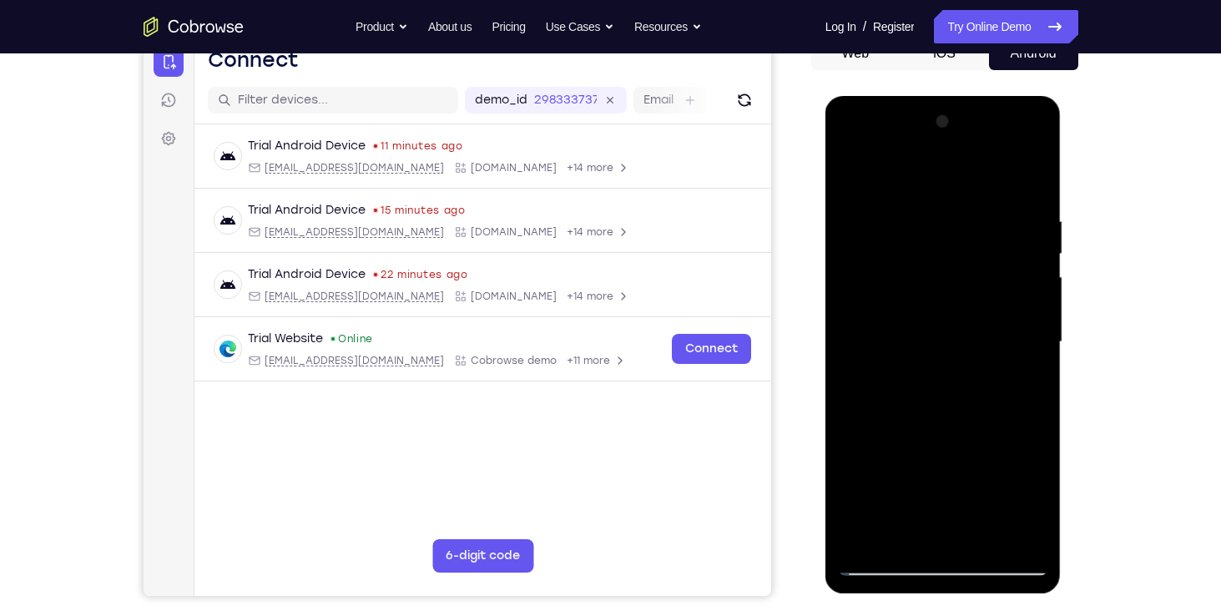
click at [1035, 252] on div at bounding box center [943, 341] width 210 height 467
drag, startPoint x: 956, startPoint y: 472, endPoint x: 974, endPoint y: 279, distance: 193.5
click at [974, 279] on div at bounding box center [943, 341] width 210 height 467
drag, startPoint x: 935, startPoint y: 431, endPoint x: 965, endPoint y: 276, distance: 158.1
click at [965, 276] on div at bounding box center [943, 341] width 210 height 467
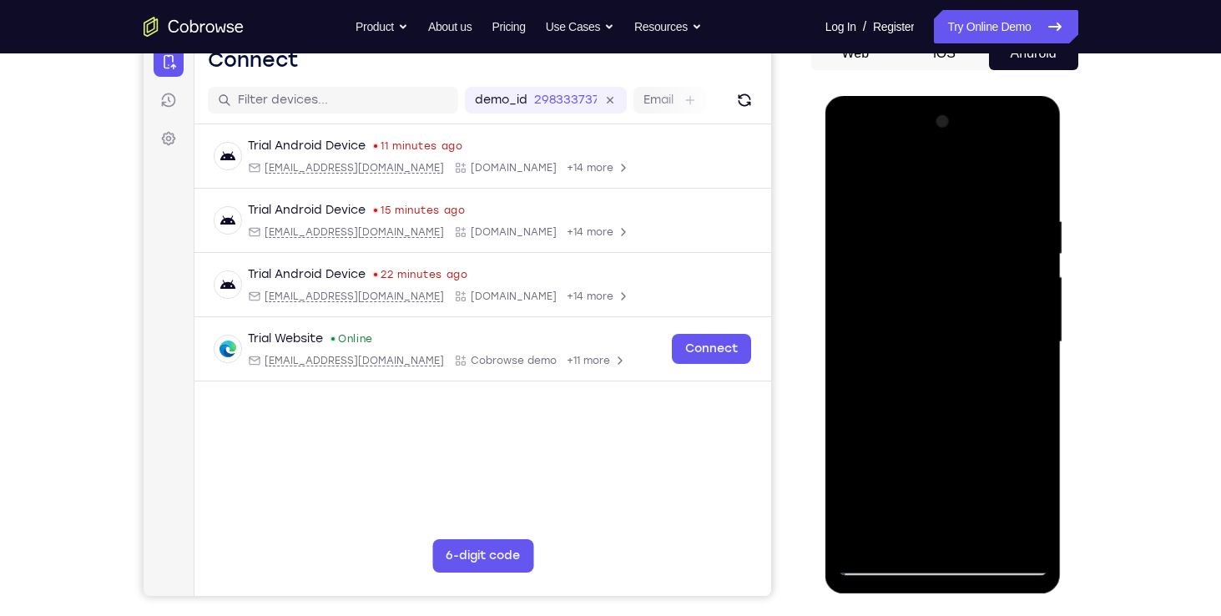
drag, startPoint x: 972, startPoint y: 454, endPoint x: 989, endPoint y: 259, distance: 195.9
click at [989, 259] on div at bounding box center [943, 341] width 210 height 467
drag, startPoint x: 949, startPoint y: 446, endPoint x: 977, endPoint y: 299, distance: 149.6
click at [977, 299] on div at bounding box center [943, 341] width 210 height 467
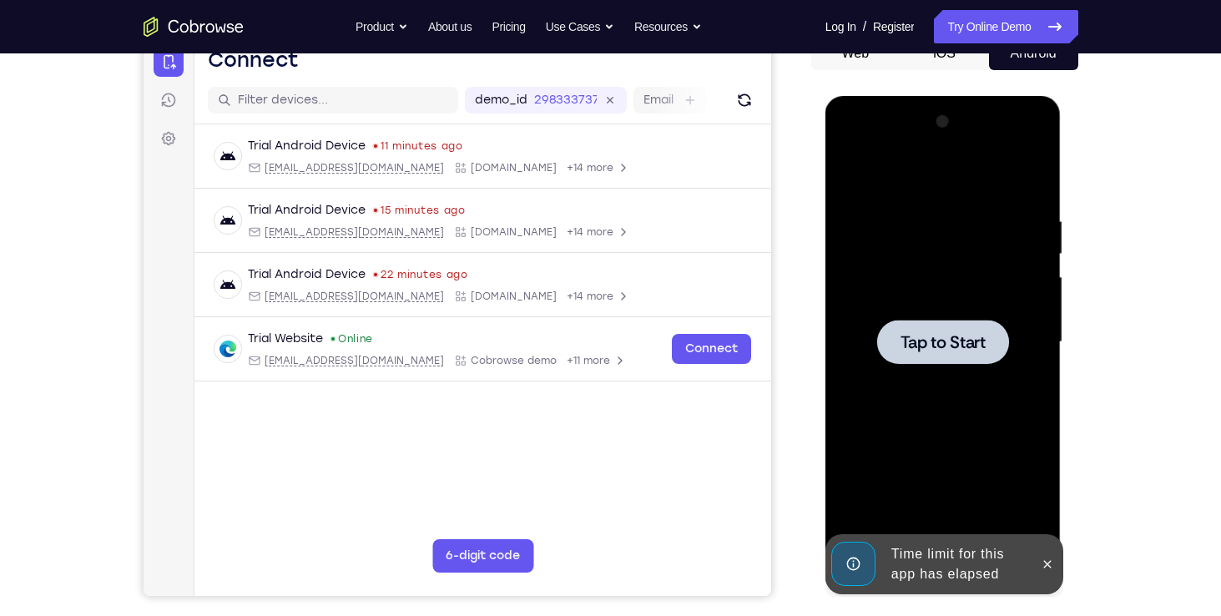
click at [969, 360] on div at bounding box center [943, 342] width 132 height 44
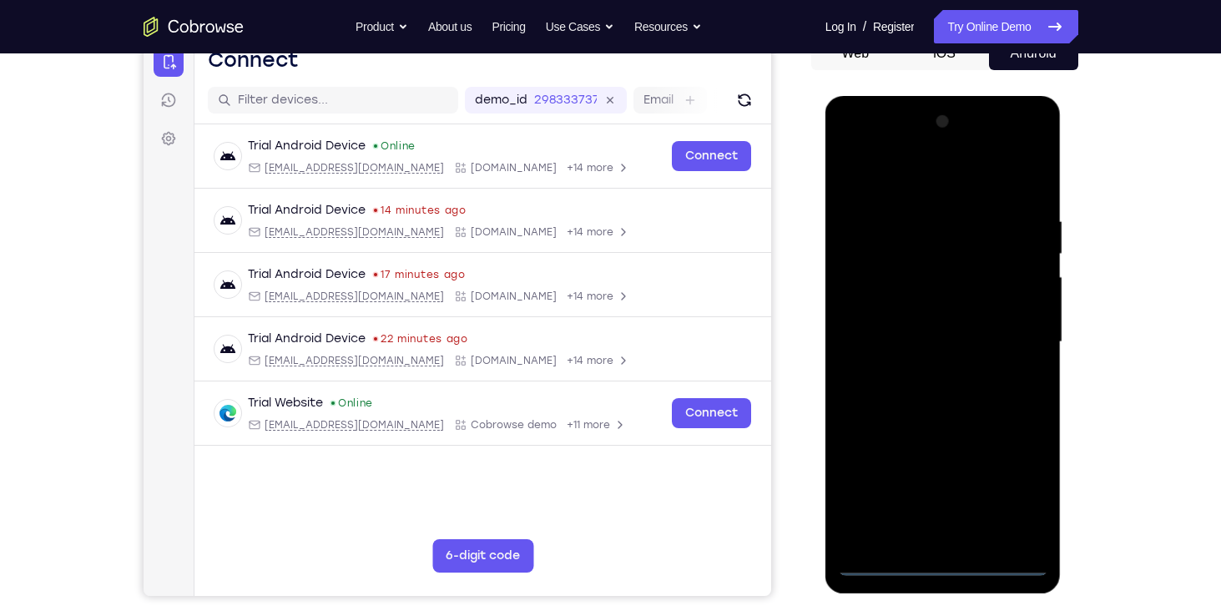
click at [948, 568] on div at bounding box center [943, 341] width 210 height 467
click at [1025, 484] on div at bounding box center [943, 341] width 210 height 467
click at [851, 152] on div at bounding box center [943, 341] width 210 height 467
click at [1015, 330] on div at bounding box center [943, 341] width 210 height 467
click at [925, 376] on div at bounding box center [943, 341] width 210 height 467
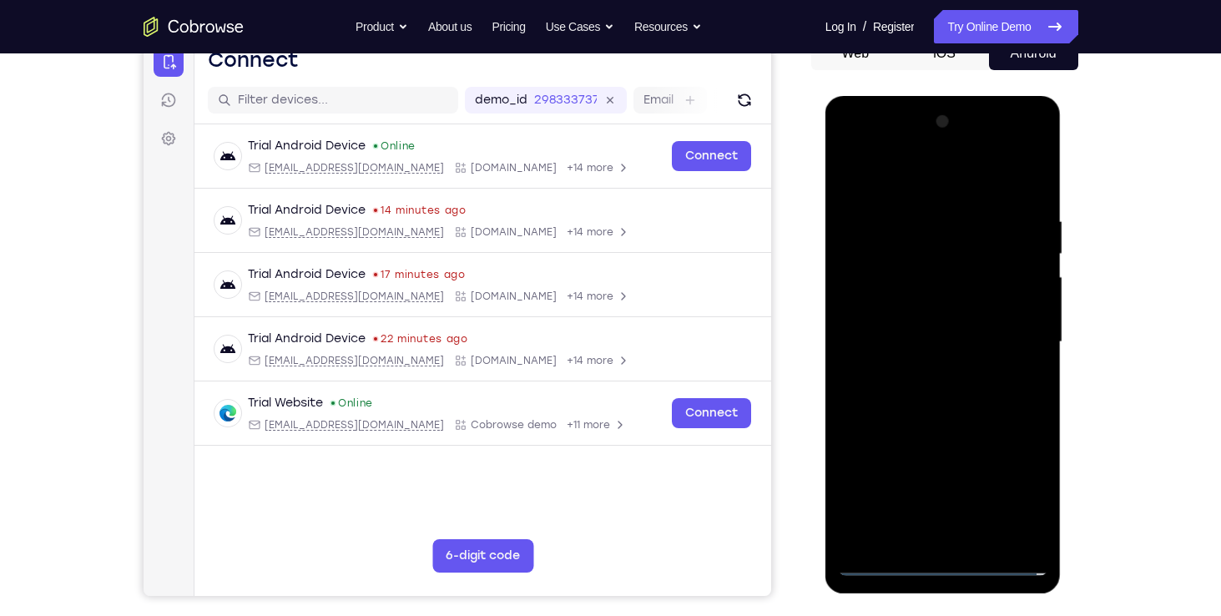
click at [934, 336] on div at bounding box center [943, 341] width 210 height 467
click at [942, 313] on div at bounding box center [943, 341] width 210 height 467
click at [905, 342] on div at bounding box center [943, 341] width 210 height 467
click at [870, 402] on div at bounding box center [943, 341] width 210 height 467
click at [925, 378] on div at bounding box center [943, 341] width 210 height 467
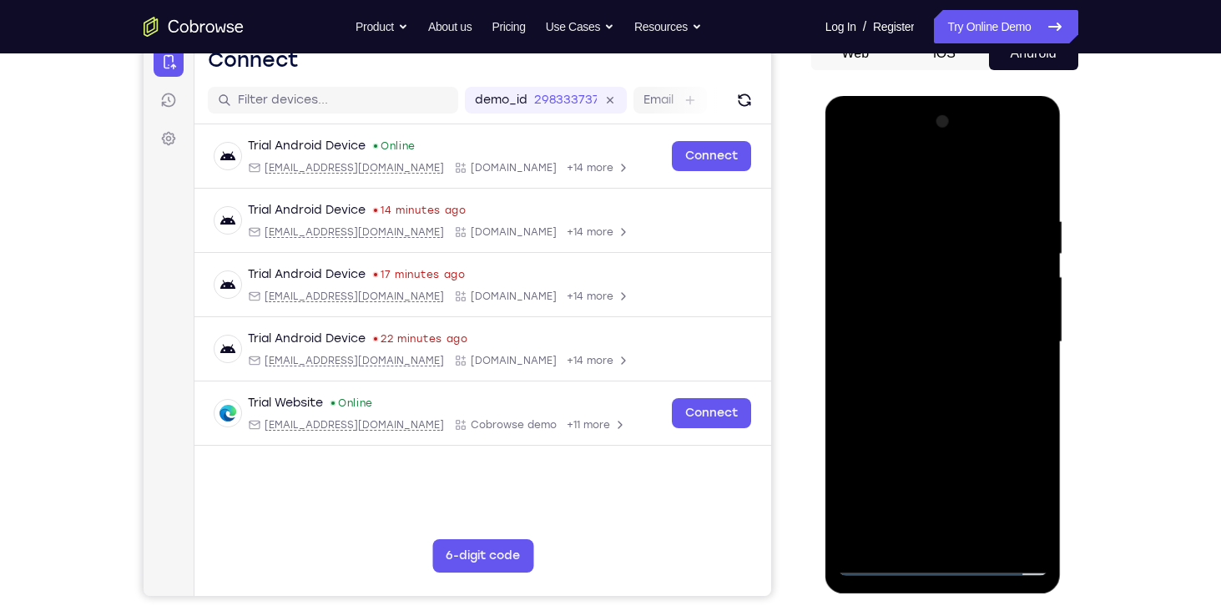
click at [913, 212] on div at bounding box center [943, 341] width 210 height 467
click at [1036, 192] on div at bounding box center [943, 341] width 210 height 467
click at [900, 199] on div at bounding box center [943, 341] width 210 height 467
click at [1007, 242] on div at bounding box center [943, 341] width 210 height 467
click at [1030, 179] on div at bounding box center [943, 341] width 210 height 467
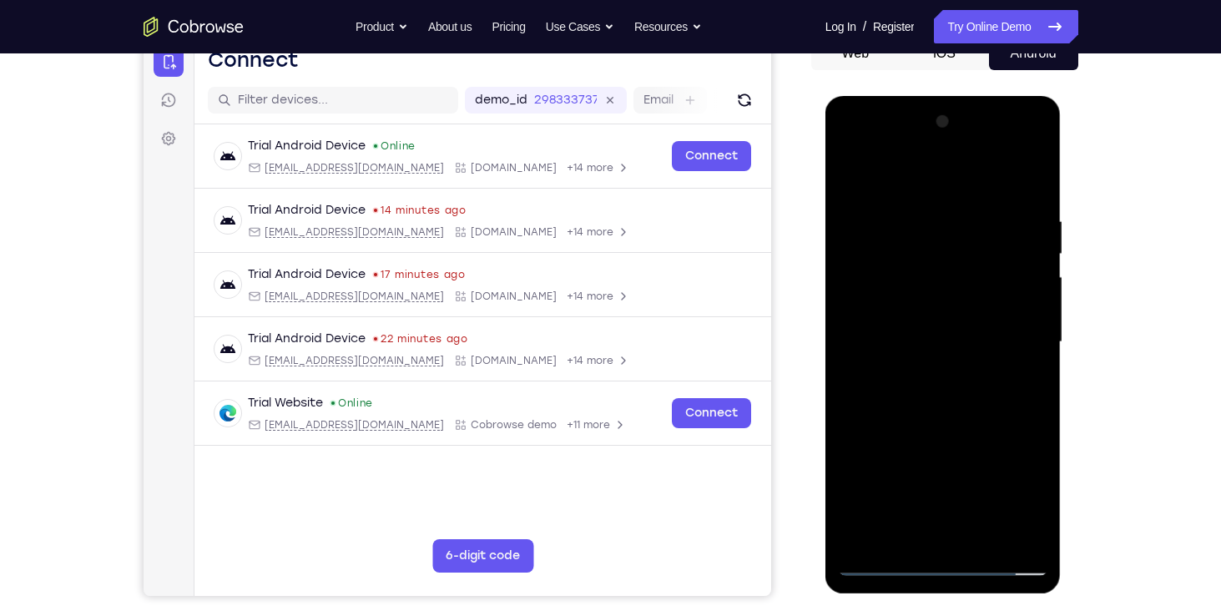
drag, startPoint x: 1007, startPoint y: 210, endPoint x: 894, endPoint y: 186, distance: 115.2
click at [894, 186] on div at bounding box center [943, 341] width 210 height 467
click at [918, 202] on div at bounding box center [943, 341] width 210 height 467
click at [1011, 225] on div at bounding box center [943, 341] width 210 height 467
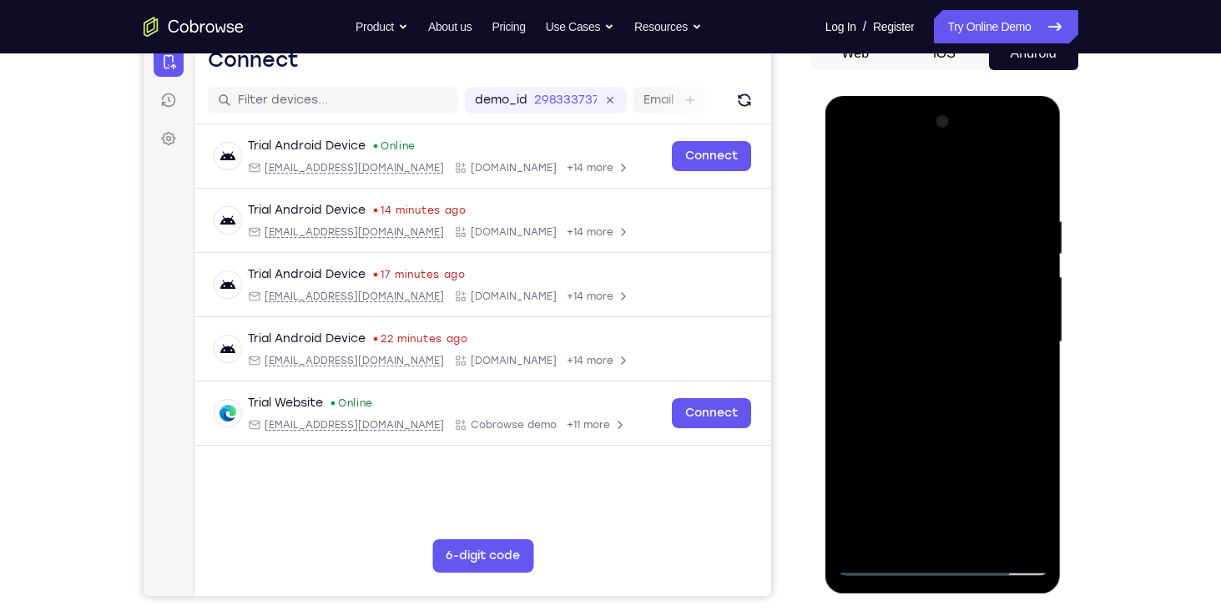
click at [1015, 252] on div at bounding box center [943, 341] width 210 height 467
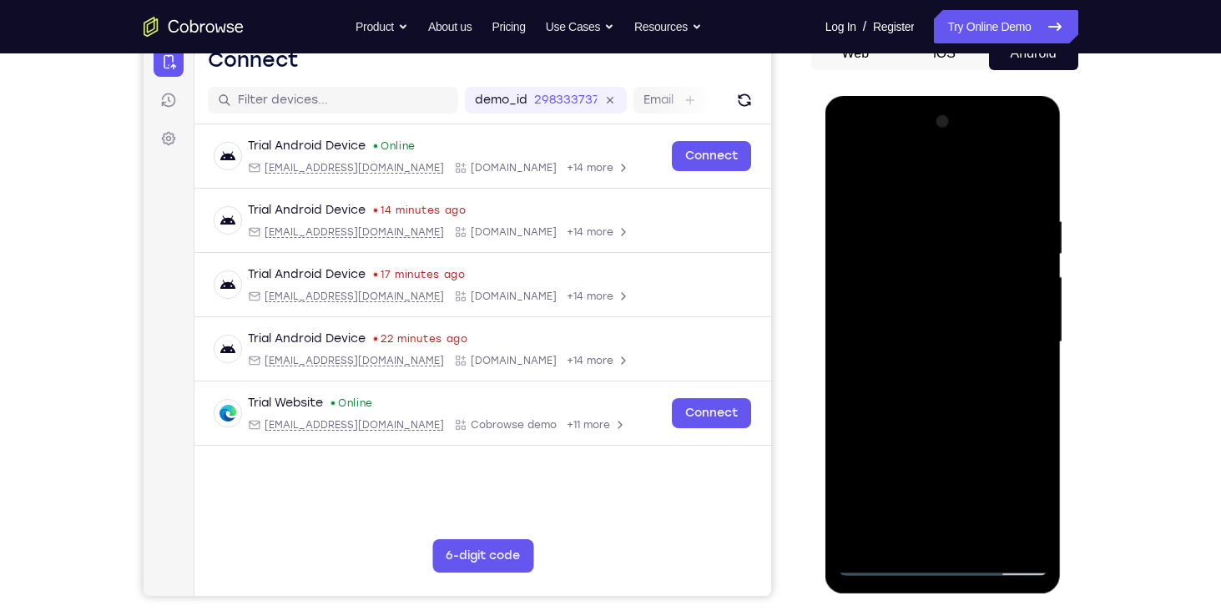
click at [1015, 252] on div at bounding box center [943, 341] width 210 height 467
click at [1031, 177] on div at bounding box center [943, 341] width 210 height 467
drag, startPoint x: 989, startPoint y: 226, endPoint x: 872, endPoint y: 217, distance: 117.2
click at [872, 217] on div at bounding box center [943, 341] width 210 height 467
drag, startPoint x: 945, startPoint y: 202, endPoint x: 778, endPoint y: 170, distance: 169.8
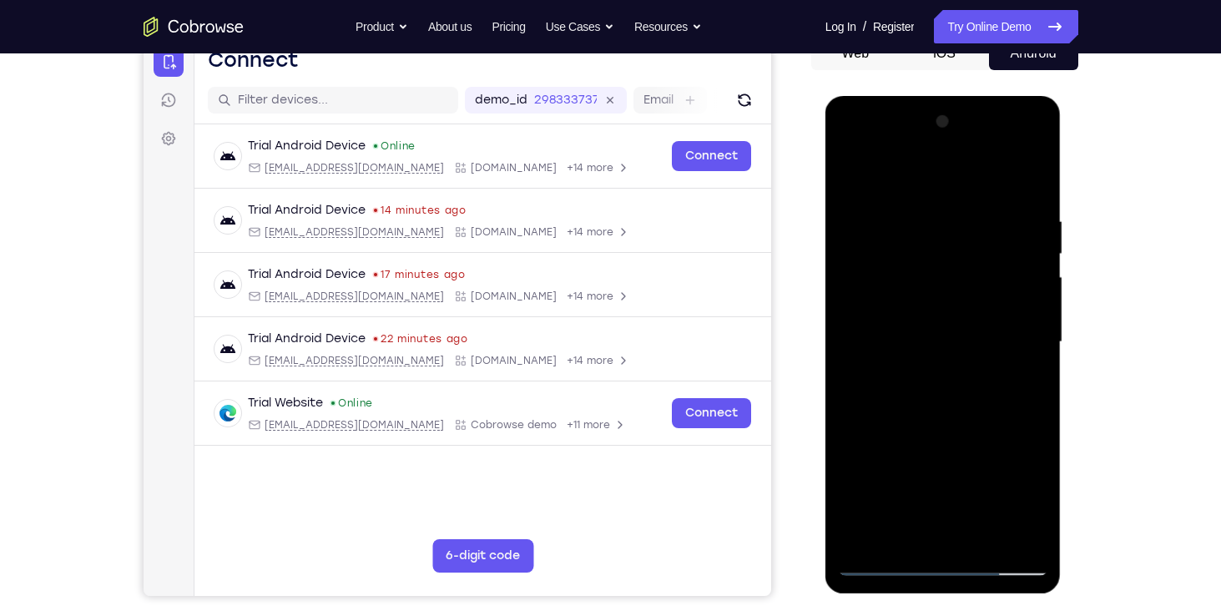
click at [825, 170] on html "Online web based iOS Simulators and Android Emulators. Run iPhone, iPad, Mobile…" at bounding box center [944, 346] width 238 height 501
drag, startPoint x: 980, startPoint y: 202, endPoint x: 781, endPoint y: 200, distance: 199.4
click at [825, 200] on html "Online web based iOS Simulators and Android Emulators. Run iPhone, iPad, Mobile…" at bounding box center [944, 346] width 238 height 501
drag, startPoint x: 959, startPoint y: 214, endPoint x: 804, endPoint y: 195, distance: 156.4
click at [825, 195] on html "Online web based iOS Simulators and Android Emulators. Run iPhone, iPad, Mobile…" at bounding box center [944, 346] width 238 height 501
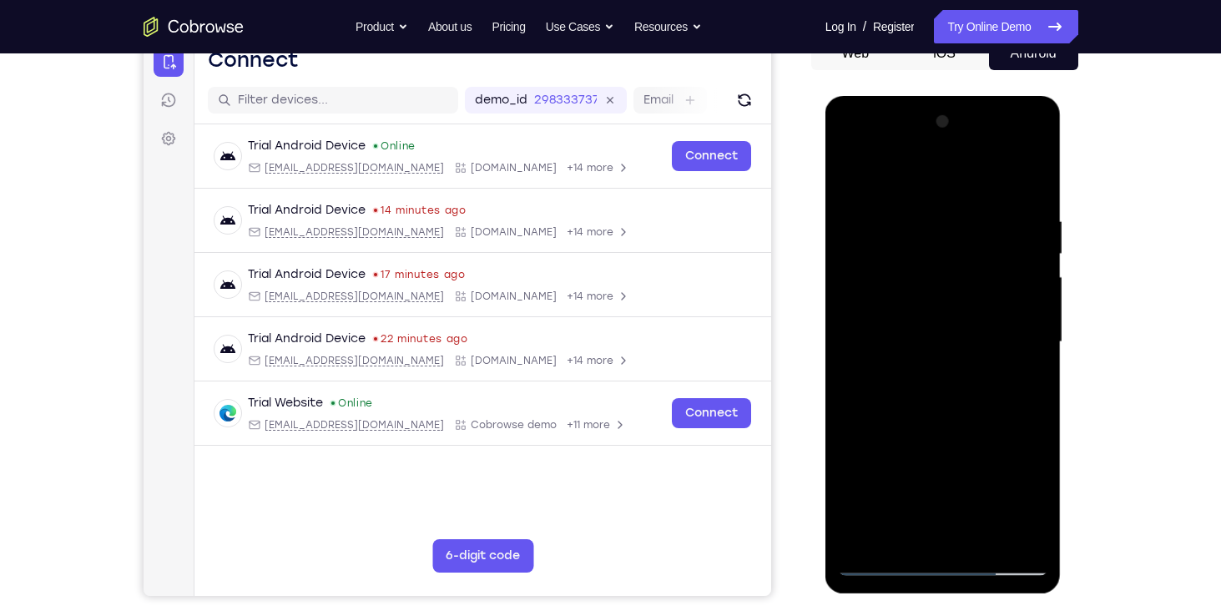
drag, startPoint x: 999, startPoint y: 207, endPoint x: 827, endPoint y: 191, distance: 172.6
click at [827, 191] on div at bounding box center [943, 344] width 236 height 497
drag, startPoint x: 1005, startPoint y: 211, endPoint x: 769, endPoint y: 215, distance: 235.3
click at [825, 215] on html "Online web based iOS Simulators and Android Emulators. Run iPhone, iPad, Mobile…" at bounding box center [944, 346] width 238 height 501
drag, startPoint x: 1026, startPoint y: 204, endPoint x: 808, endPoint y: 190, distance: 219.0
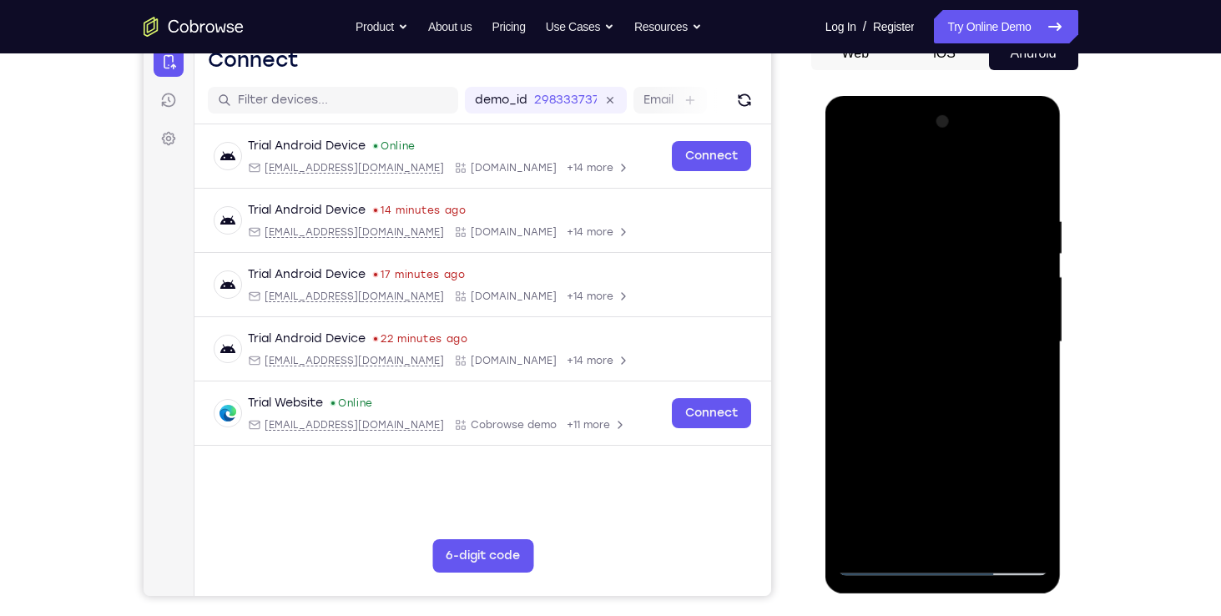
click at [825, 190] on html "Online web based iOS Simulators and Android Emulators. Run iPhone, iPad, Mobile…" at bounding box center [944, 346] width 238 height 501
drag, startPoint x: 995, startPoint y: 206, endPoint x: 814, endPoint y: 197, distance: 181.3
click at [825, 197] on html "Online web based iOS Simulators and Android Emulators. Run iPhone, iPad, Mobile…" at bounding box center [944, 346] width 238 height 501
drag, startPoint x: 909, startPoint y: 214, endPoint x: 995, endPoint y: 211, distance: 86.8
click at [995, 211] on div at bounding box center [943, 341] width 210 height 467
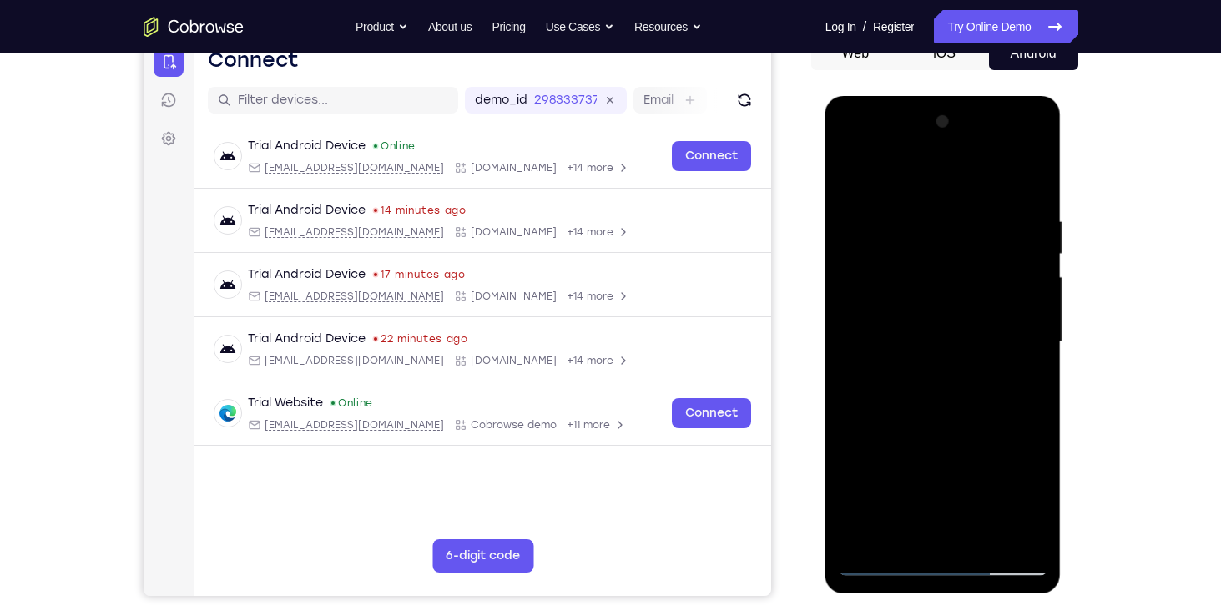
click at [983, 215] on div at bounding box center [943, 341] width 210 height 467
click at [1015, 232] on div at bounding box center [943, 341] width 210 height 467
click at [1009, 253] on div at bounding box center [943, 341] width 210 height 467
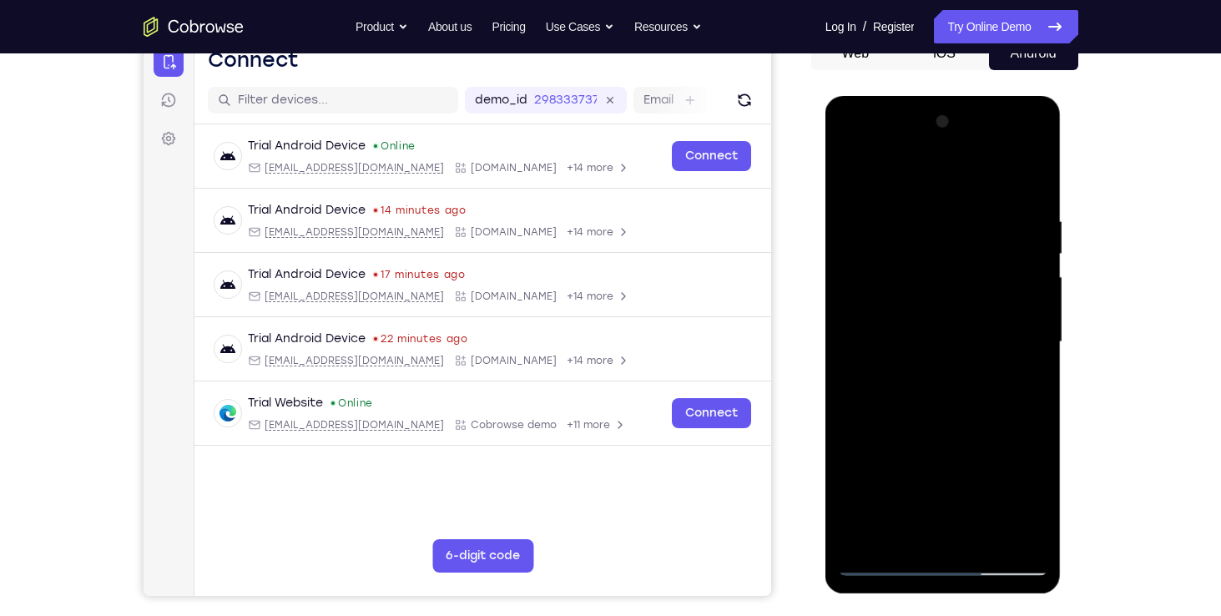
click at [881, 182] on div at bounding box center [943, 341] width 210 height 467
drag, startPoint x: 929, startPoint y: 429, endPoint x: 939, endPoint y: 325, distance: 103.9
click at [939, 325] on div at bounding box center [943, 341] width 210 height 467
drag, startPoint x: 929, startPoint y: 390, endPoint x: 943, endPoint y: 265, distance: 125.9
click at [943, 265] on div at bounding box center [943, 341] width 210 height 467
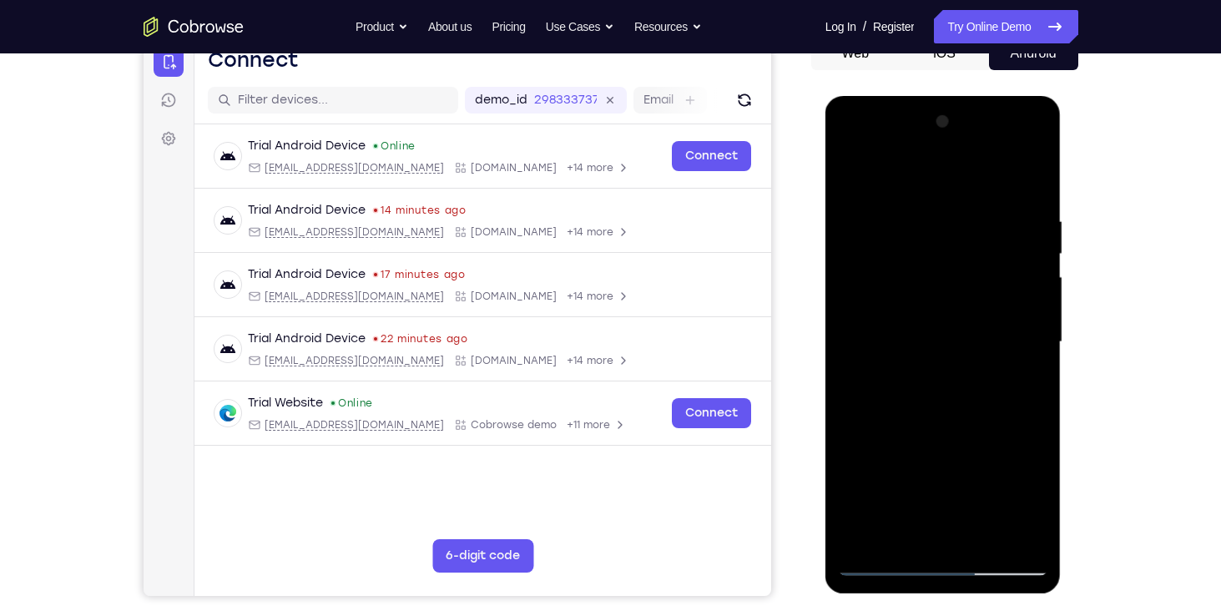
drag, startPoint x: 954, startPoint y: 355, endPoint x: 955, endPoint y: 325, distance: 30.9
click at [955, 325] on div at bounding box center [943, 341] width 210 height 467
drag, startPoint x: 973, startPoint y: 278, endPoint x: 961, endPoint y: 586, distance: 308.1
click at [961, 586] on div at bounding box center [943, 344] width 236 height 497
drag, startPoint x: 984, startPoint y: 250, endPoint x: 985, endPoint y: 519, distance: 268.6
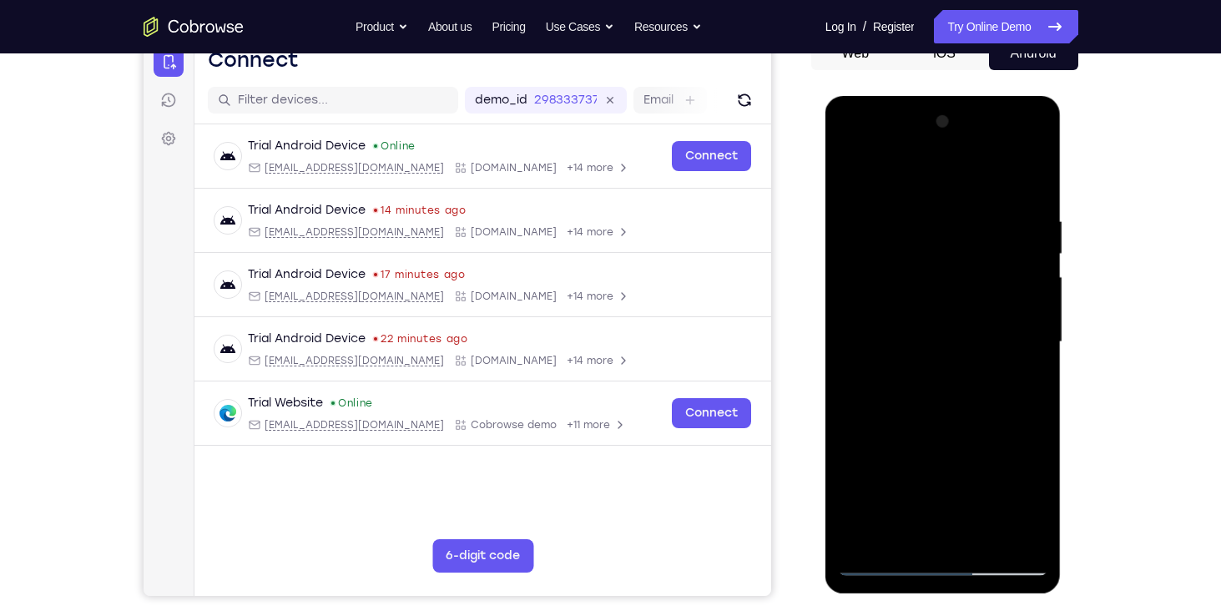
click at [985, 519] on div at bounding box center [943, 341] width 210 height 467
drag, startPoint x: 924, startPoint y: 269, endPoint x: 945, endPoint y: 446, distance: 179.0
click at [945, 446] on div at bounding box center [943, 341] width 210 height 467
click at [867, 222] on div at bounding box center [943, 341] width 210 height 467
click at [1018, 273] on div at bounding box center [943, 341] width 210 height 467
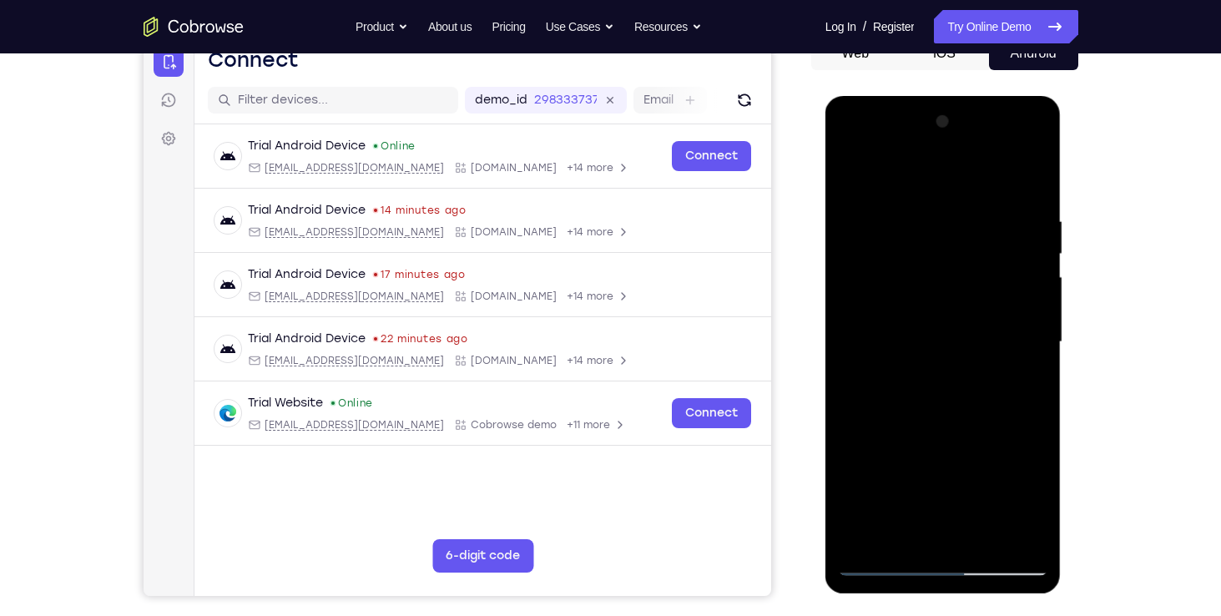
click at [1018, 273] on div at bounding box center [943, 341] width 210 height 467
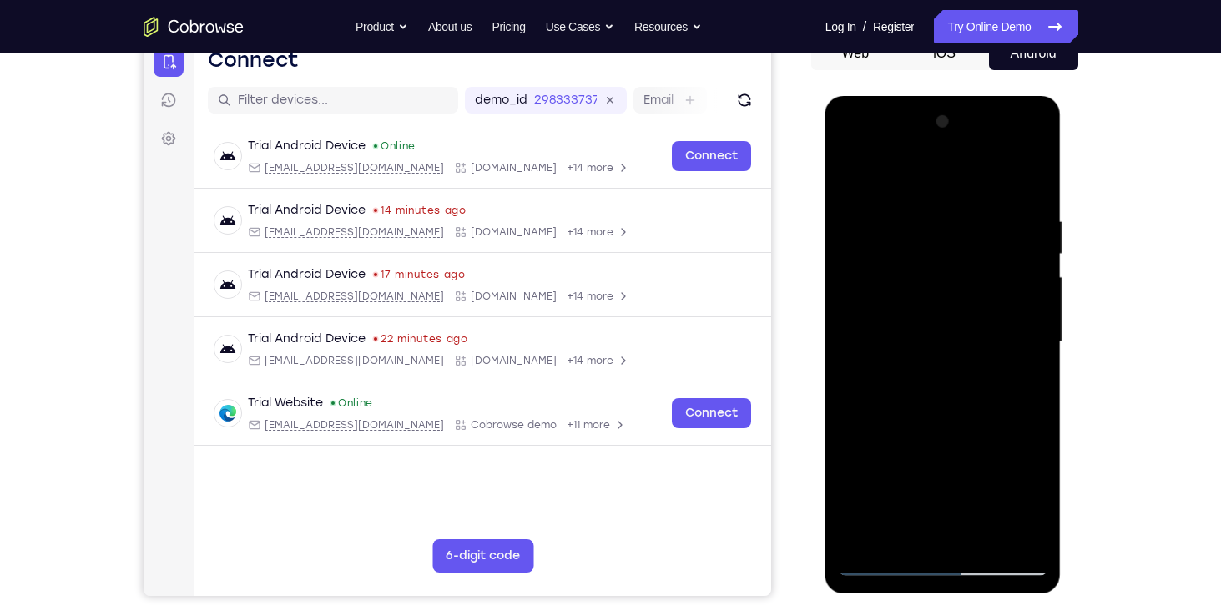
click at [1018, 273] on div at bounding box center [943, 341] width 210 height 467
click at [1028, 220] on div at bounding box center [943, 341] width 210 height 467
click at [1005, 531] on div at bounding box center [943, 341] width 210 height 467
click at [1029, 178] on div at bounding box center [943, 341] width 210 height 467
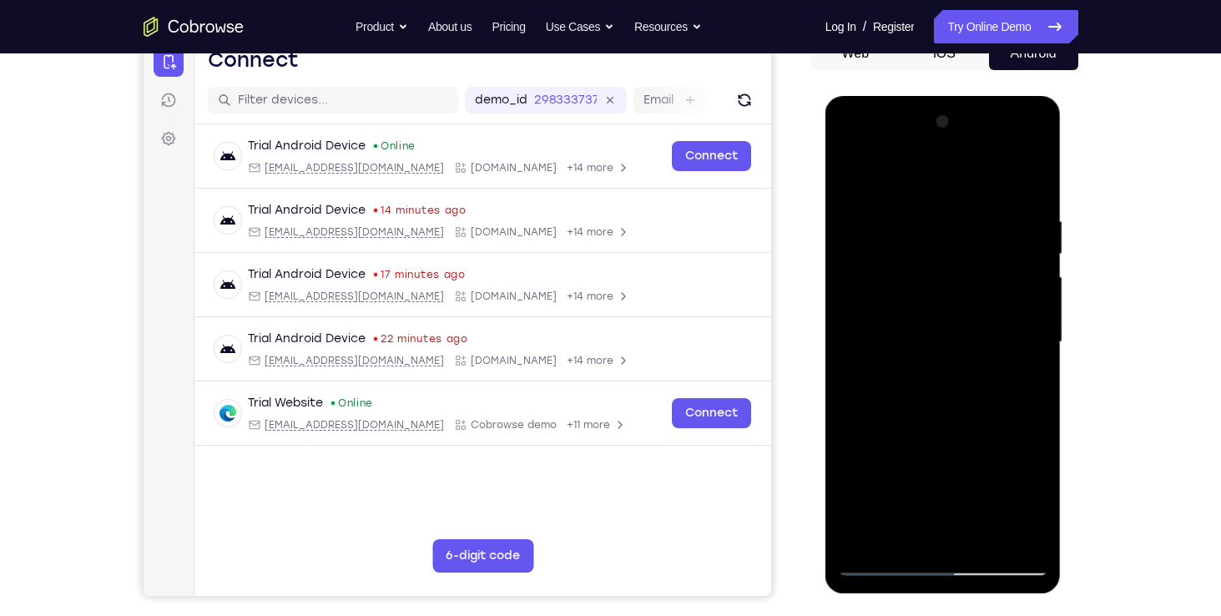
click at [850, 169] on div at bounding box center [943, 341] width 210 height 467
click at [1040, 189] on div at bounding box center [943, 341] width 210 height 467
click at [1021, 179] on div at bounding box center [943, 341] width 210 height 467
click at [878, 558] on div at bounding box center [943, 341] width 210 height 467
click at [915, 233] on div at bounding box center [943, 341] width 210 height 467
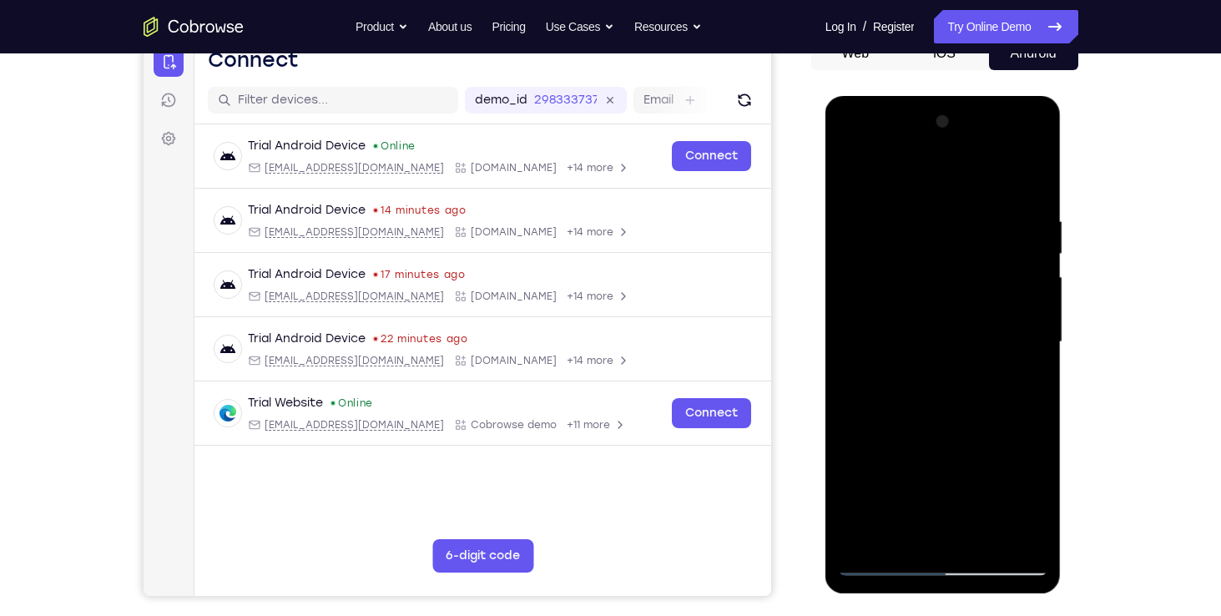
click at [1009, 330] on div at bounding box center [943, 341] width 210 height 467
click at [1029, 184] on div at bounding box center [943, 341] width 210 height 467
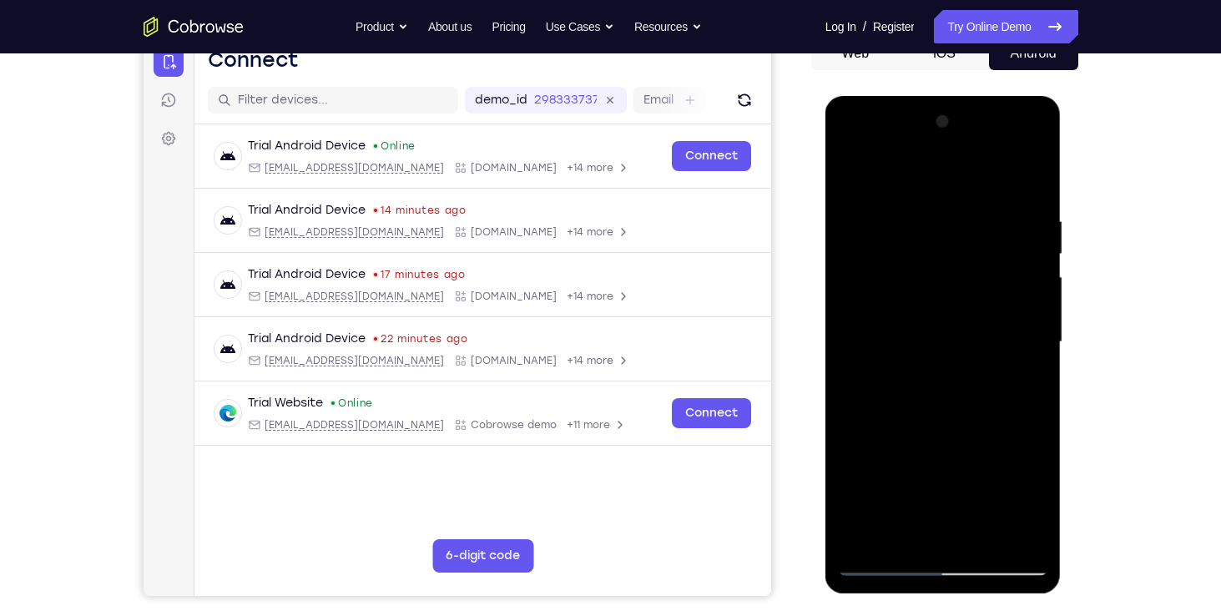
drag, startPoint x: 1031, startPoint y: 205, endPoint x: 863, endPoint y: 209, distance: 168.6
click at [863, 209] on div at bounding box center [943, 341] width 210 height 467
drag, startPoint x: 1022, startPoint y: 197, endPoint x: 900, endPoint y: 197, distance: 121.8
click at [900, 197] on div at bounding box center [943, 341] width 210 height 467
drag, startPoint x: 1029, startPoint y: 212, endPoint x: 873, endPoint y: 211, distance: 156.0
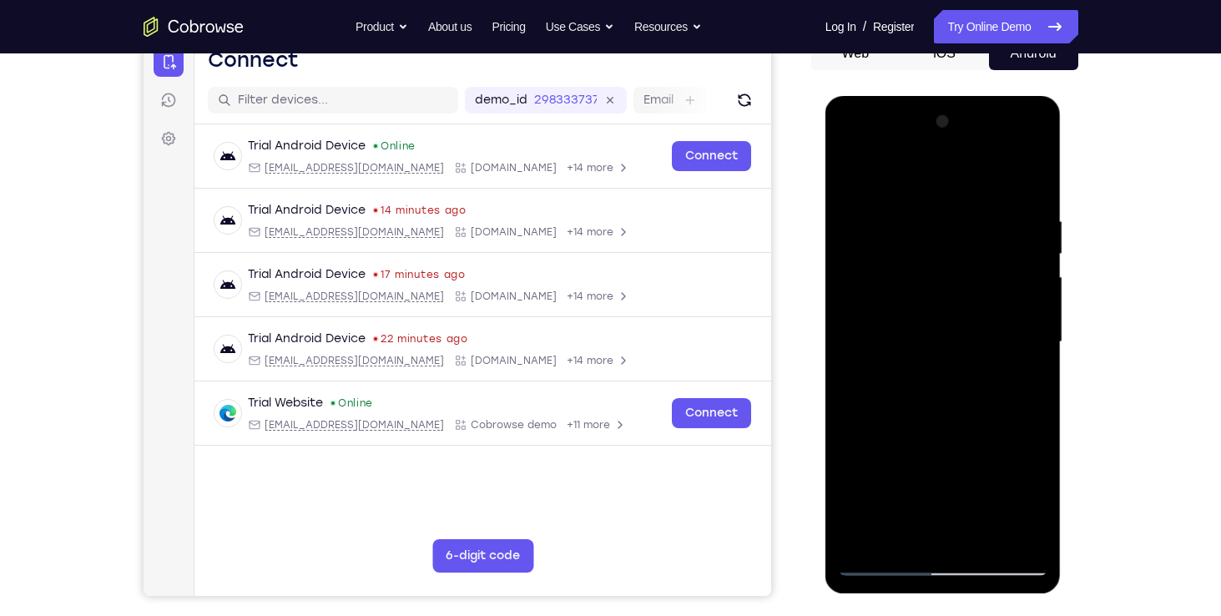
click at [873, 211] on div at bounding box center [943, 341] width 210 height 467
drag, startPoint x: 1031, startPoint y: 212, endPoint x: 858, endPoint y: 215, distance: 173.6
click at [858, 215] on div at bounding box center [943, 341] width 210 height 467
drag, startPoint x: 979, startPoint y: 214, endPoint x: 891, endPoint y: 215, distance: 87.6
click at [891, 215] on div at bounding box center [943, 341] width 210 height 467
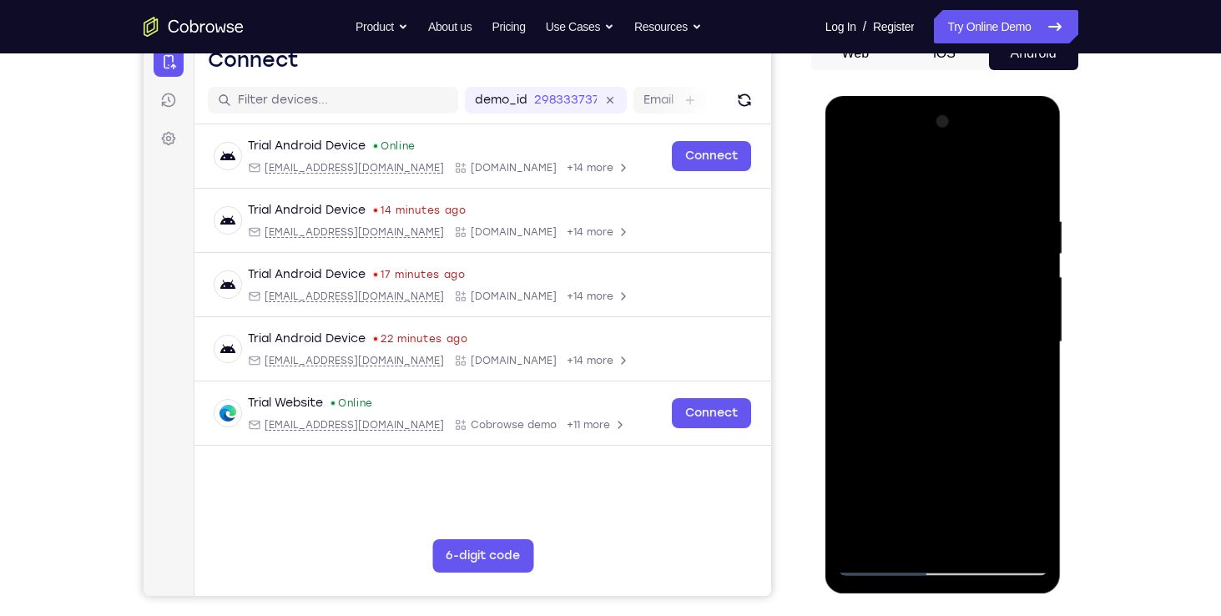
drag, startPoint x: 1030, startPoint y: 215, endPoint x: 885, endPoint y: 219, distance: 145.2
click at [885, 219] on div at bounding box center [943, 341] width 210 height 467
drag, startPoint x: 1015, startPoint y: 214, endPoint x: 825, endPoint y: 199, distance: 190.0
click at [825, 199] on div at bounding box center [943, 344] width 236 height 497
drag, startPoint x: 972, startPoint y: 210, endPoint x: 785, endPoint y: 205, distance: 187.0
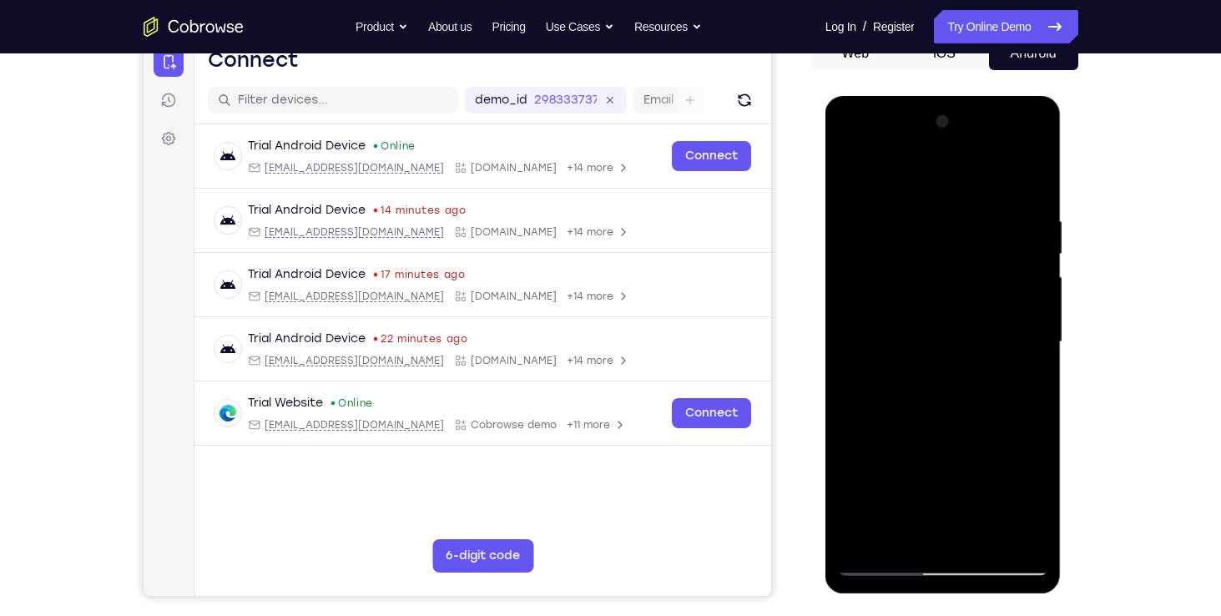
click at [825, 205] on html "Online web based iOS Simulators and Android Emulators. Run iPhone, iPad, Mobile…" at bounding box center [944, 346] width 238 height 501
drag, startPoint x: 1012, startPoint y: 199, endPoint x: 909, endPoint y: 192, distance: 103.7
click at [909, 192] on div at bounding box center [943, 341] width 210 height 467
drag, startPoint x: 957, startPoint y: 209, endPoint x: 1030, endPoint y: 199, distance: 73.3
click at [1030, 199] on div at bounding box center [943, 341] width 210 height 467
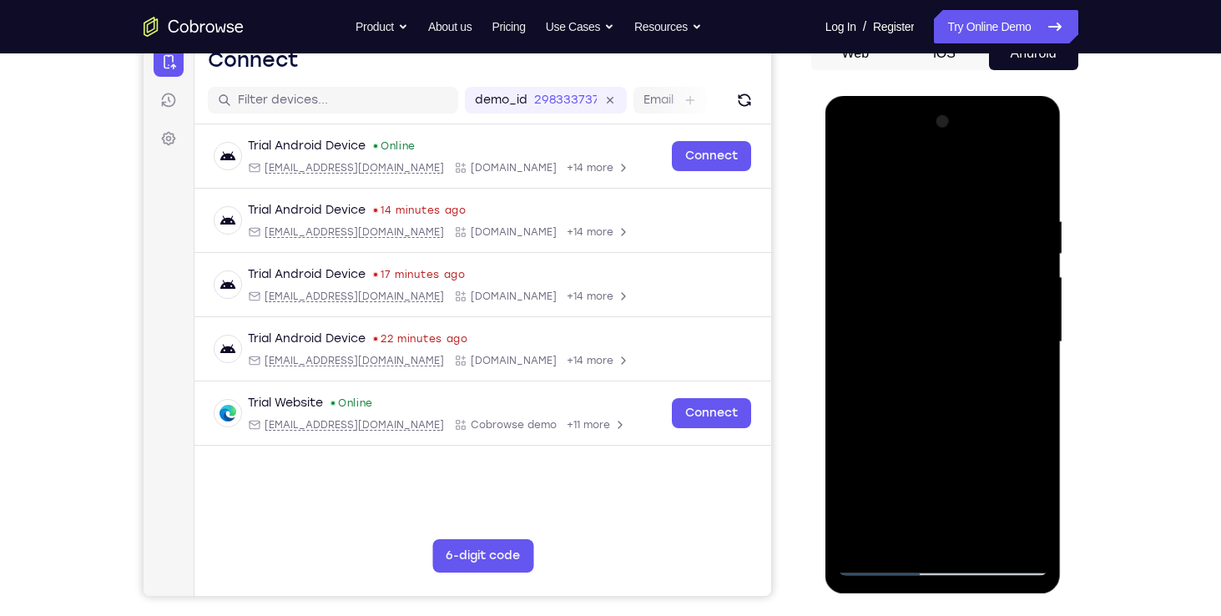
click at [909, 209] on div at bounding box center [943, 341] width 210 height 467
click at [1029, 178] on div at bounding box center [943, 341] width 210 height 467
drag, startPoint x: 1019, startPoint y: 218, endPoint x: 808, endPoint y: 199, distance: 212.0
click at [825, 199] on html "Online web based iOS Simulators and Android Emulators. Run iPhone, iPad, Mobile…" at bounding box center [944, 346] width 238 height 501
drag, startPoint x: 1000, startPoint y: 199, endPoint x: 829, endPoint y: 202, distance: 171.1
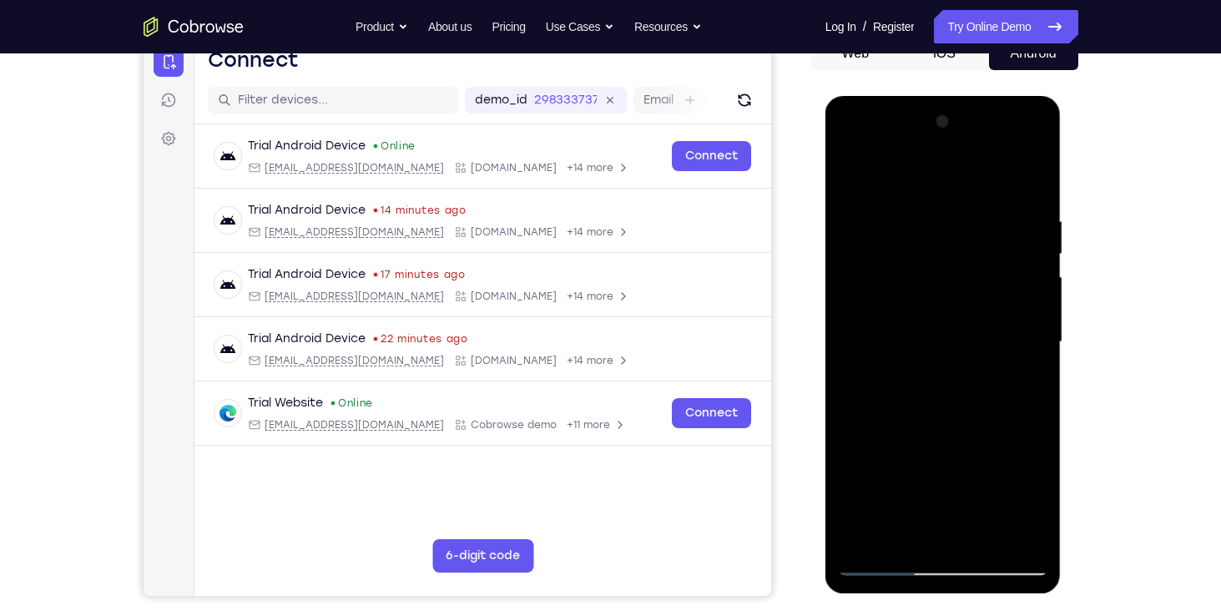
click at [829, 202] on div at bounding box center [943, 344] width 236 height 497
drag, startPoint x: 979, startPoint y: 201, endPoint x: 802, endPoint y: 205, distance: 176.9
click at [825, 205] on html "Online web based iOS Simulators and Android Emulators. Run iPhone, iPad, Mobile…" at bounding box center [944, 346] width 238 height 501
drag, startPoint x: 971, startPoint y: 192, endPoint x: 880, endPoint y: 199, distance: 91.2
click at [880, 199] on div at bounding box center [943, 341] width 210 height 467
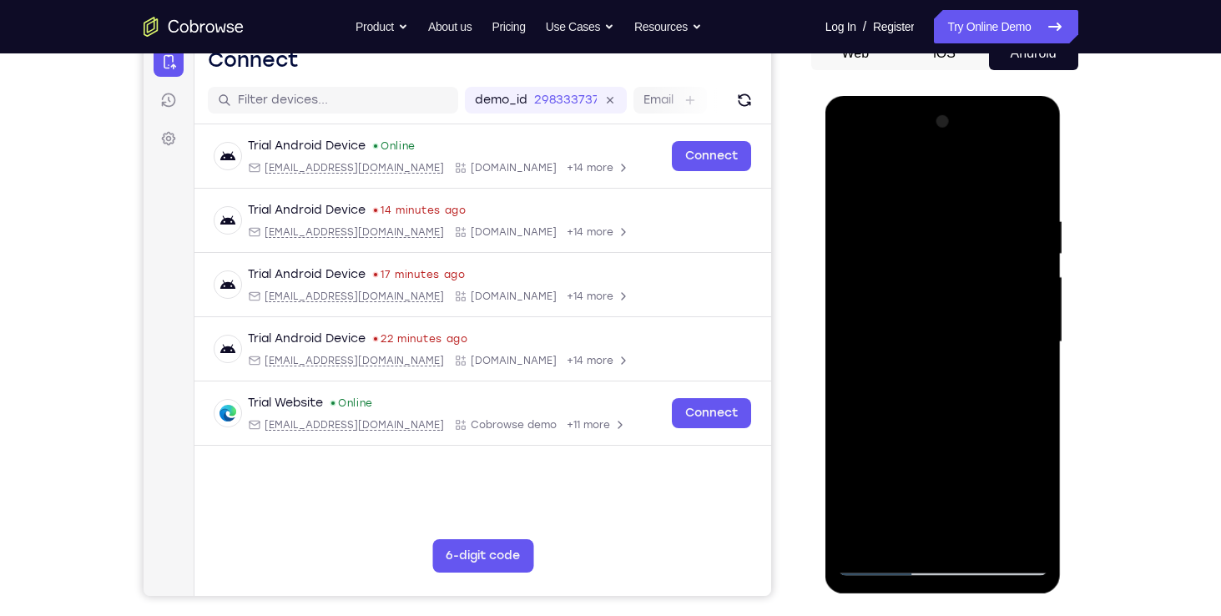
drag, startPoint x: 980, startPoint y: 199, endPoint x: 766, endPoint y: 211, distance: 214.7
click at [825, 211] on html "Online web based iOS Simulators and Android Emulators. Run iPhone, iPad, Mobile…" at bounding box center [944, 346] width 238 height 501
drag, startPoint x: 959, startPoint y: 198, endPoint x: 773, endPoint y: 213, distance: 186.7
click at [825, 213] on html "Online web based iOS Simulators and Android Emulators. Run iPhone, iPad, Mobile…" at bounding box center [944, 346] width 238 height 501
drag, startPoint x: 975, startPoint y: 218, endPoint x: 776, endPoint y: 224, distance: 199.5
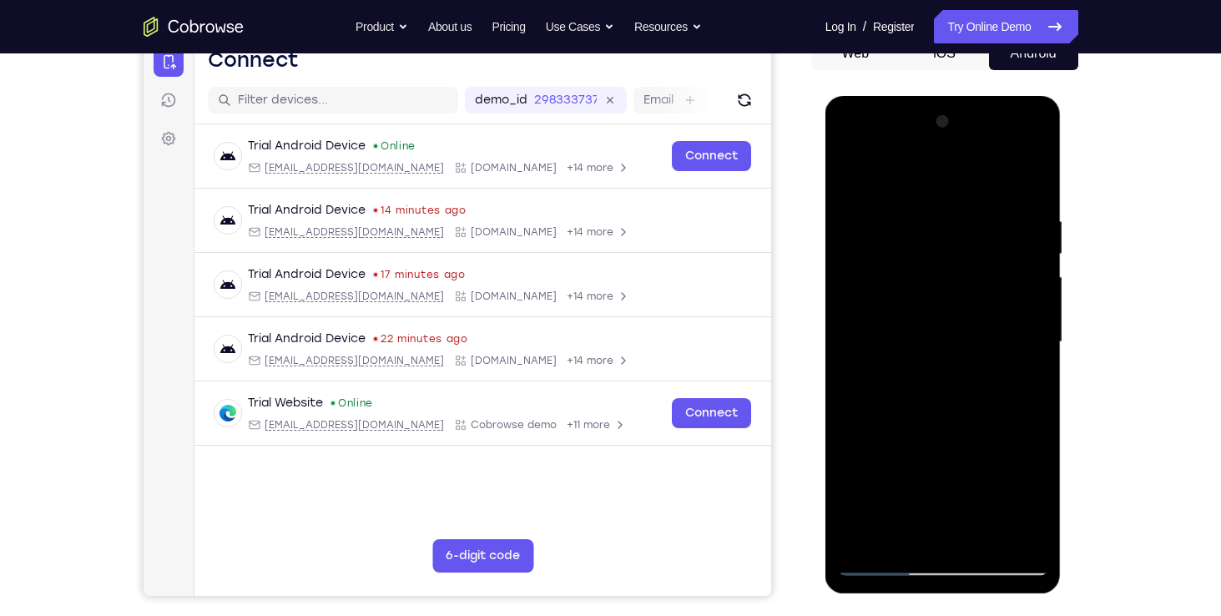
click at [825, 224] on html "Online web based iOS Simulators and Android Emulators. Run iPhone, iPad, Mobile…" at bounding box center [944, 346] width 238 height 501
drag, startPoint x: 965, startPoint y: 205, endPoint x: 729, endPoint y: 242, distance: 238.9
click at [825, 242] on html "Online web based iOS Simulators and Android Emulators. Run iPhone, iPad, Mobile…" at bounding box center [944, 346] width 238 height 501
drag, startPoint x: 954, startPoint y: 204, endPoint x: 813, endPoint y: 215, distance: 140.6
click at [825, 215] on html "Online web based iOS Simulators and Android Emulators. Run iPhone, iPad, Mobile…" at bounding box center [944, 346] width 238 height 501
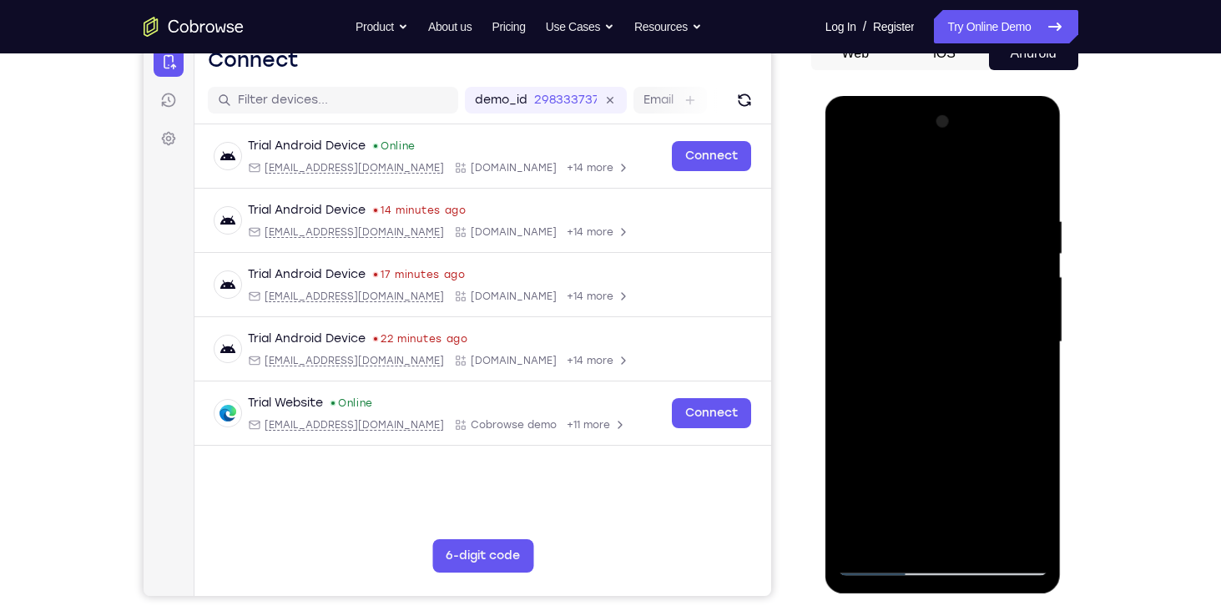
drag, startPoint x: 949, startPoint y: 209, endPoint x: 861, endPoint y: 209, distance: 87.6
click at [861, 209] on div at bounding box center [943, 341] width 210 height 467
click at [988, 539] on div at bounding box center [943, 341] width 210 height 467
click at [972, 428] on div at bounding box center [943, 341] width 210 height 467
drag, startPoint x: 973, startPoint y: 431, endPoint x: 961, endPoint y: 328, distance: 103.3
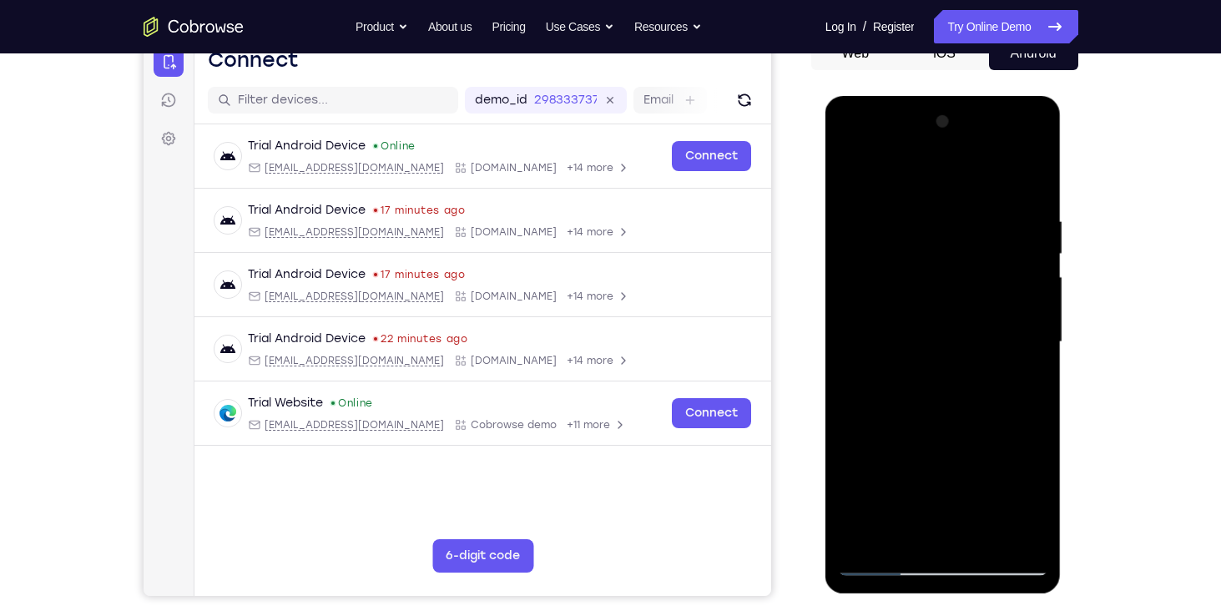
click at [961, 328] on div at bounding box center [943, 341] width 210 height 467
click at [953, 415] on div at bounding box center [943, 341] width 210 height 467
click at [943, 502] on div at bounding box center [943, 341] width 210 height 467
click at [982, 453] on div at bounding box center [943, 341] width 210 height 467
click at [912, 338] on div at bounding box center [943, 341] width 210 height 467
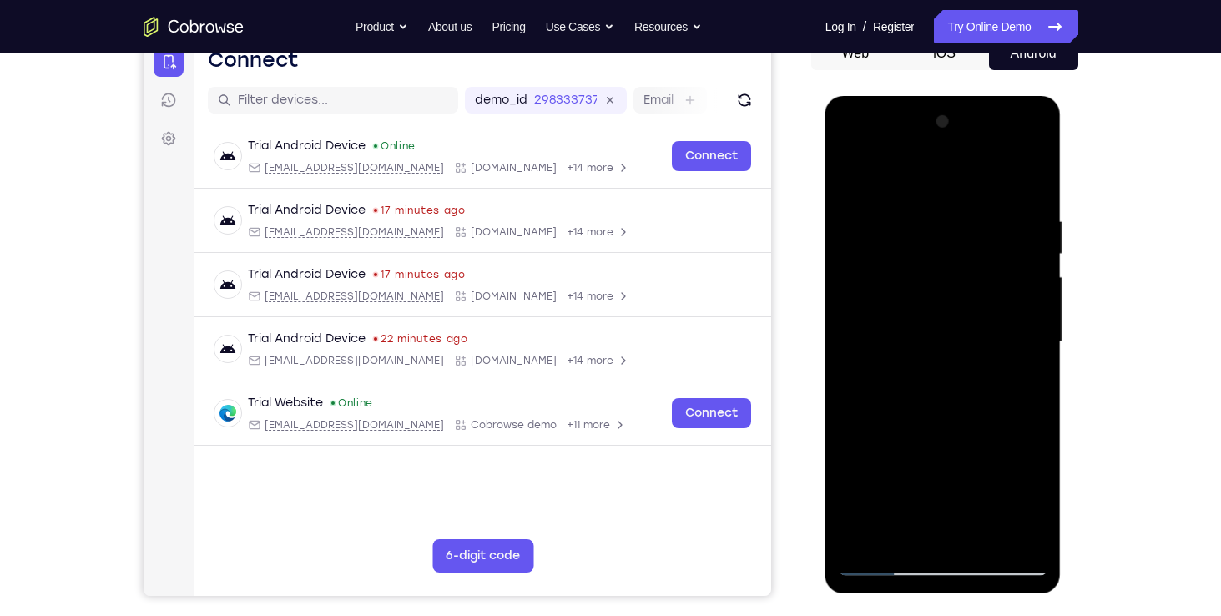
click at [854, 173] on div at bounding box center [943, 341] width 210 height 467
click at [912, 454] on div at bounding box center [943, 341] width 210 height 467
click at [852, 175] on div at bounding box center [943, 341] width 210 height 467
drag, startPoint x: 937, startPoint y: 416, endPoint x: 936, endPoint y: 546, distance: 130.2
click at [936, 546] on div at bounding box center [943, 341] width 210 height 467
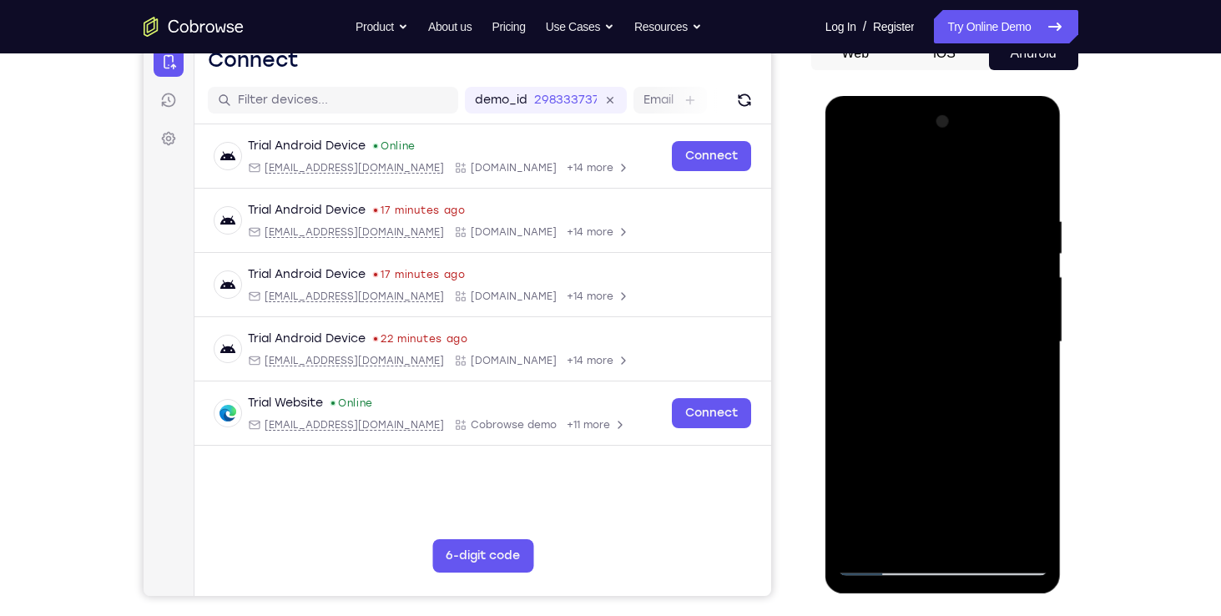
click at [1035, 249] on div at bounding box center [943, 341] width 210 height 467
click at [845, 255] on div at bounding box center [943, 341] width 210 height 467
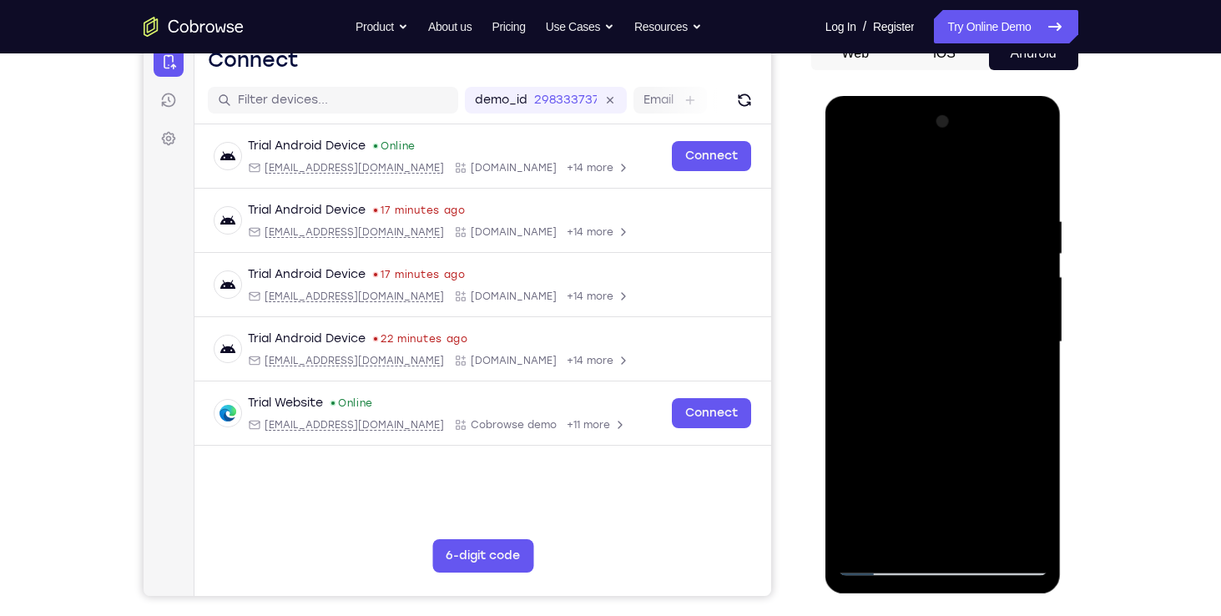
click at [849, 254] on div at bounding box center [943, 341] width 210 height 467
click at [862, 231] on div at bounding box center [943, 341] width 210 height 467
click at [1035, 173] on div at bounding box center [943, 341] width 210 height 467
click at [859, 175] on div at bounding box center [943, 341] width 210 height 467
click at [1030, 171] on div at bounding box center [943, 341] width 210 height 467
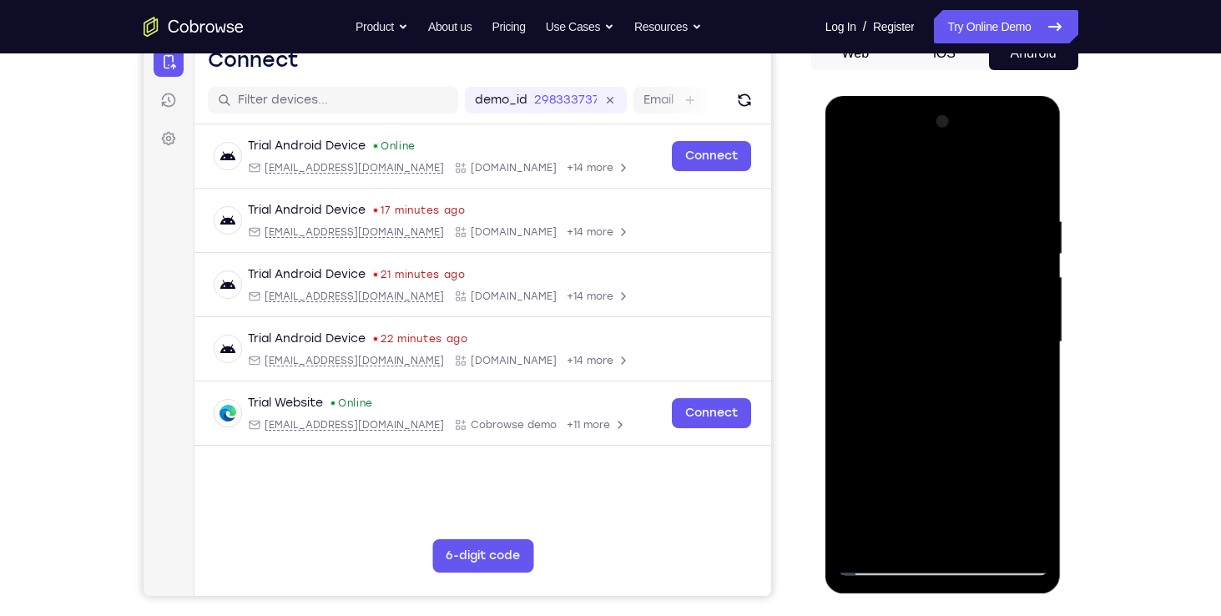
click at [853, 169] on div at bounding box center [943, 341] width 210 height 467
click at [985, 537] on div at bounding box center [943, 341] width 210 height 467
click at [858, 174] on div at bounding box center [943, 341] width 210 height 467
click at [1020, 541] on div at bounding box center [943, 341] width 210 height 467
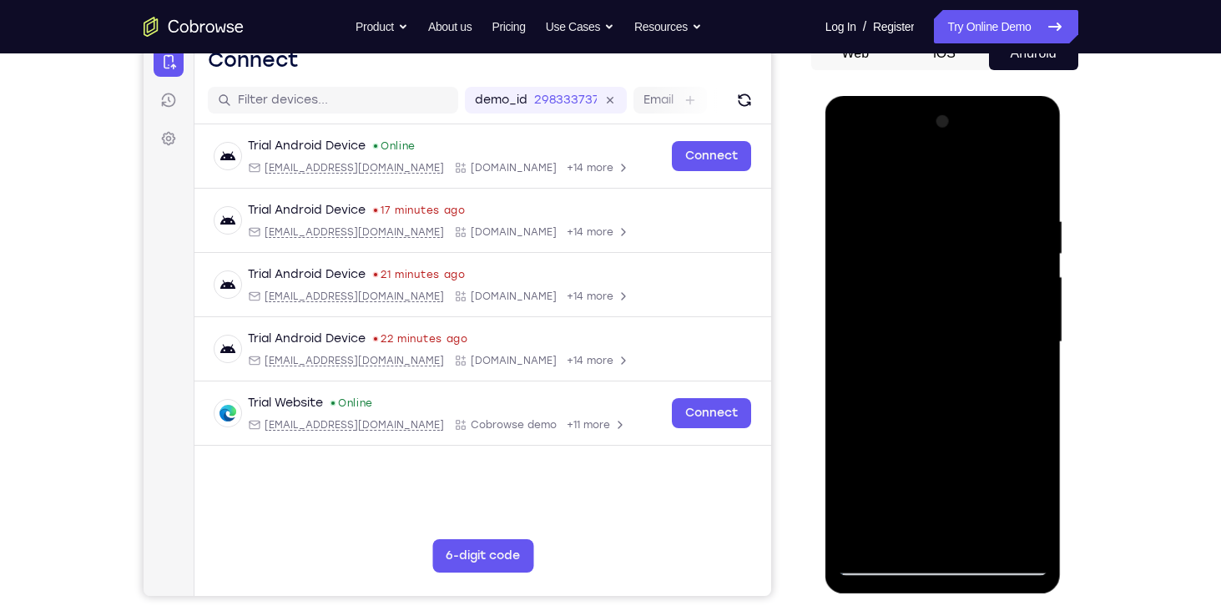
click at [850, 337] on div at bounding box center [943, 341] width 210 height 467
click at [1014, 229] on div at bounding box center [943, 341] width 210 height 467
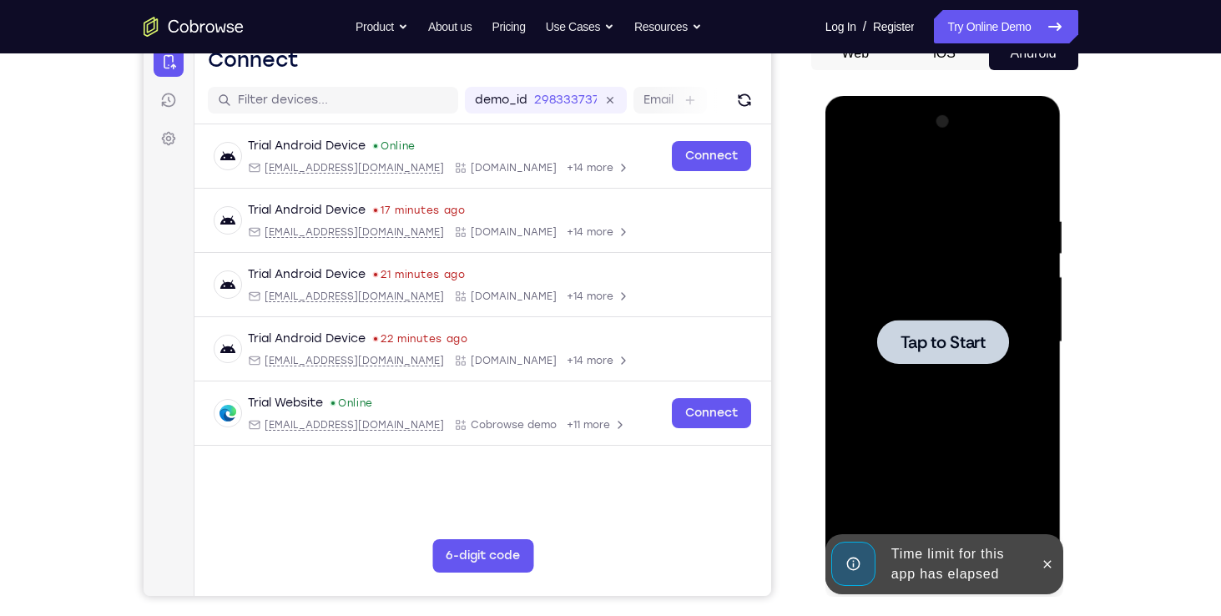
click at [965, 329] on div at bounding box center [943, 342] width 132 height 44
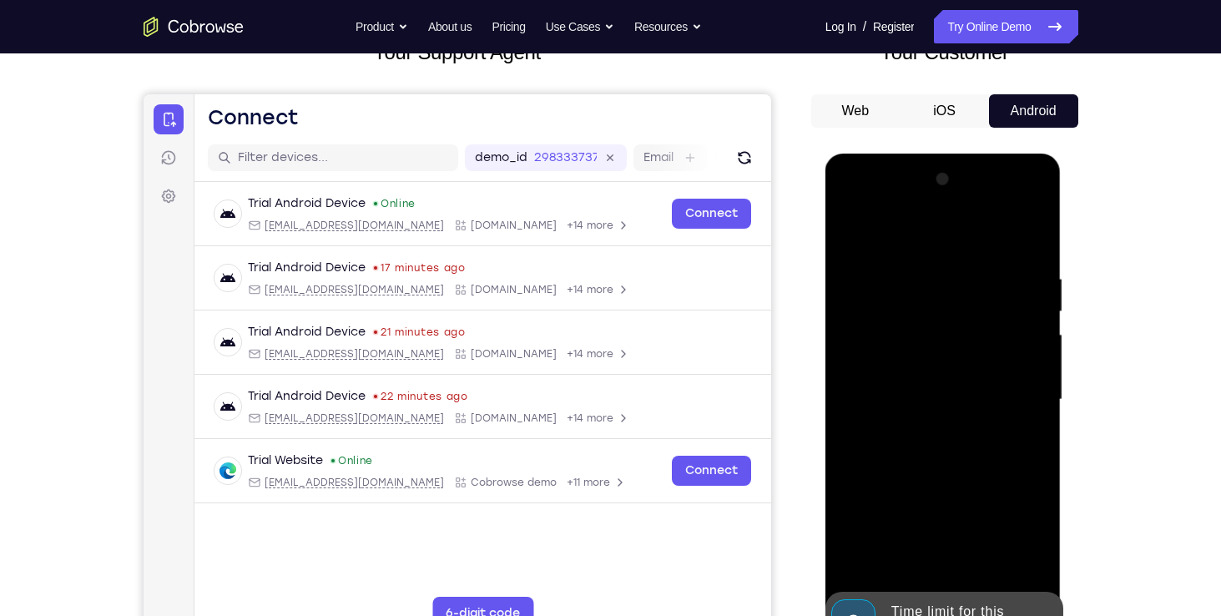
scroll to position [164, 0]
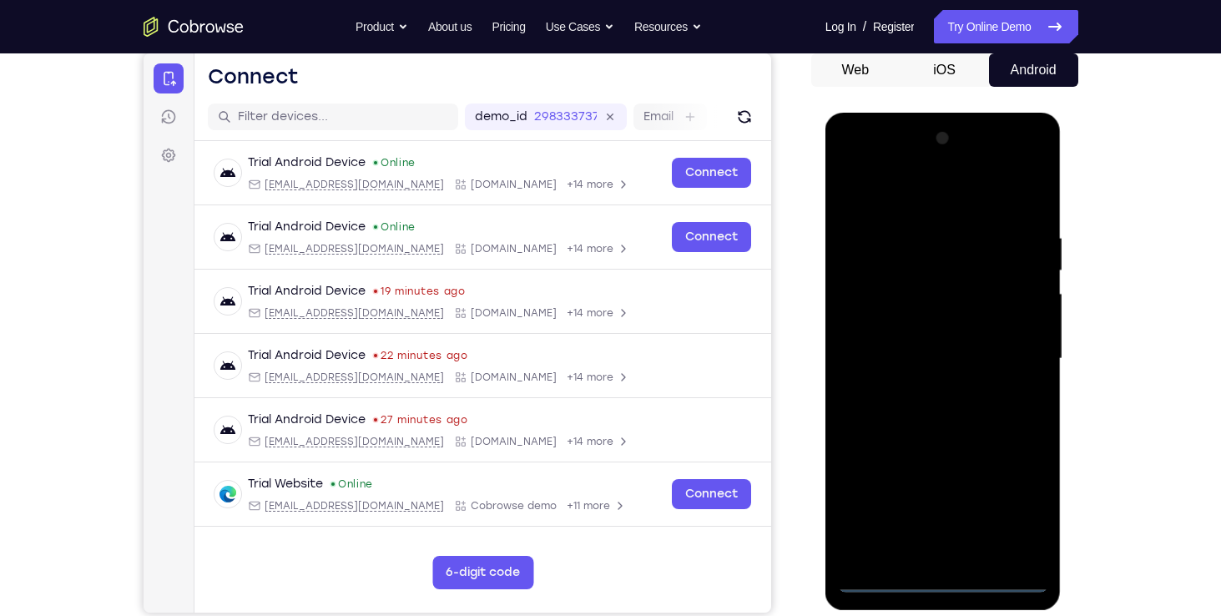
click at [934, 589] on div at bounding box center [943, 358] width 210 height 467
click at [1028, 502] on div at bounding box center [943, 358] width 210 height 467
click at [850, 167] on div at bounding box center [943, 358] width 210 height 467
click at [1021, 353] on div at bounding box center [943, 358] width 210 height 467
click at [929, 390] on div at bounding box center [943, 358] width 210 height 467
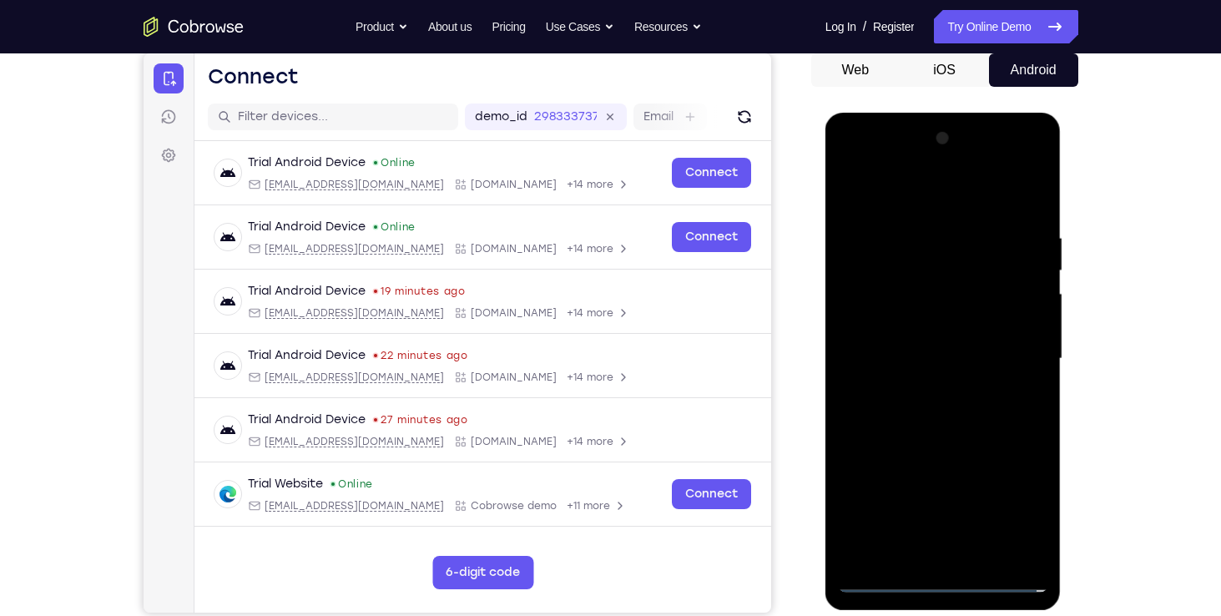
click at [934, 349] on div at bounding box center [943, 358] width 210 height 467
click at [951, 335] on div at bounding box center [943, 358] width 210 height 467
click at [933, 342] on div at bounding box center [943, 358] width 210 height 467
click at [933, 355] on div at bounding box center [943, 358] width 210 height 467
click at [962, 409] on div at bounding box center [943, 358] width 210 height 467
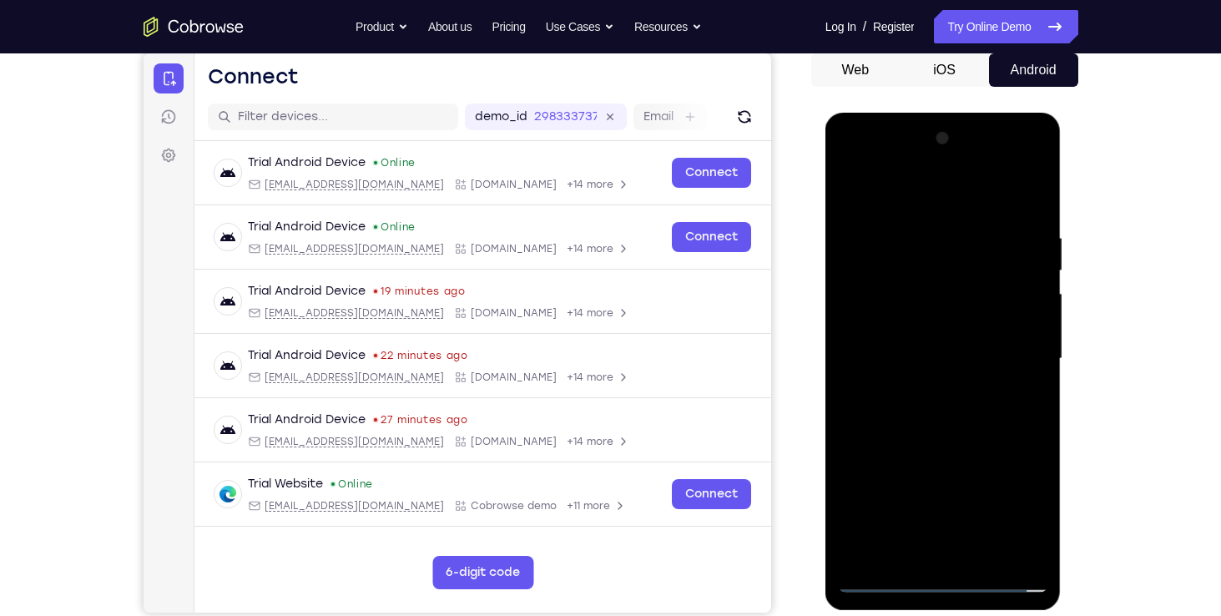
click at [962, 409] on div at bounding box center [943, 358] width 210 height 467
click at [1032, 198] on div at bounding box center [943, 358] width 210 height 467
click at [974, 216] on div at bounding box center [943, 358] width 210 height 467
click at [1022, 261] on div at bounding box center [943, 358] width 210 height 467
click at [1025, 194] on div at bounding box center [943, 358] width 210 height 467
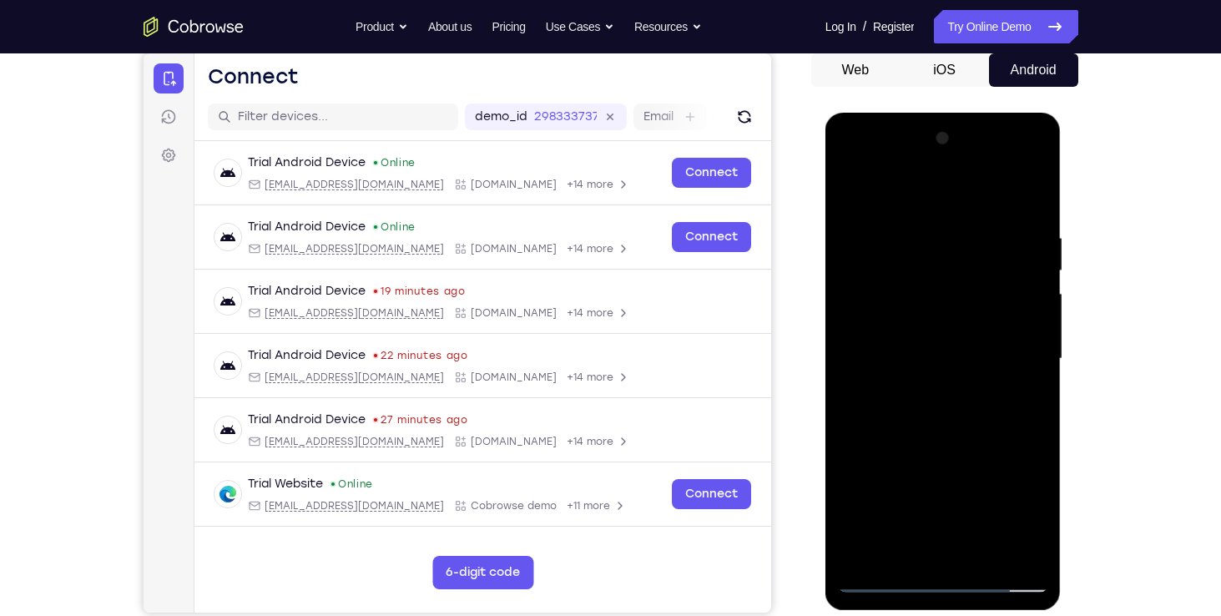
click at [930, 236] on div at bounding box center [943, 358] width 210 height 467
click at [1030, 233] on div at bounding box center [943, 358] width 210 height 467
click at [1025, 195] on div at bounding box center [943, 358] width 210 height 467
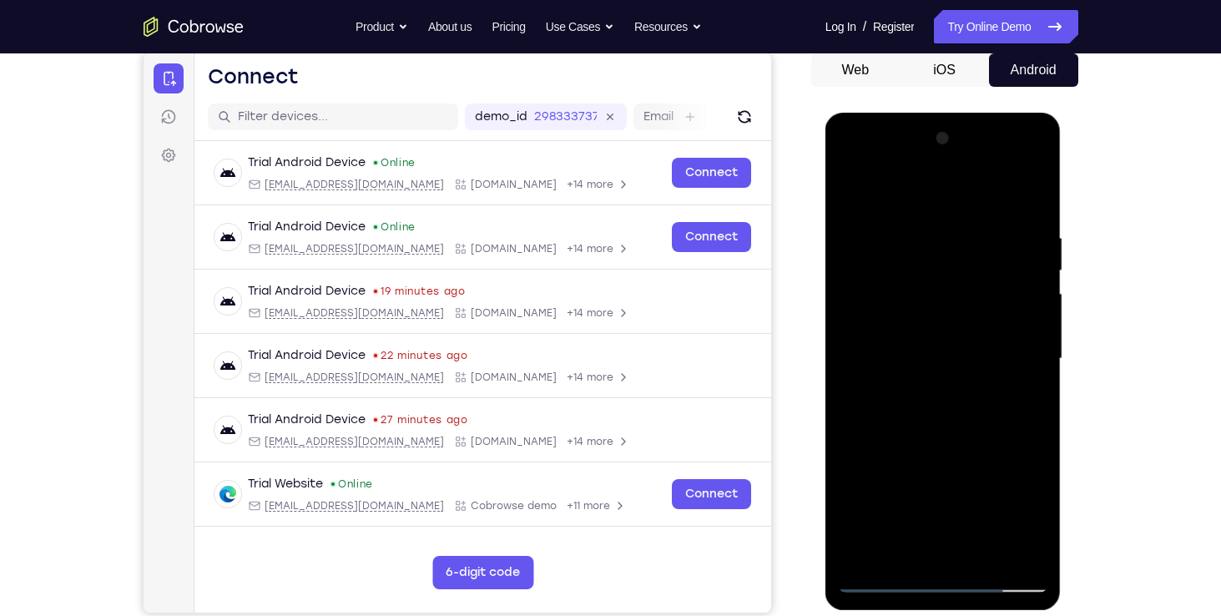
drag, startPoint x: 928, startPoint y: 420, endPoint x: 938, endPoint y: 320, distance: 101.4
click at [938, 320] on div at bounding box center [943, 358] width 210 height 467
drag, startPoint x: 938, startPoint y: 365, endPoint x: 937, endPoint y: 292, distance: 73.4
click at [937, 292] on div at bounding box center [943, 358] width 210 height 467
drag, startPoint x: 969, startPoint y: 303, endPoint x: 967, endPoint y: 420, distance: 116.8
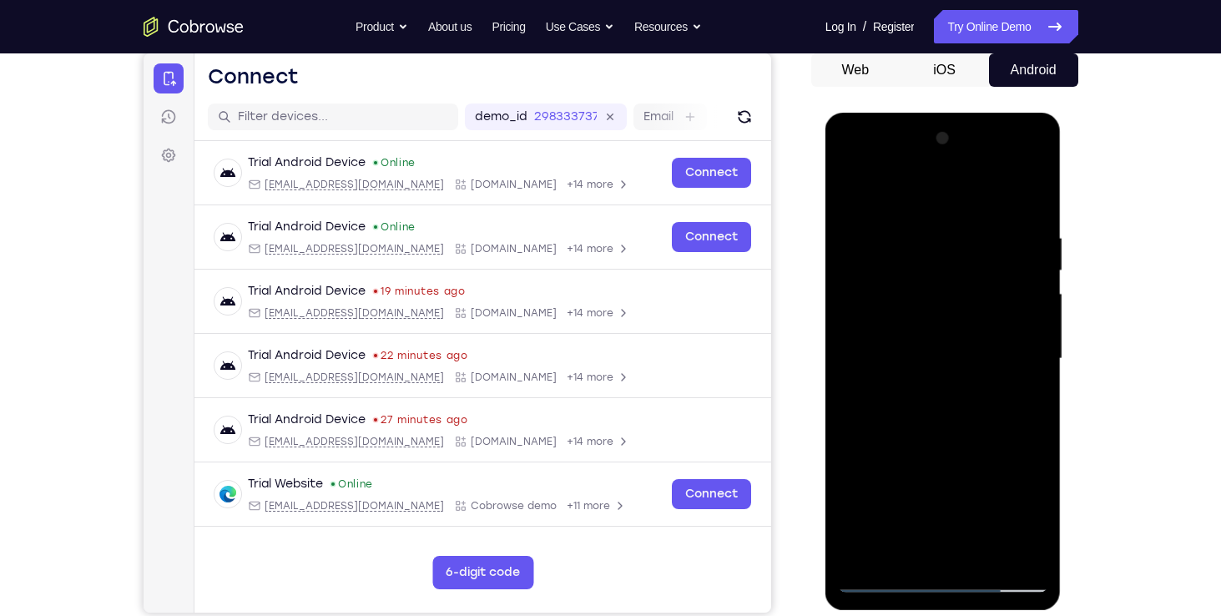
click at [967, 420] on div at bounding box center [943, 358] width 210 height 467
drag, startPoint x: 895, startPoint y: 295, endPoint x: 915, endPoint y: 385, distance: 91.5
click at [915, 385] on div at bounding box center [943, 358] width 210 height 467
drag, startPoint x: 959, startPoint y: 259, endPoint x: 961, endPoint y: 349, distance: 90.1
click at [961, 349] on div at bounding box center [943, 358] width 210 height 467
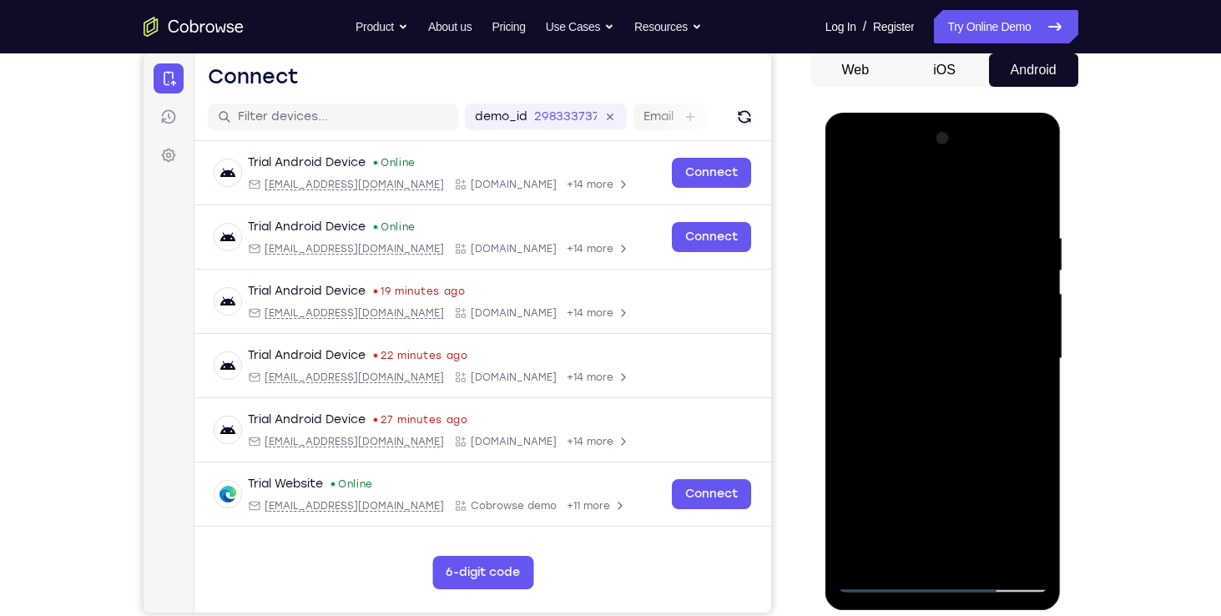
drag, startPoint x: 939, startPoint y: 229, endPoint x: 949, endPoint y: 287, distance: 58.4
click at [949, 287] on div at bounding box center [943, 358] width 210 height 467
click at [854, 271] on div at bounding box center [943, 358] width 210 height 467
drag, startPoint x: 978, startPoint y: 476, endPoint x: 979, endPoint y: 401, distance: 74.3
click at [979, 401] on div at bounding box center [943, 358] width 210 height 467
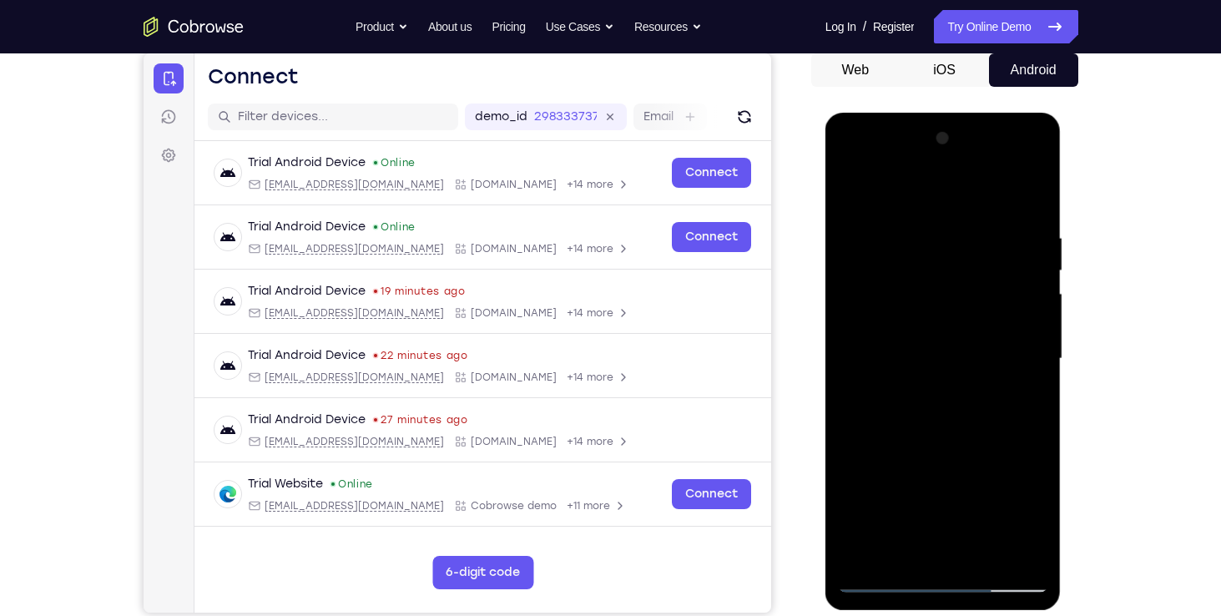
drag, startPoint x: 985, startPoint y: 466, endPoint x: 987, endPoint y: 408, distance: 58.4
click at [987, 408] on div at bounding box center [943, 358] width 210 height 467
drag, startPoint x: 984, startPoint y: 454, endPoint x: 984, endPoint y: 383, distance: 70.9
click at [984, 383] on div at bounding box center [943, 358] width 210 height 467
drag, startPoint x: 969, startPoint y: 449, endPoint x: 972, endPoint y: 269, distance: 180.2
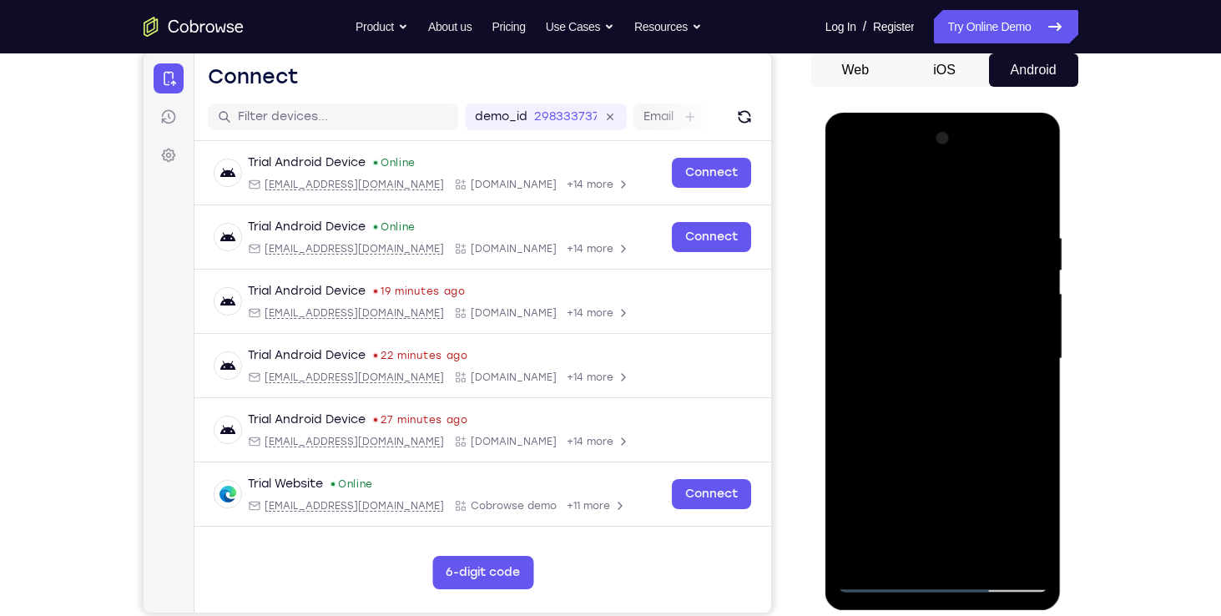
click at [972, 269] on div at bounding box center [943, 358] width 210 height 467
drag, startPoint x: 972, startPoint y: 380, endPoint x: 974, endPoint y: 298, distance: 81.8
click at [974, 298] on div at bounding box center [943, 358] width 210 height 467
drag, startPoint x: 963, startPoint y: 472, endPoint x: 987, endPoint y: 222, distance: 251.5
click at [987, 222] on div at bounding box center [943, 358] width 210 height 467
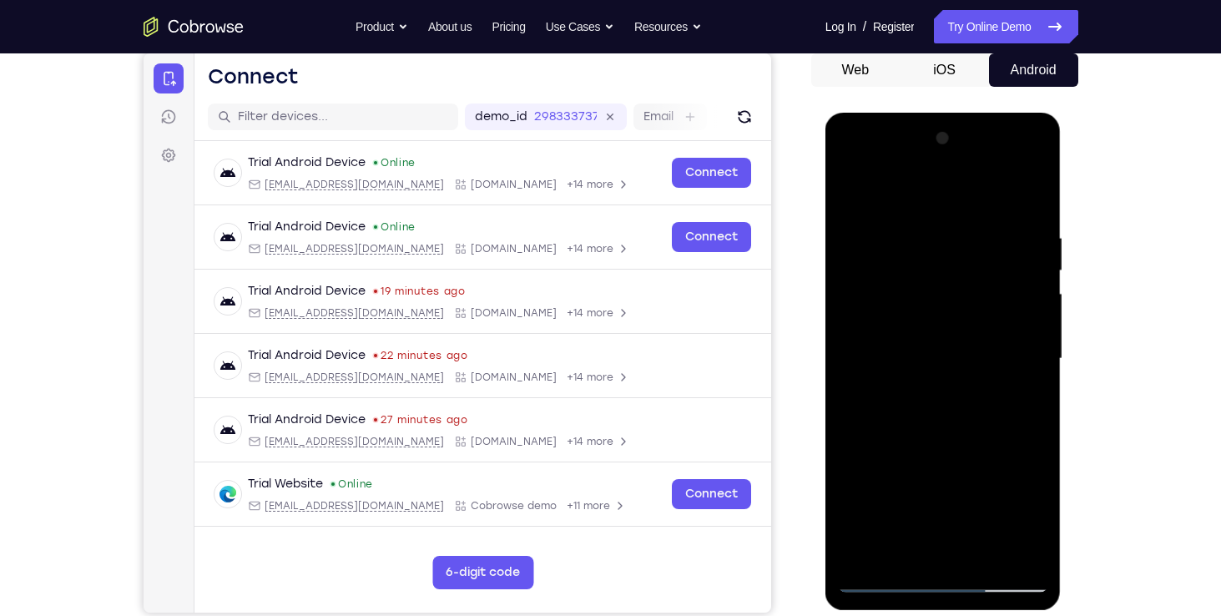
drag, startPoint x: 972, startPoint y: 386, endPoint x: 980, endPoint y: 423, distance: 37.6
click at [980, 423] on div at bounding box center [943, 358] width 210 height 467
drag, startPoint x: 980, startPoint y: 423, endPoint x: 995, endPoint y: 242, distance: 181.7
click at [995, 242] on div at bounding box center [943, 358] width 210 height 467
drag, startPoint x: 988, startPoint y: 395, endPoint x: 991, endPoint y: 237, distance: 157.7
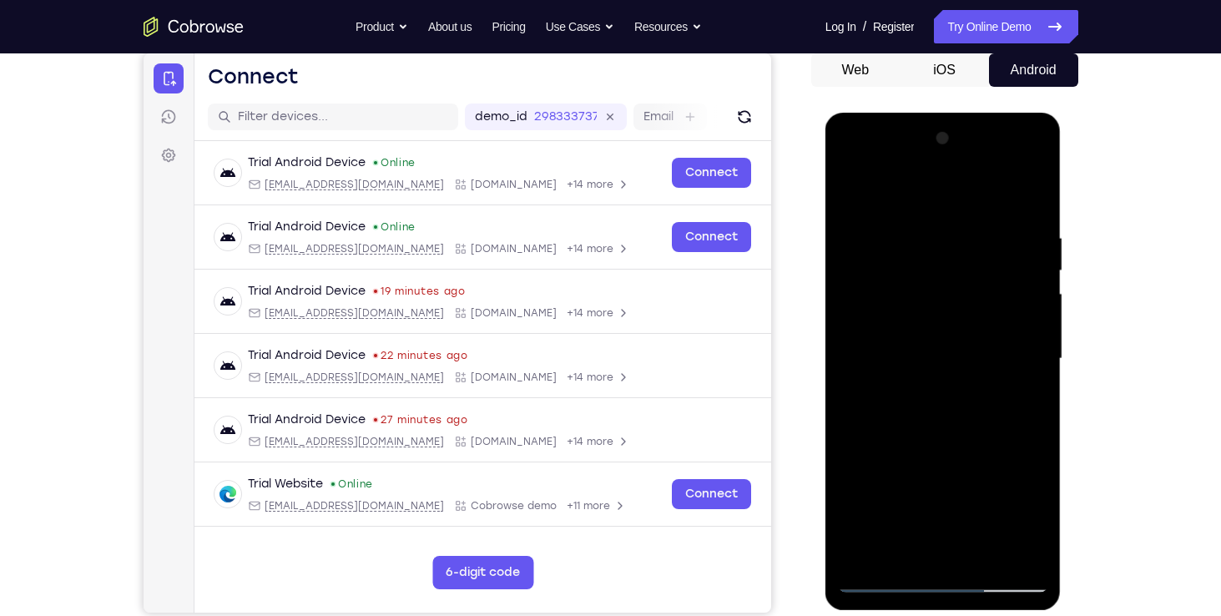
click at [991, 237] on div at bounding box center [943, 358] width 210 height 467
drag, startPoint x: 985, startPoint y: 420, endPoint x: 995, endPoint y: 279, distance: 142.2
click at [995, 279] on div at bounding box center [943, 358] width 210 height 467
click at [1035, 345] on div at bounding box center [943, 358] width 210 height 467
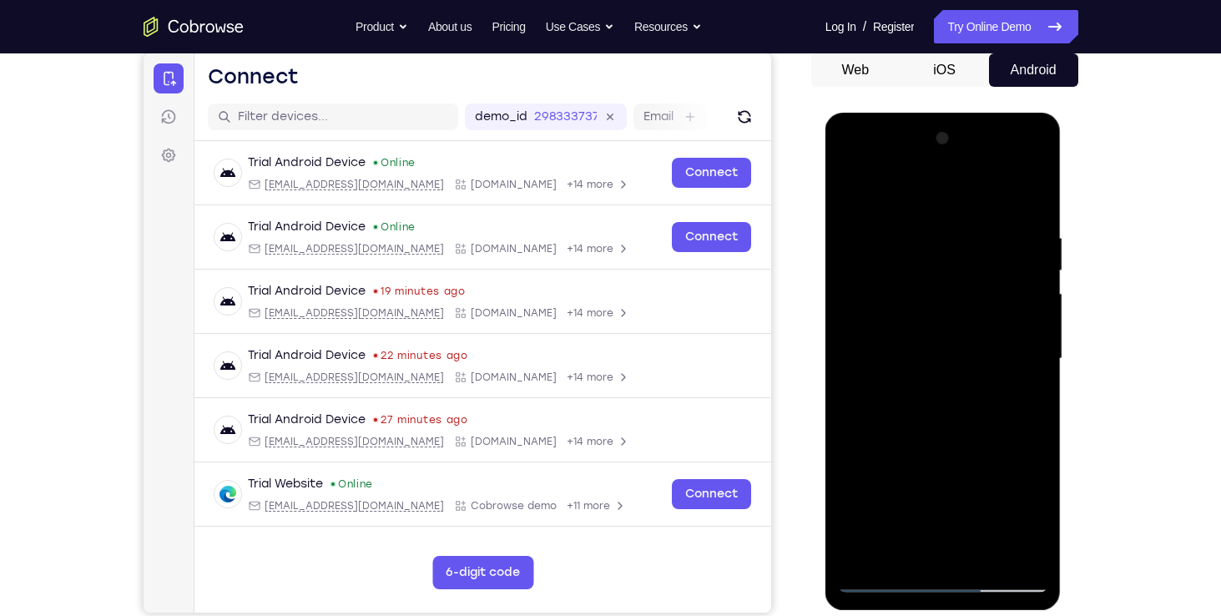
click at [1035, 345] on div at bounding box center [943, 358] width 210 height 467
drag, startPoint x: 901, startPoint y: 459, endPoint x: 941, endPoint y: 258, distance: 205.0
click at [941, 258] on div at bounding box center [943, 358] width 210 height 467
drag, startPoint x: 931, startPoint y: 429, endPoint x: 944, endPoint y: 254, distance: 174.8
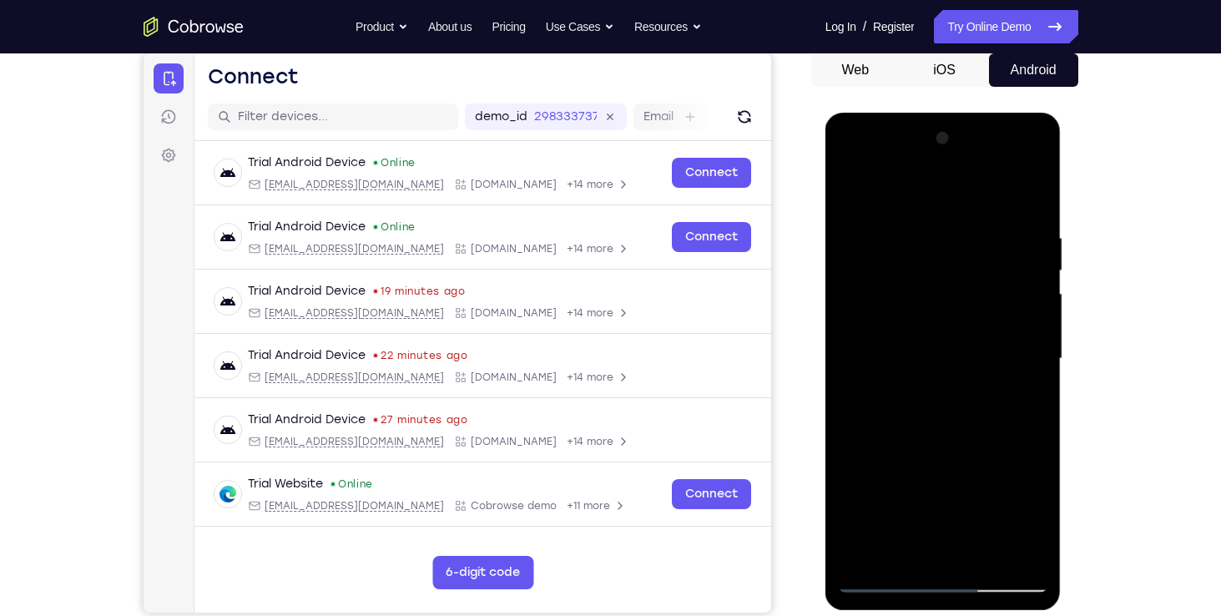
click at [944, 254] on div at bounding box center [943, 358] width 210 height 467
drag, startPoint x: 941, startPoint y: 424, endPoint x: 954, endPoint y: 303, distance: 121.6
click at [954, 303] on div at bounding box center [943, 358] width 210 height 467
drag, startPoint x: 933, startPoint y: 482, endPoint x: 965, endPoint y: 280, distance: 204.5
click at [965, 280] on div at bounding box center [943, 358] width 210 height 467
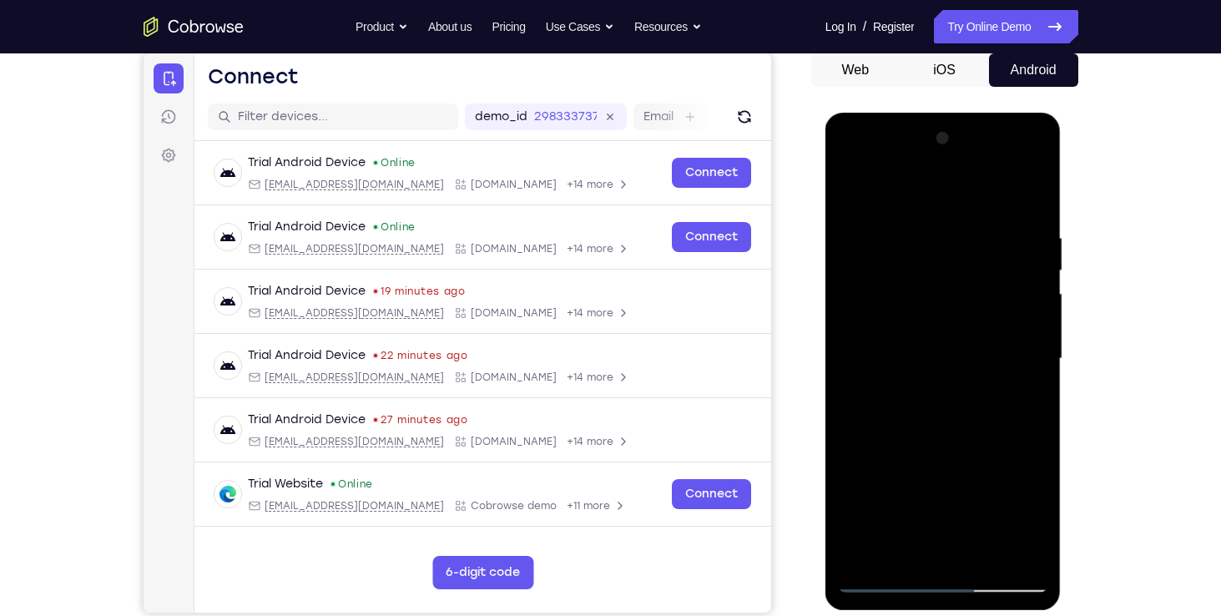
drag, startPoint x: 948, startPoint y: 422, endPoint x: 956, endPoint y: 310, distance: 112.9
click at [956, 310] on div at bounding box center [943, 358] width 210 height 467
drag, startPoint x: 949, startPoint y: 425, endPoint x: 955, endPoint y: 490, distance: 65.4
click at [955, 490] on div at bounding box center [943, 358] width 210 height 467
drag, startPoint x: 930, startPoint y: 416, endPoint x: 942, endPoint y: 332, distance: 85.1
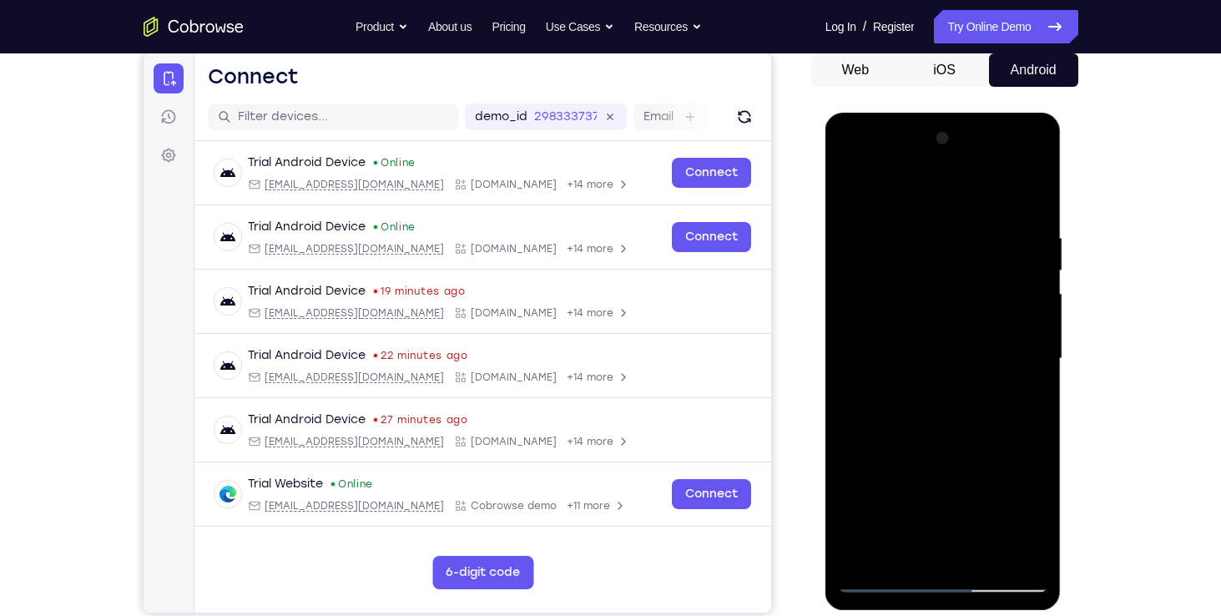
click at [942, 332] on div at bounding box center [943, 358] width 210 height 467
drag, startPoint x: 915, startPoint y: 464, endPoint x: 948, endPoint y: 258, distance: 208.6
click at [948, 258] on div at bounding box center [943, 358] width 210 height 467
drag, startPoint x: 935, startPoint y: 431, endPoint x: 932, endPoint y: 260, distance: 170.2
click at [932, 260] on div at bounding box center [943, 358] width 210 height 467
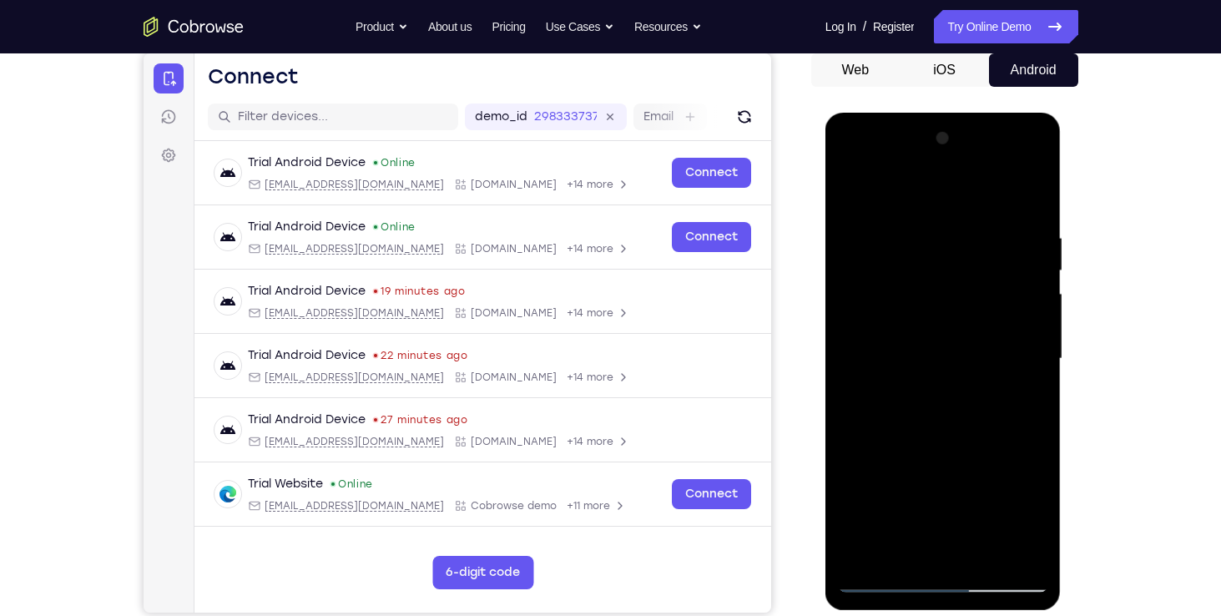
drag, startPoint x: 965, startPoint y: 460, endPoint x: 971, endPoint y: 242, distance: 217.8
click at [971, 242] on div at bounding box center [943, 358] width 210 height 467
drag, startPoint x: 969, startPoint y: 401, endPoint x: 987, endPoint y: 213, distance: 189.4
click at [987, 213] on div at bounding box center [943, 358] width 210 height 467
drag, startPoint x: 968, startPoint y: 394, endPoint x: 995, endPoint y: 246, distance: 150.2
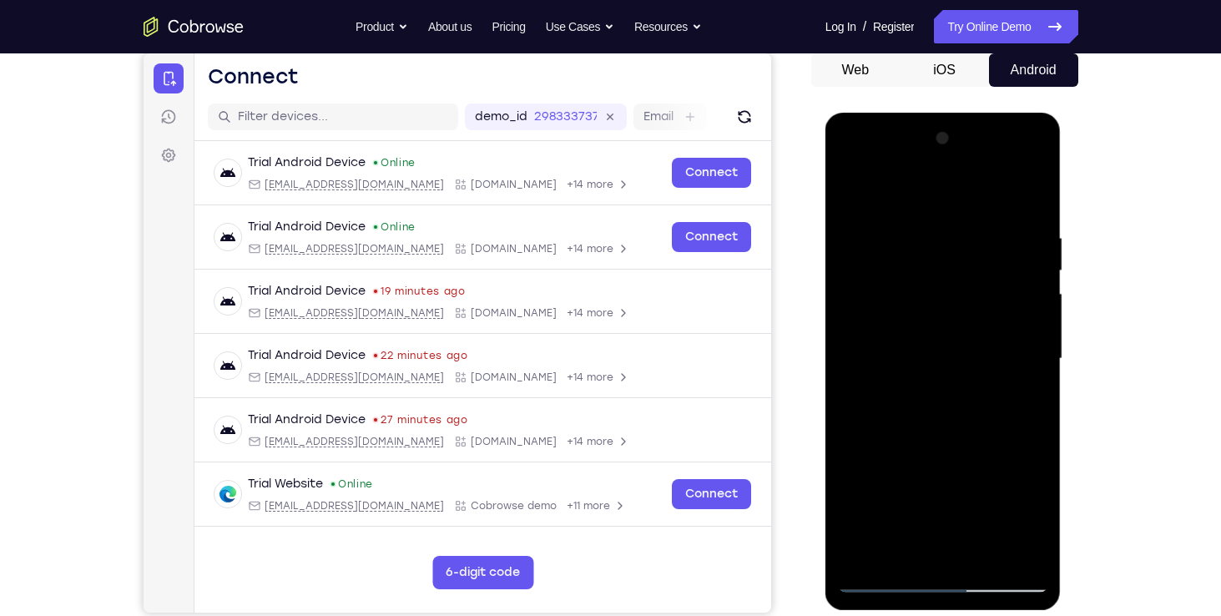
click at [995, 246] on div at bounding box center [943, 358] width 210 height 467
drag, startPoint x: 955, startPoint y: 485, endPoint x: 979, endPoint y: 264, distance: 222.3
click at [979, 264] on div at bounding box center [943, 358] width 210 height 467
drag, startPoint x: 945, startPoint y: 456, endPoint x: 963, endPoint y: 291, distance: 165.3
click at [963, 291] on div at bounding box center [943, 358] width 210 height 467
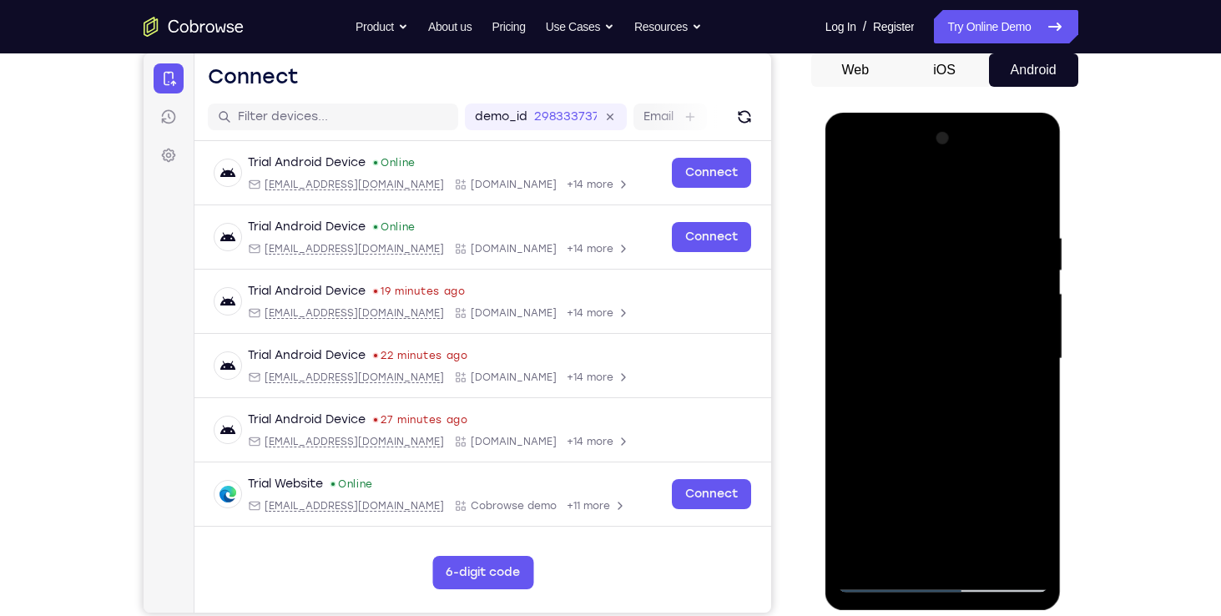
click at [979, 185] on div at bounding box center [943, 358] width 210 height 467
click at [989, 194] on div at bounding box center [943, 358] width 210 height 467
click at [1032, 359] on div at bounding box center [943, 358] width 210 height 467
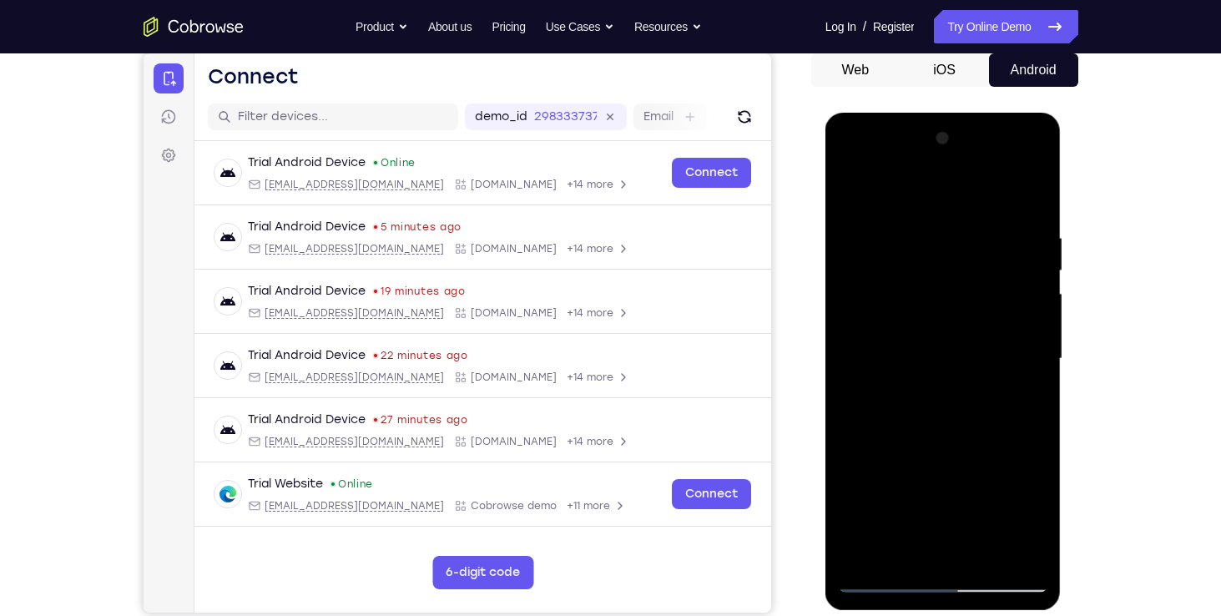
drag, startPoint x: 915, startPoint y: 499, endPoint x: 969, endPoint y: 219, distance: 285.4
click at [969, 219] on div at bounding box center [943, 358] width 210 height 467
drag, startPoint x: 930, startPoint y: 443, endPoint x: 942, endPoint y: 357, distance: 86.7
click at [942, 357] on div at bounding box center [943, 358] width 210 height 467
drag, startPoint x: 947, startPoint y: 491, endPoint x: 972, endPoint y: 225, distance: 267.3
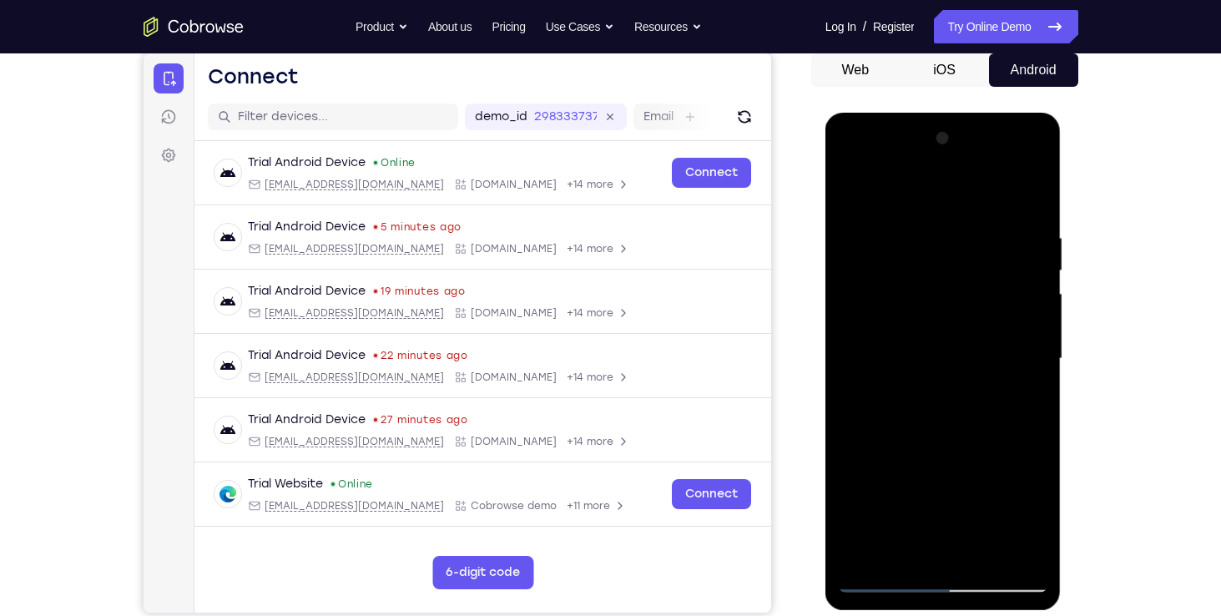
click at [972, 225] on div at bounding box center [943, 358] width 210 height 467
drag, startPoint x: 955, startPoint y: 286, endPoint x: 955, endPoint y: 495, distance: 208.6
click at [955, 495] on div at bounding box center [943, 358] width 210 height 467
drag, startPoint x: 955, startPoint y: 394, endPoint x: 961, endPoint y: 463, distance: 69.5
click at [961, 463] on div at bounding box center [943, 358] width 210 height 467
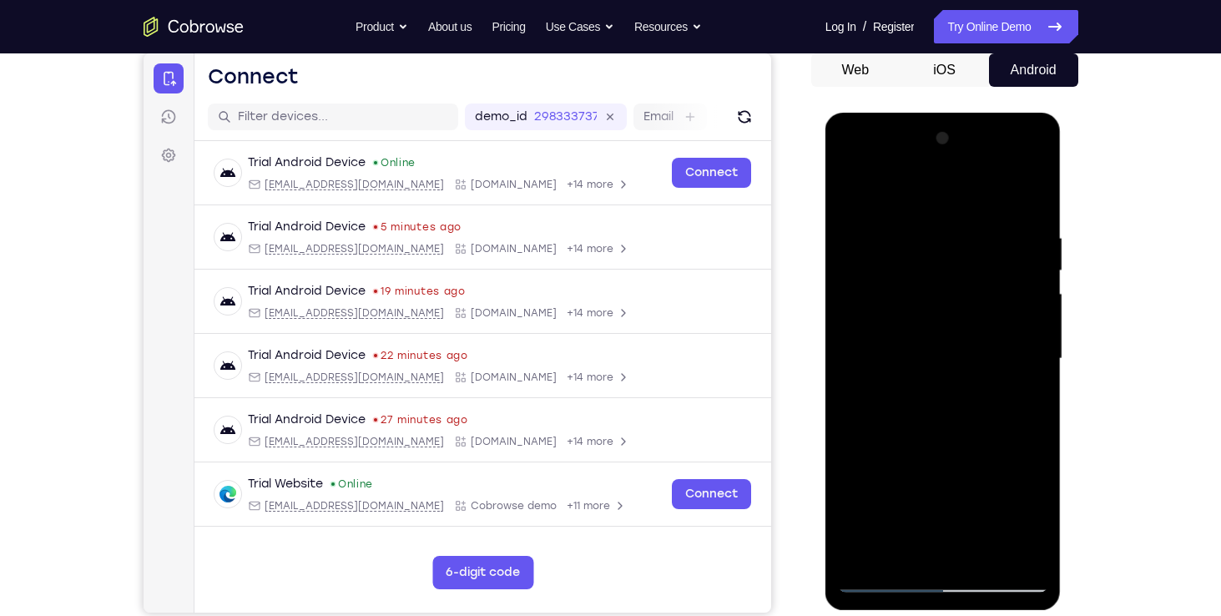
drag, startPoint x: 972, startPoint y: 410, endPoint x: 999, endPoint y: 149, distance: 263.3
click at [999, 149] on div at bounding box center [943, 358] width 210 height 467
drag, startPoint x: 969, startPoint y: 461, endPoint x: 982, endPoint y: 187, distance: 274.0
click at [982, 187] on div at bounding box center [943, 358] width 210 height 467
drag, startPoint x: 953, startPoint y: 374, endPoint x: 963, endPoint y: 241, distance: 133.0
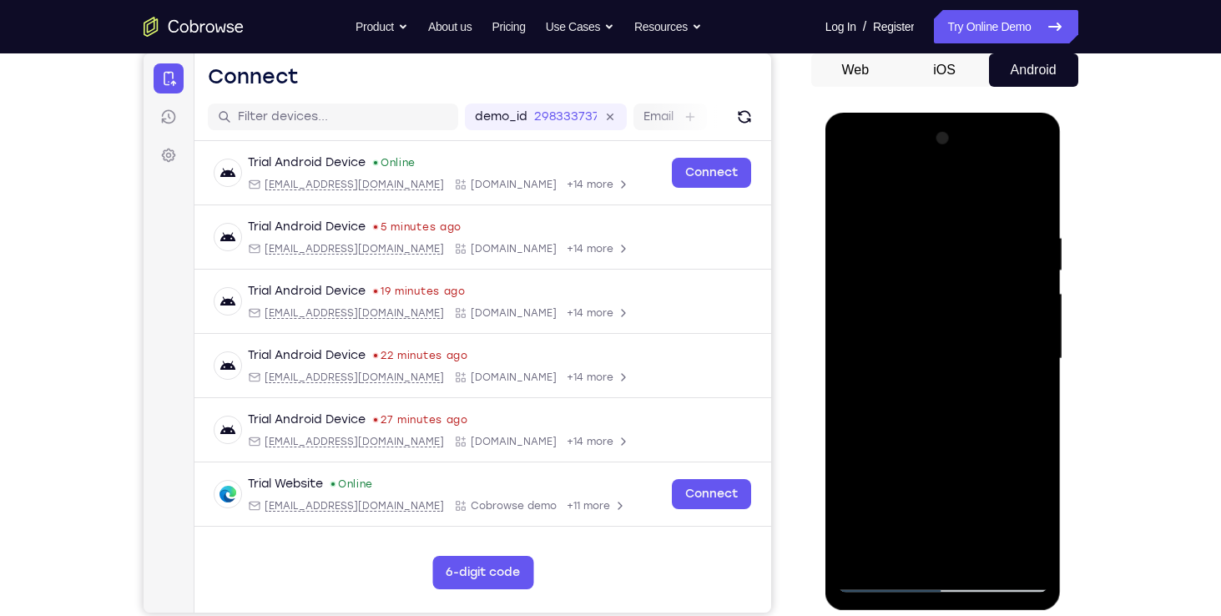
click at [963, 241] on div at bounding box center [943, 358] width 210 height 467
drag, startPoint x: 954, startPoint y: 432, endPoint x: 952, endPoint y: 185, distance: 247.0
click at [952, 185] on div at bounding box center [943, 358] width 210 height 467
drag, startPoint x: 959, startPoint y: 411, endPoint x: 964, endPoint y: 292, distance: 119.4
click at [964, 292] on div at bounding box center [943, 358] width 210 height 467
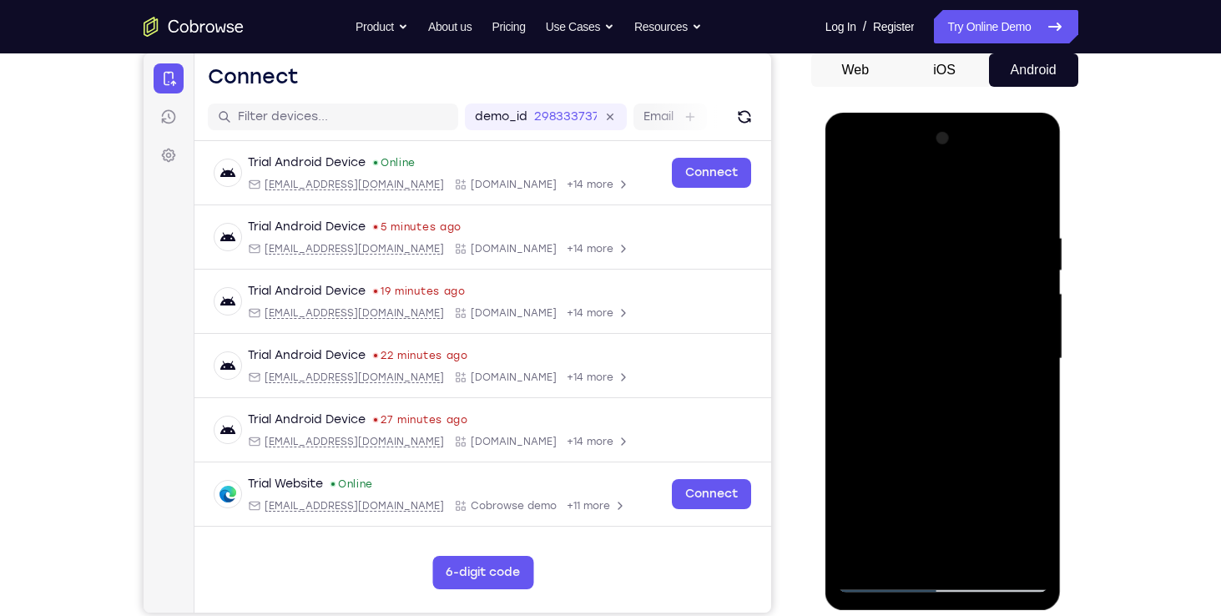
drag, startPoint x: 939, startPoint y: 471, endPoint x: 944, endPoint y: 243, distance: 228.7
click at [944, 243] on div at bounding box center [943, 358] width 210 height 467
drag, startPoint x: 945, startPoint y: 405, endPoint x: 946, endPoint y: 305, distance: 100.1
click at [946, 305] on div at bounding box center [943, 358] width 210 height 467
drag, startPoint x: 935, startPoint y: 443, endPoint x: 955, endPoint y: 179, distance: 264.4
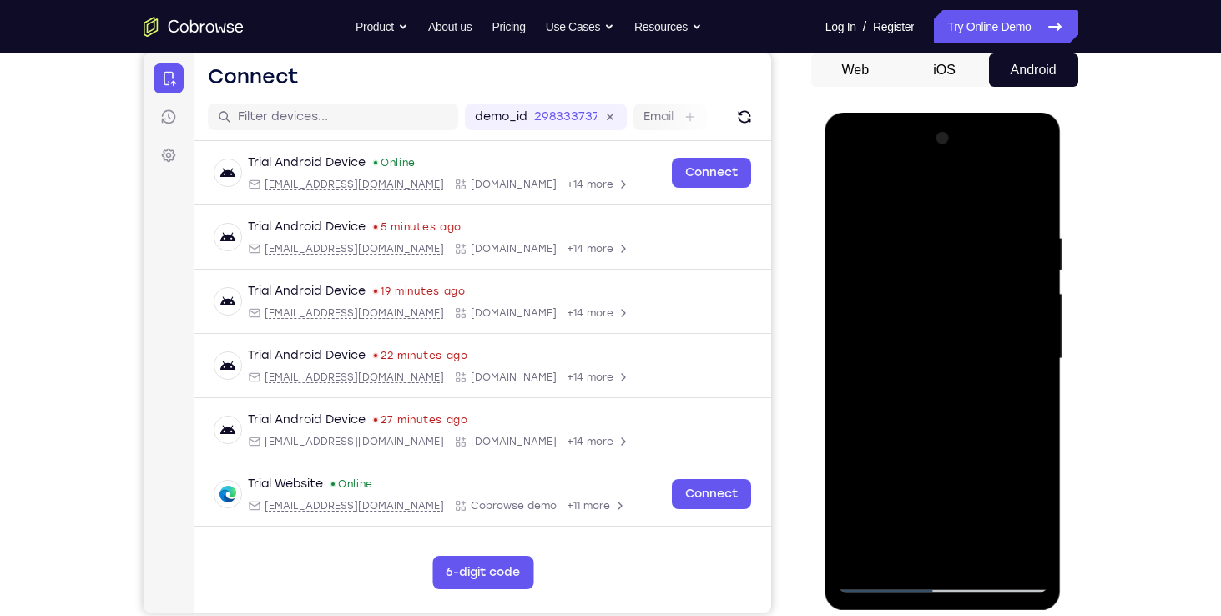
click at [955, 179] on div at bounding box center [943, 358] width 210 height 467
drag, startPoint x: 950, startPoint y: 418, endPoint x: 959, endPoint y: 261, distance: 157.1
click at [959, 261] on div at bounding box center [943, 358] width 210 height 467
drag, startPoint x: 957, startPoint y: 474, endPoint x: 965, endPoint y: 352, distance: 122.1
click at [965, 352] on div at bounding box center [943, 358] width 210 height 467
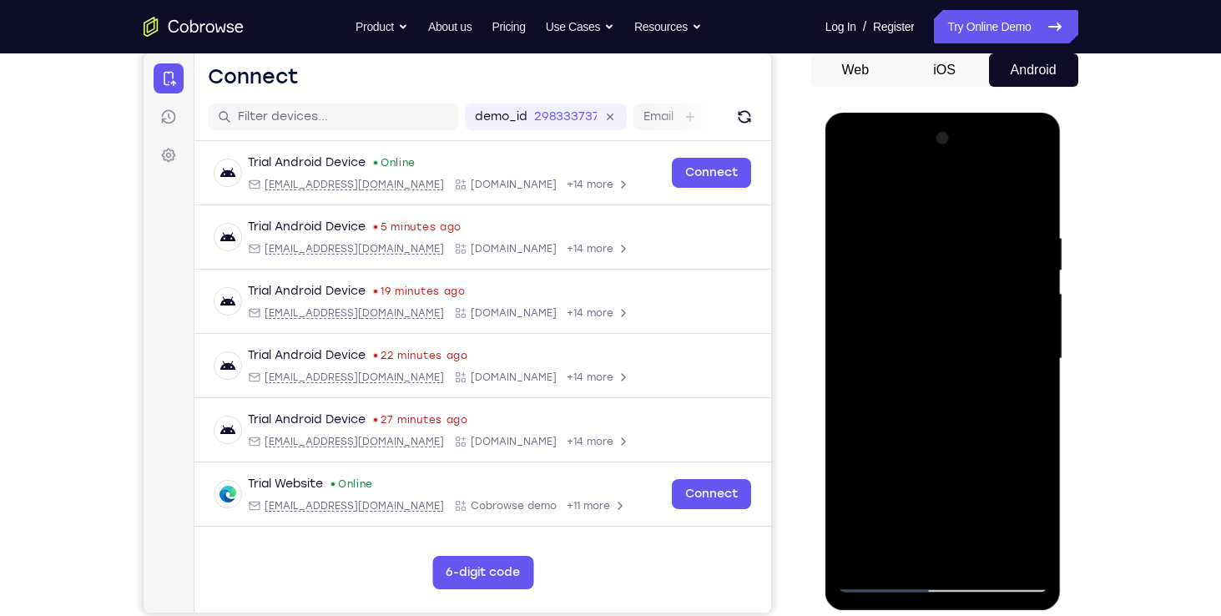
drag, startPoint x: 969, startPoint y: 452, endPoint x: 988, endPoint y: 196, distance: 256.9
click at [988, 196] on div at bounding box center [943, 358] width 210 height 467
drag, startPoint x: 959, startPoint y: 501, endPoint x: 965, endPoint y: 417, distance: 83.7
click at [965, 417] on div at bounding box center [943, 358] width 210 height 467
drag, startPoint x: 941, startPoint y: 476, endPoint x: 982, endPoint y: 219, distance: 261.0
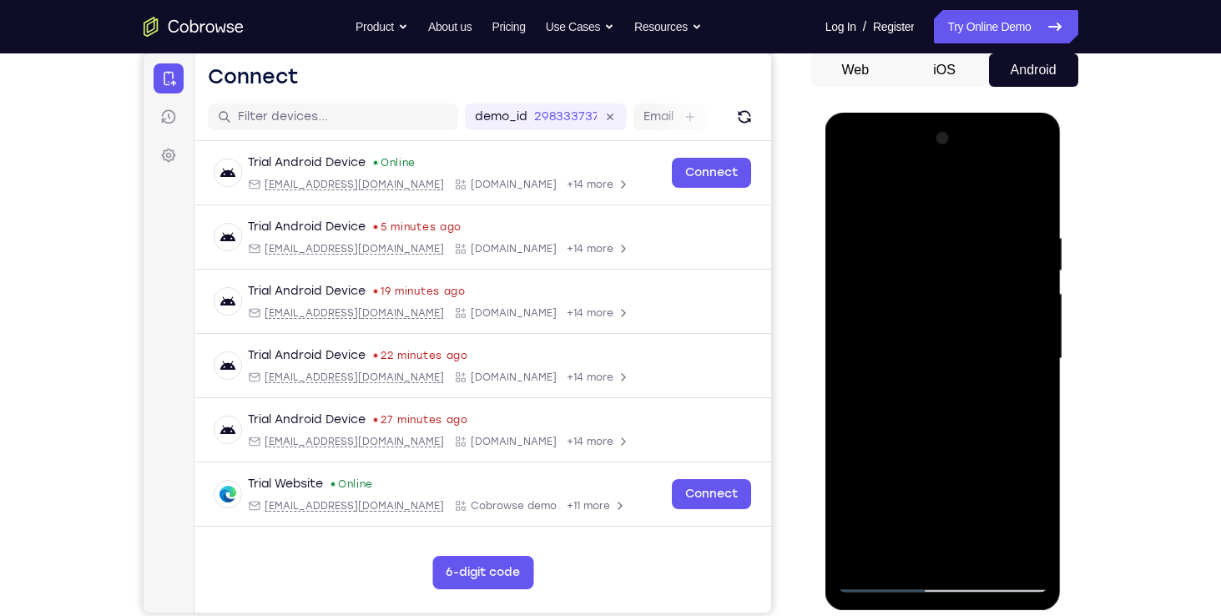
click at [982, 219] on div at bounding box center [943, 358] width 210 height 467
drag, startPoint x: 934, startPoint y: 496, endPoint x: 934, endPoint y: 430, distance: 65.9
click at [934, 430] on div at bounding box center [943, 358] width 210 height 467
drag, startPoint x: 948, startPoint y: 502, endPoint x: 975, endPoint y: 315, distance: 188.9
click at [975, 315] on div at bounding box center [943, 358] width 210 height 467
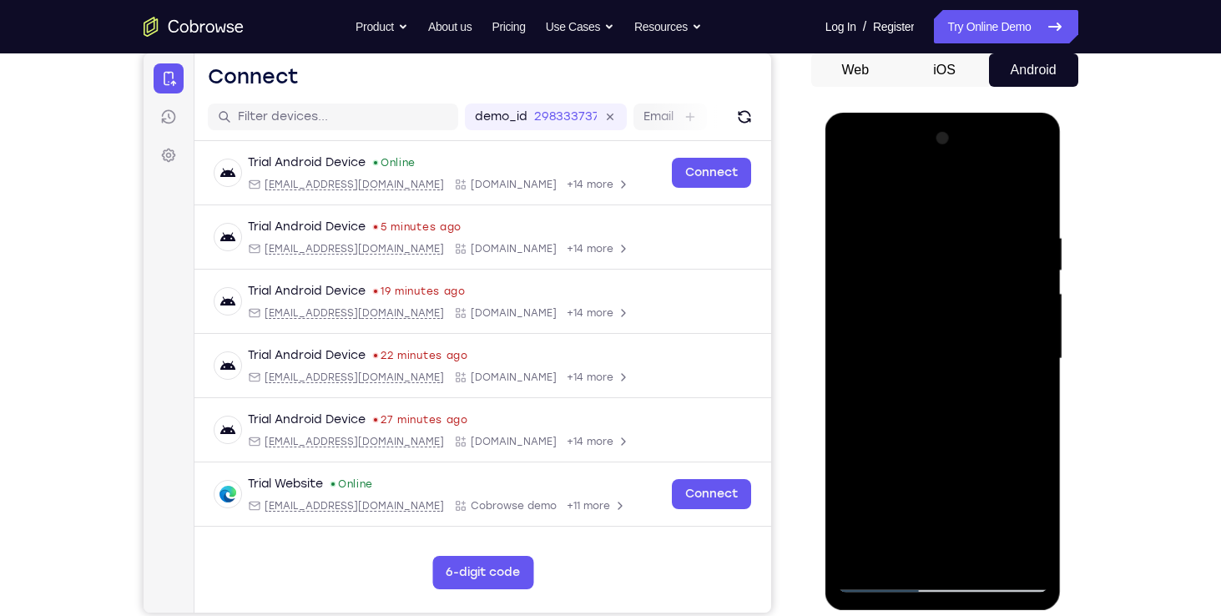
drag, startPoint x: 980, startPoint y: 444, endPoint x: 985, endPoint y: 251, distance: 192.8
click at [985, 251] on div at bounding box center [943, 358] width 210 height 467
drag, startPoint x: 989, startPoint y: 443, endPoint x: 1022, endPoint y: 238, distance: 207.9
click at [1022, 238] on div at bounding box center [943, 358] width 210 height 467
drag, startPoint x: 980, startPoint y: 441, endPoint x: 995, endPoint y: 264, distance: 177.5
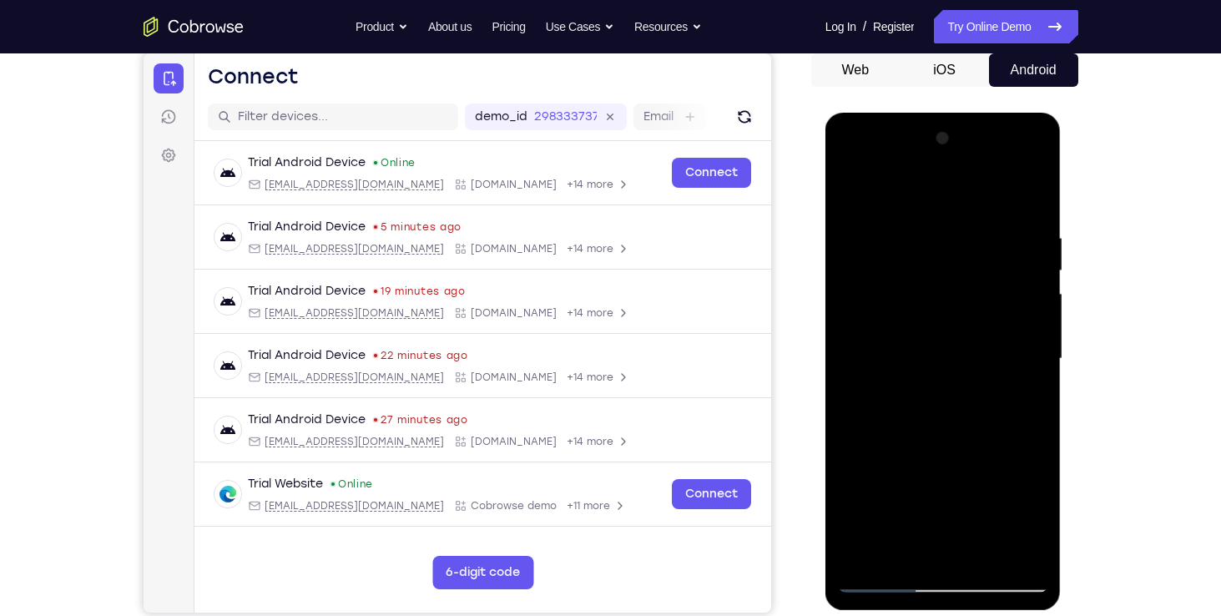
click at [995, 264] on div at bounding box center [943, 358] width 210 height 467
drag, startPoint x: 964, startPoint y: 481, endPoint x: 982, endPoint y: 315, distance: 167.0
click at [982, 315] on div at bounding box center [943, 358] width 210 height 467
drag, startPoint x: 964, startPoint y: 443, endPoint x: 964, endPoint y: 309, distance: 134.3
click at [964, 309] on div at bounding box center [943, 358] width 210 height 467
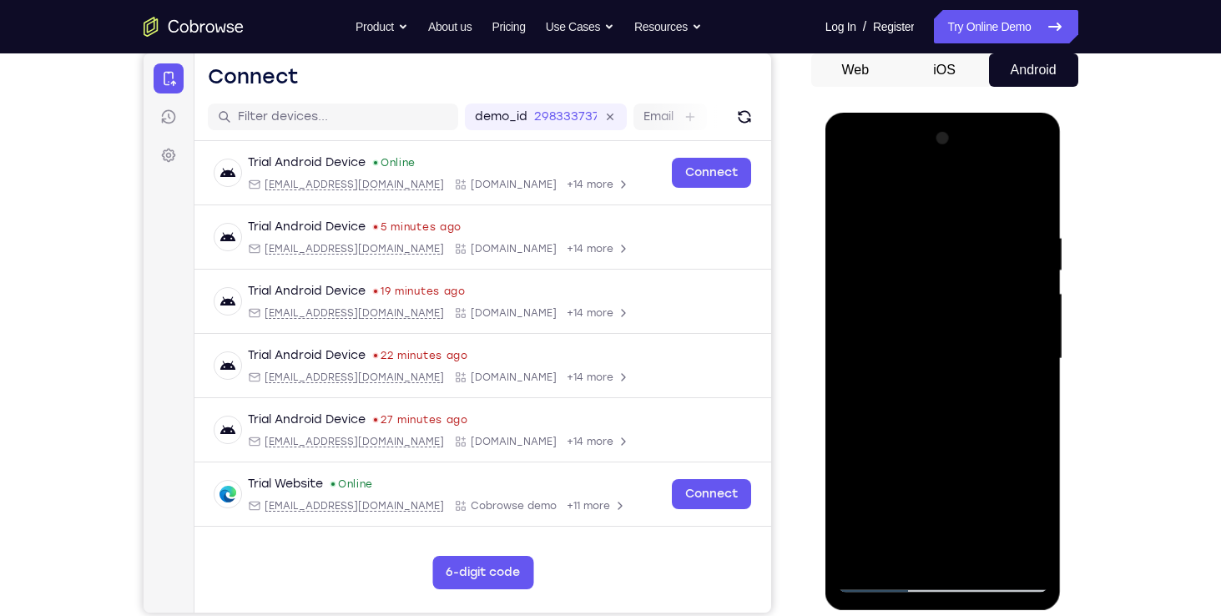
drag, startPoint x: 965, startPoint y: 471, endPoint x: 985, endPoint y: 259, distance: 212.0
click at [985, 259] on div at bounding box center [943, 358] width 210 height 467
drag, startPoint x: 942, startPoint y: 446, endPoint x: 962, endPoint y: 295, distance: 152.3
click at [962, 295] on div at bounding box center [943, 358] width 210 height 467
drag, startPoint x: 988, startPoint y: 454, endPoint x: 998, endPoint y: 312, distance: 142.2
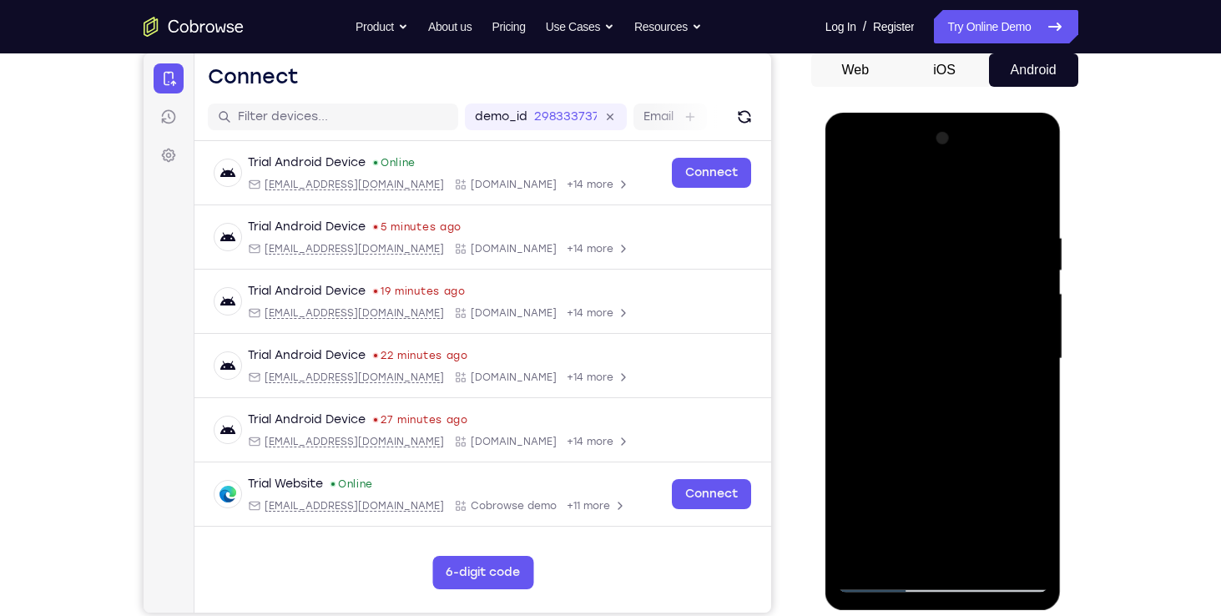
click at [998, 312] on div at bounding box center [943, 358] width 210 height 467
drag, startPoint x: 953, startPoint y: 484, endPoint x: 973, endPoint y: 279, distance: 206.2
click at [973, 279] on div at bounding box center [943, 358] width 210 height 467
drag, startPoint x: 956, startPoint y: 397, endPoint x: 980, endPoint y: 558, distance: 162.8
click at [980, 558] on div at bounding box center [943, 358] width 210 height 467
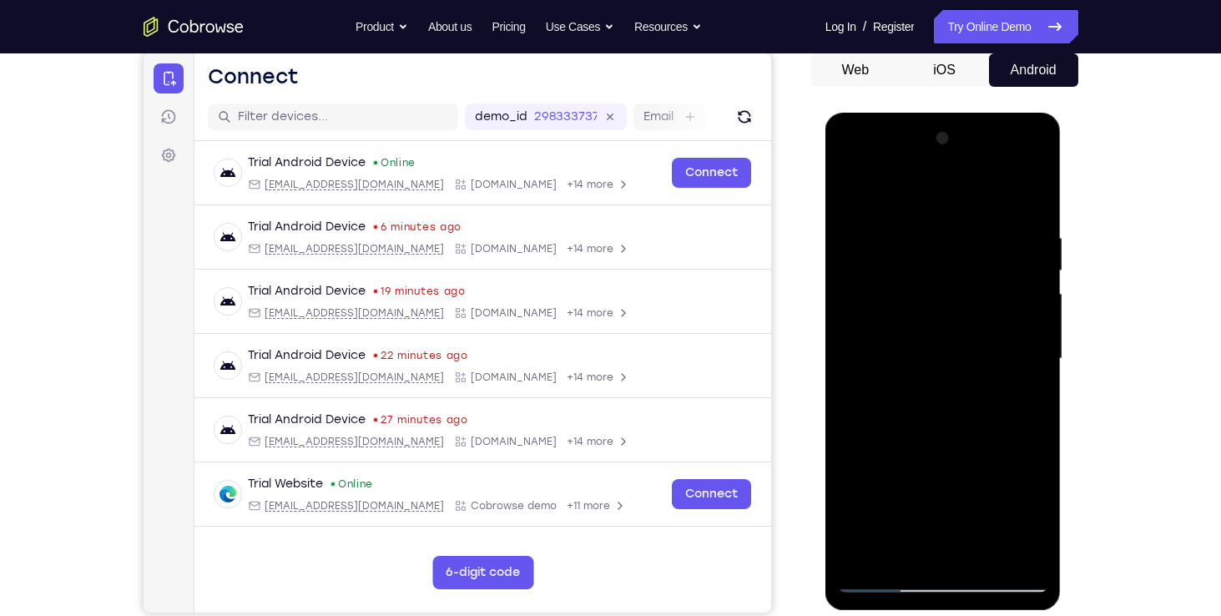
drag, startPoint x: 974, startPoint y: 275, endPoint x: 1000, endPoint y: 433, distance: 159.7
click at [1000, 433] on div at bounding box center [943, 358] width 210 height 467
drag, startPoint x: 868, startPoint y: 449, endPoint x: 934, endPoint y: 243, distance: 216.4
click at [934, 243] on div at bounding box center [943, 358] width 210 height 467
drag, startPoint x: 889, startPoint y: 315, endPoint x: 932, endPoint y: 174, distance: 147.5
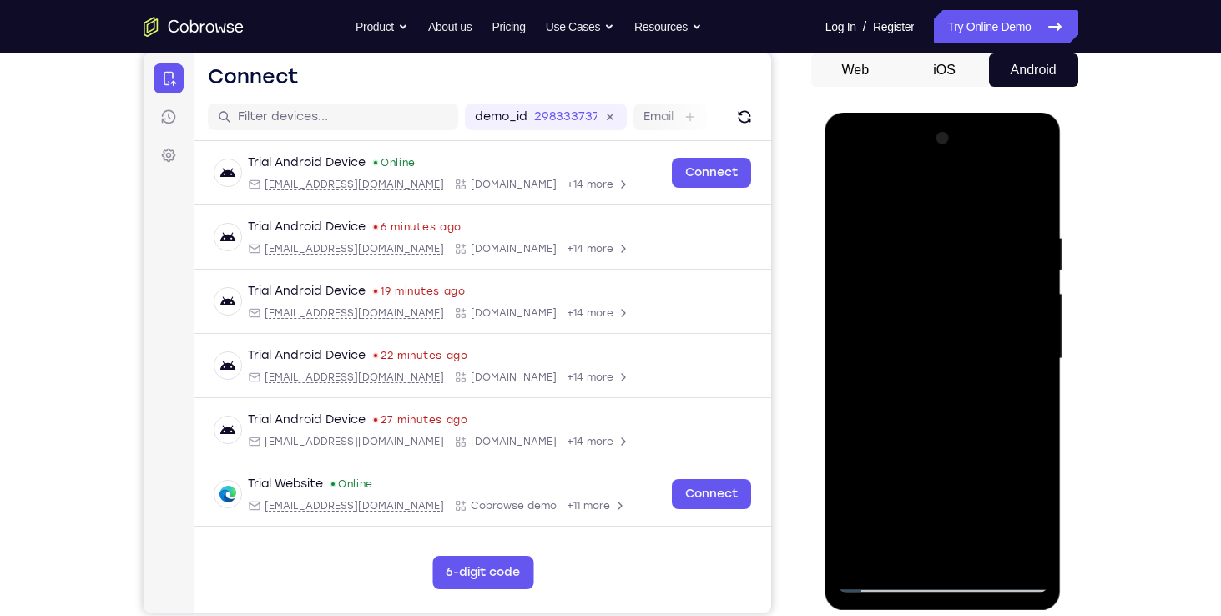
click at [932, 174] on div at bounding box center [943, 358] width 210 height 467
drag, startPoint x: 901, startPoint y: 322, endPoint x: 919, endPoint y: 179, distance: 144.7
click at [919, 179] on div at bounding box center [943, 358] width 210 height 467
drag, startPoint x: 903, startPoint y: 322, endPoint x: 914, endPoint y: 222, distance: 100.7
click at [914, 222] on div at bounding box center [943, 358] width 210 height 467
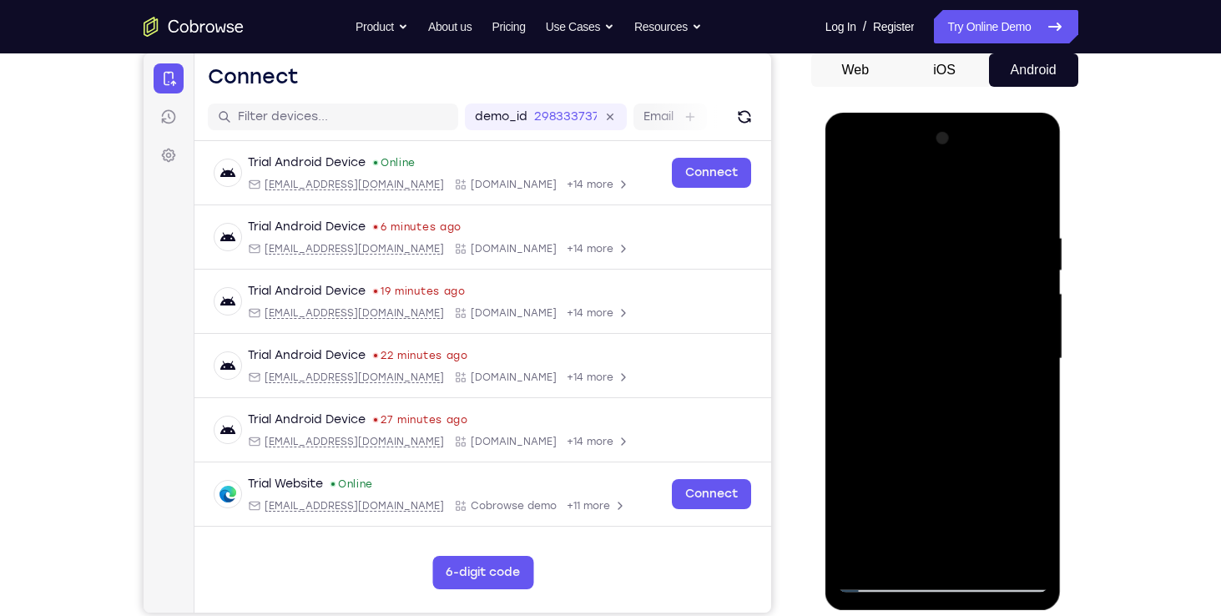
drag, startPoint x: 914, startPoint y: 369, endPoint x: 919, endPoint y: 266, distance: 102.8
click at [919, 266] on div at bounding box center [943, 358] width 210 height 467
drag, startPoint x: 949, startPoint y: 389, endPoint x: 944, endPoint y: 167, distance: 222.0
click at [944, 167] on div at bounding box center [943, 358] width 210 height 467
drag, startPoint x: 933, startPoint y: 339, endPoint x: 933, endPoint y: 207, distance: 131.8
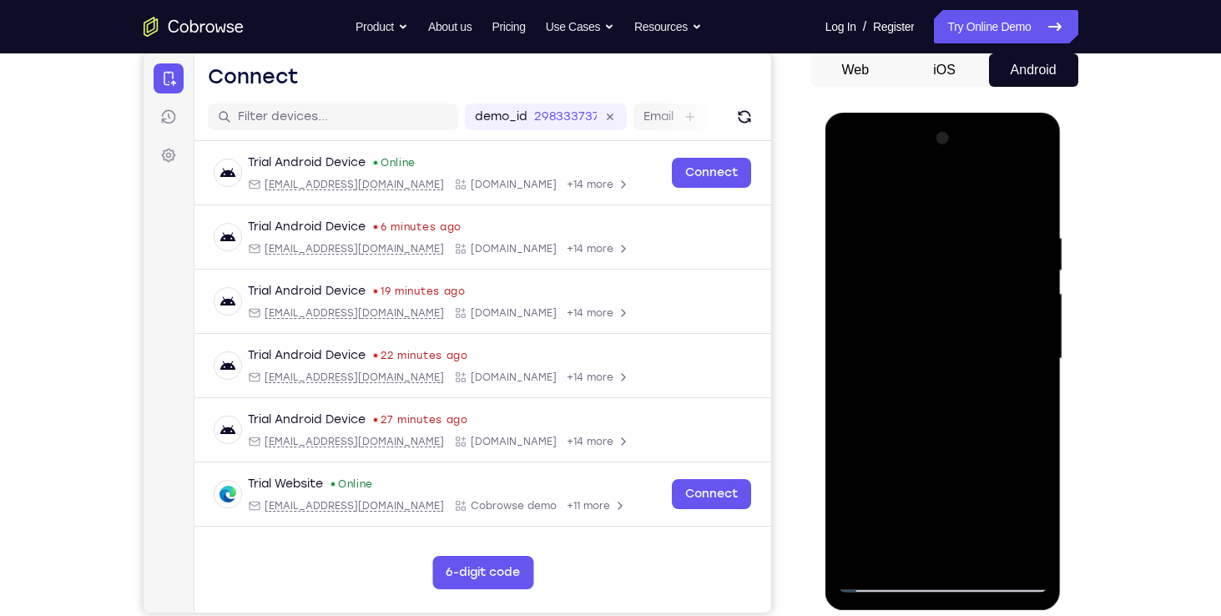
click at [933, 207] on div at bounding box center [943, 358] width 210 height 467
drag, startPoint x: 984, startPoint y: 450, endPoint x: 984, endPoint y: 221, distance: 228.6
click at [984, 221] on div at bounding box center [943, 358] width 210 height 467
drag, startPoint x: 882, startPoint y: 525, endPoint x: 932, endPoint y: 312, distance: 218.6
click at [932, 312] on div at bounding box center [943, 358] width 210 height 467
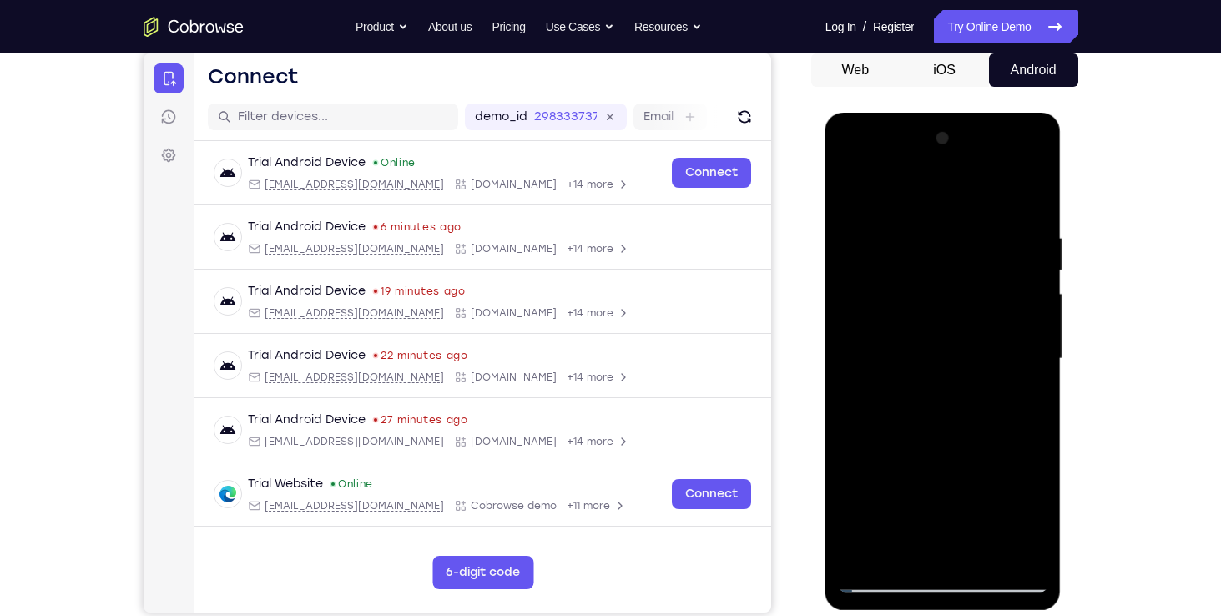
drag, startPoint x: 904, startPoint y: 489, endPoint x: 941, endPoint y: 253, distance: 238.9
click at [941, 253] on div at bounding box center [943, 358] width 210 height 467
drag, startPoint x: 925, startPoint y: 432, endPoint x: 954, endPoint y: 220, distance: 213.8
click at [954, 220] on div at bounding box center [943, 358] width 210 height 467
drag, startPoint x: 915, startPoint y: 424, endPoint x: 930, endPoint y: 292, distance: 132.7
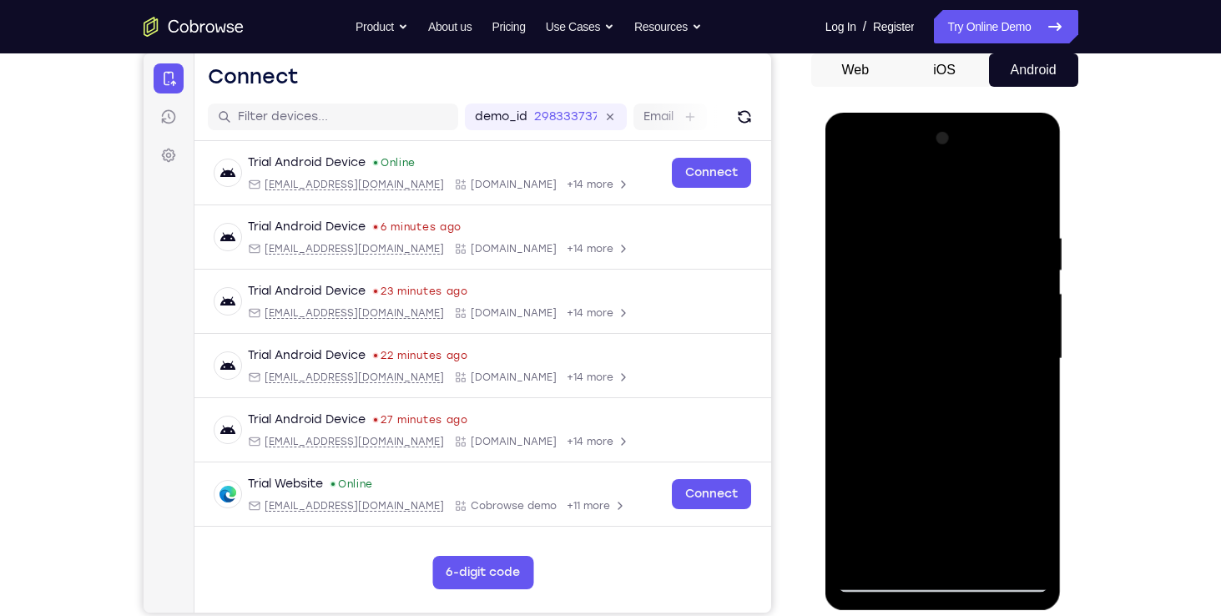
click at [930, 292] on div at bounding box center [943, 358] width 210 height 467
drag, startPoint x: 903, startPoint y: 420, endPoint x: 939, endPoint y: 215, distance: 207.5
click at [939, 215] on div at bounding box center [943, 358] width 210 height 467
drag, startPoint x: 942, startPoint y: 429, endPoint x: 971, endPoint y: 192, distance: 238.7
click at [971, 192] on div at bounding box center [943, 358] width 210 height 467
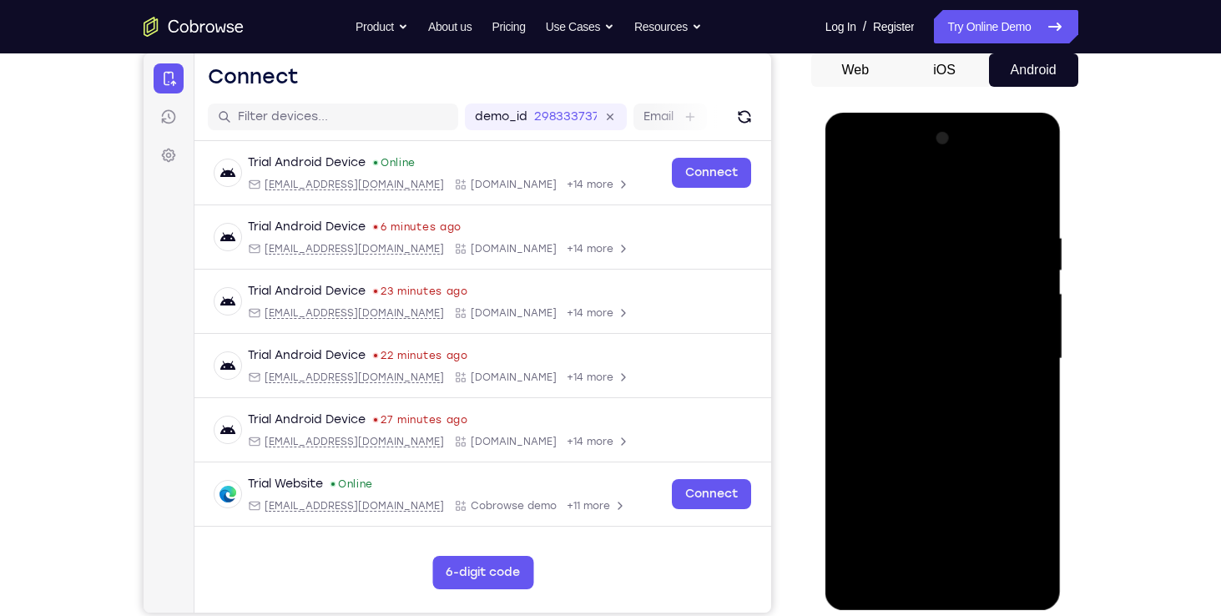
drag, startPoint x: 919, startPoint y: 431, endPoint x: 981, endPoint y: 129, distance: 307.4
click at [981, 129] on div at bounding box center [943, 358] width 210 height 467
drag, startPoint x: 942, startPoint y: 372, endPoint x: 983, endPoint y: -62, distance: 435.8
click at [983, 113] on html "Online web based iOS Simulators and Android Emulators. Run iPhone, iPad, Mobile…" at bounding box center [944, 363] width 238 height 501
